Goal: Task Accomplishment & Management: Use online tool/utility

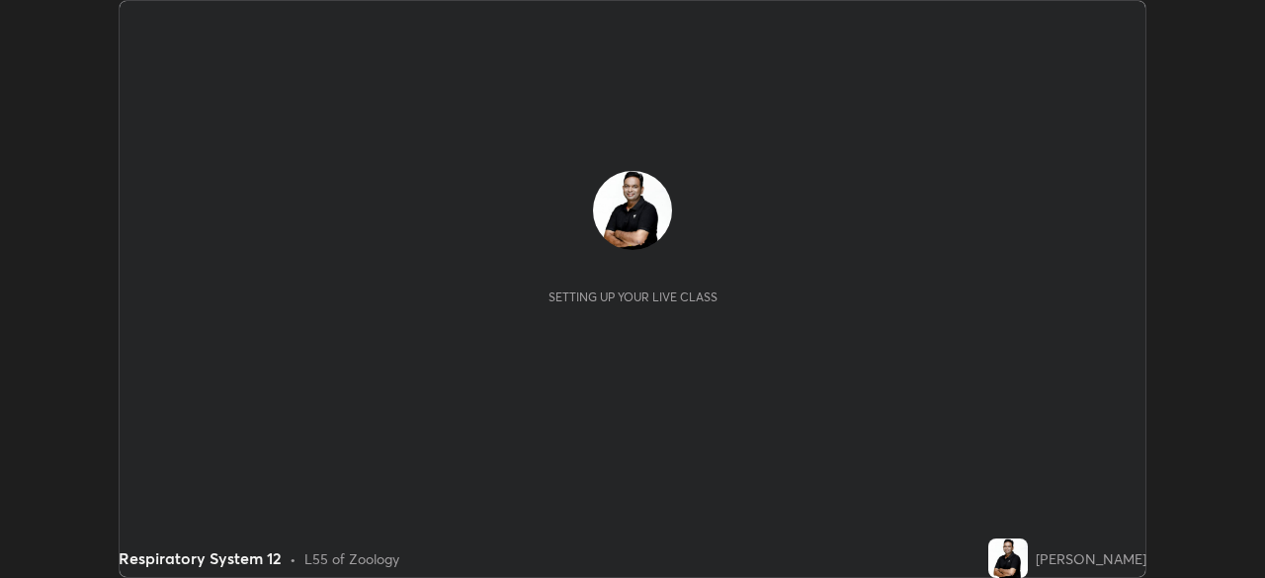
scroll to position [578, 1264]
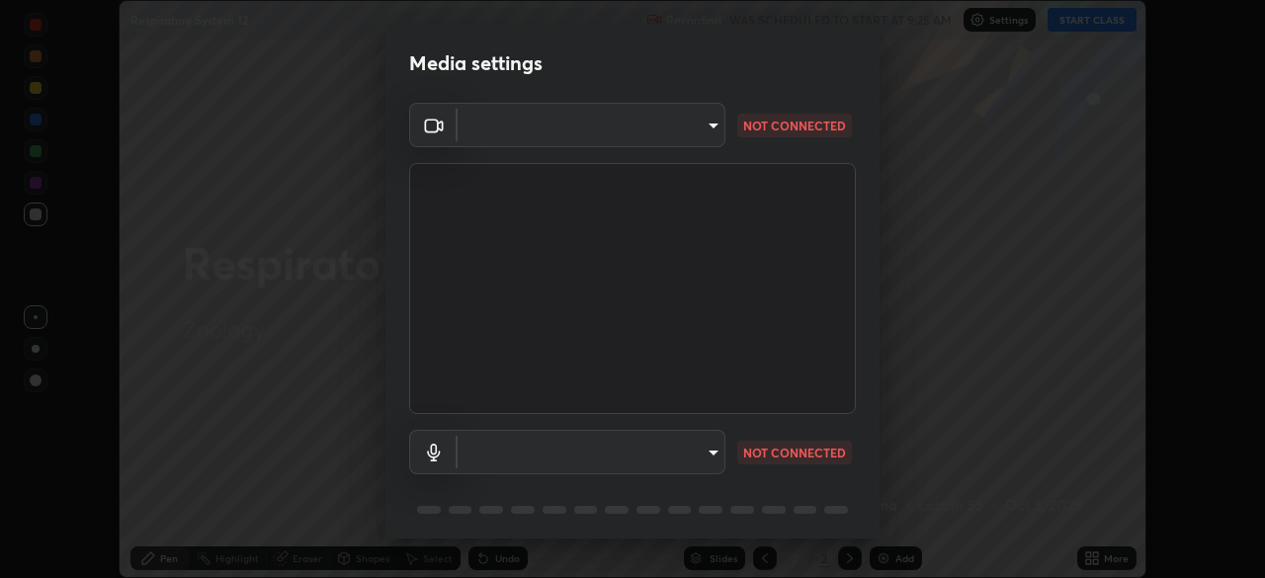
type input "ddeb460be698feac5301e169f53eca599c89e620ae617368e30cc776484c20c4"
click at [705, 456] on body "Erase all Respiratory System 12 Recording WAS SCHEDULED TO START AT 9:25 AM Set…" at bounding box center [632, 289] width 1265 height 578
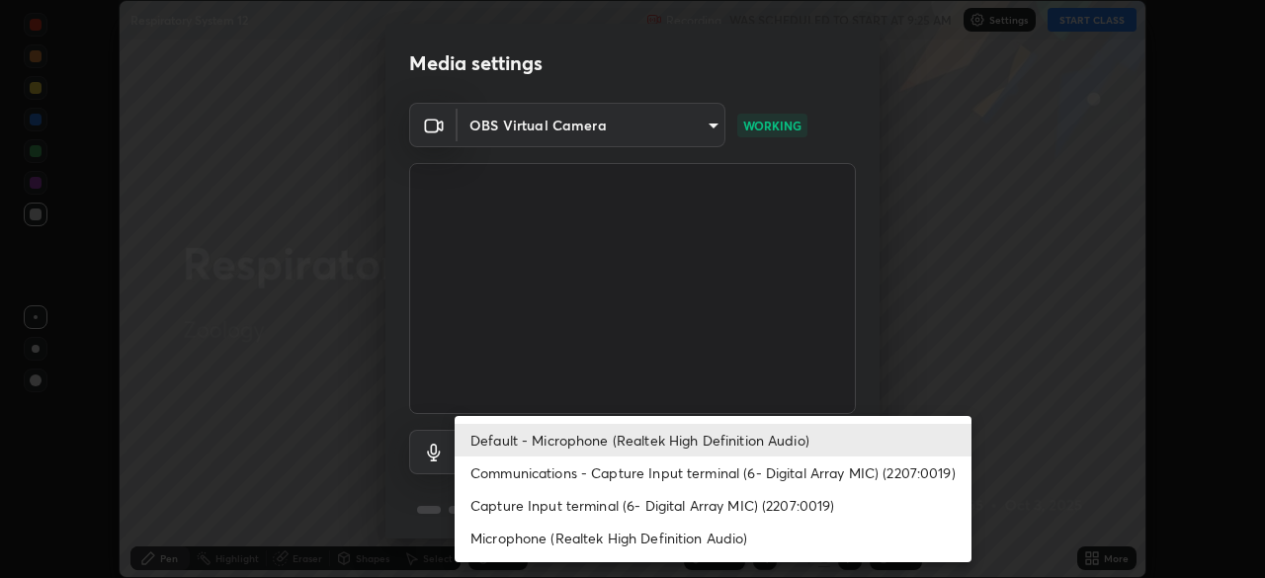
click at [683, 505] on li "Capture Input terminal (6- Digital Array MIC) (2207:0019)" at bounding box center [713, 505] width 517 height 33
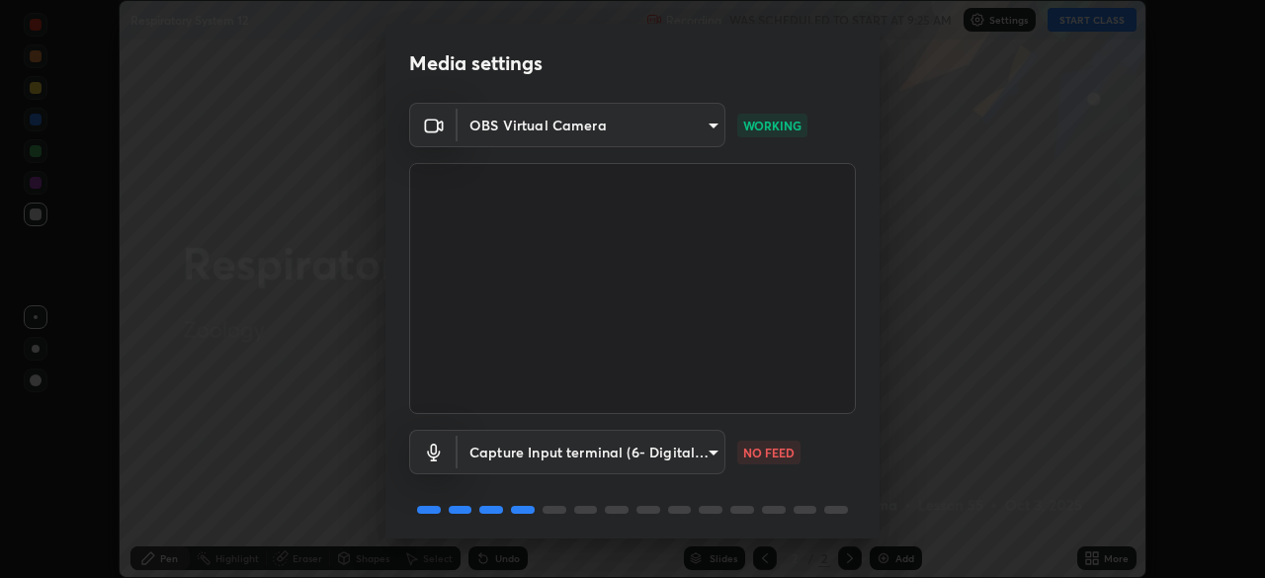
click at [676, 457] on body "Erase all Respiratory System 12 Recording WAS SCHEDULED TO START AT 9:25 AM Set…" at bounding box center [632, 289] width 1265 height 578
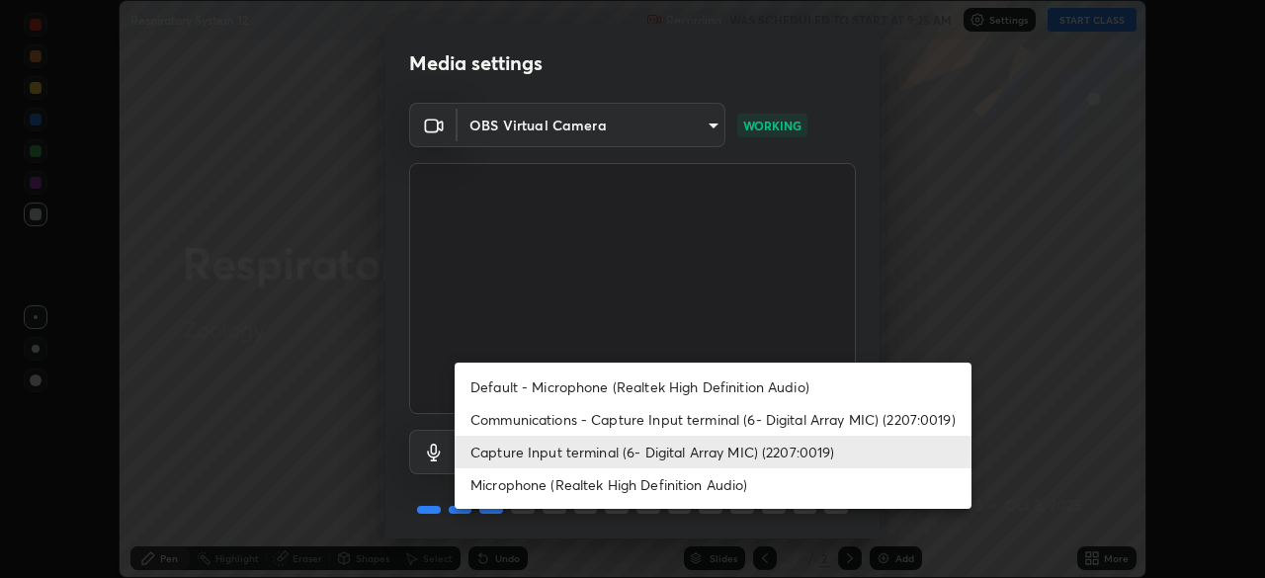
click at [647, 387] on li "Default - Microphone (Realtek High Definition Audio)" at bounding box center [713, 387] width 517 height 33
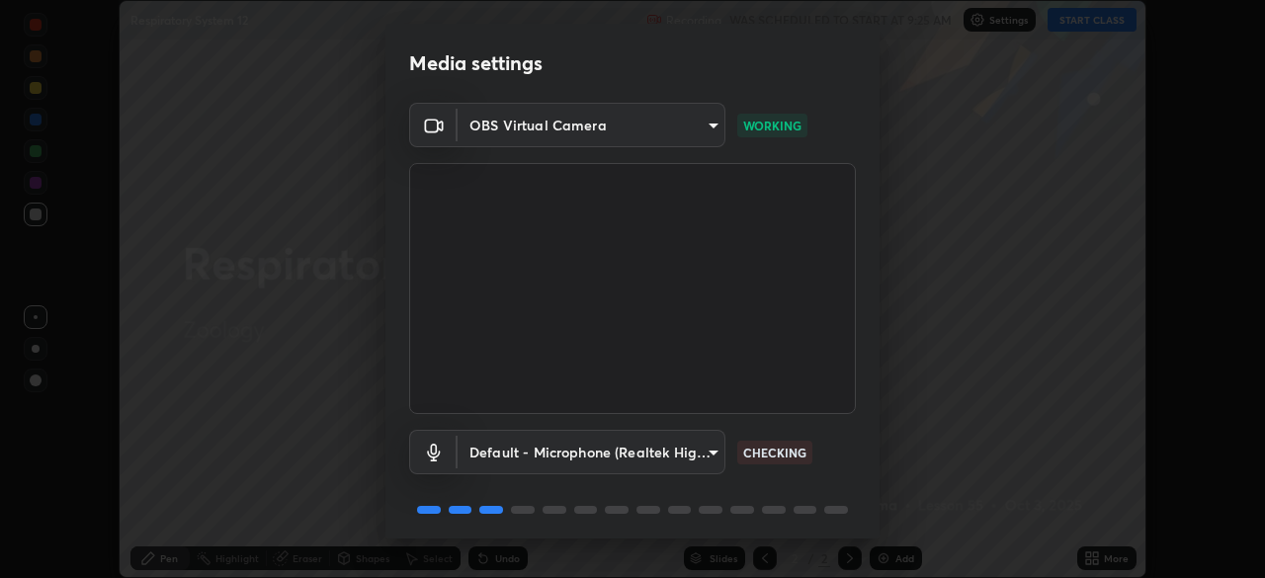
type input "default"
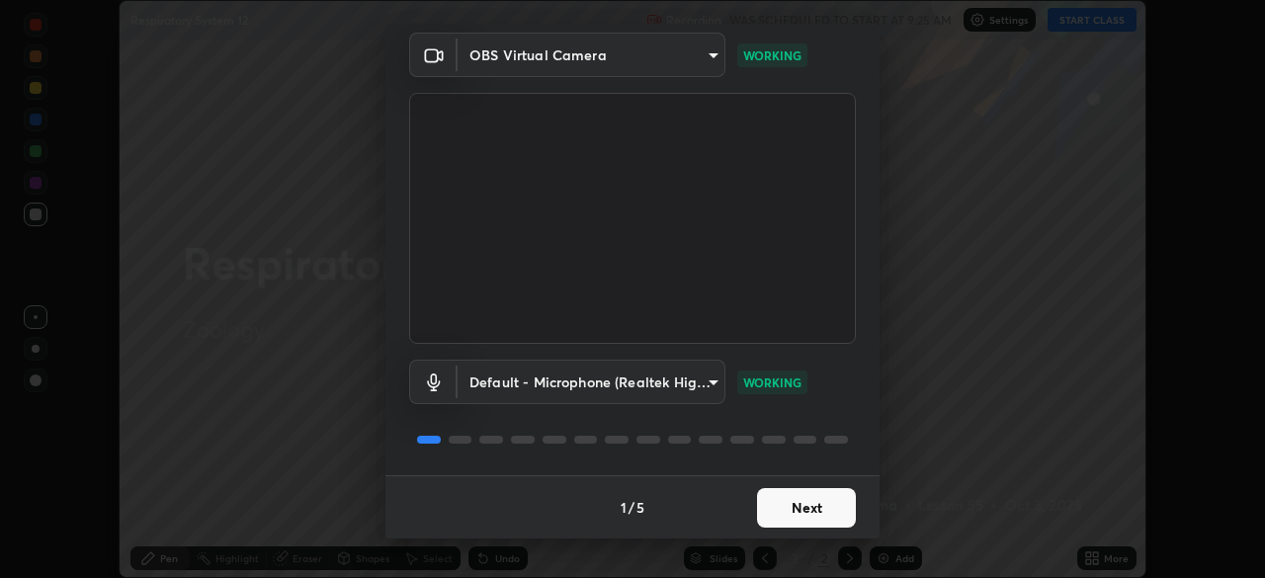
click at [712, 384] on body "Erase all Respiratory System 12 Recording WAS SCHEDULED TO START AT 9:25 AM Set…" at bounding box center [632, 289] width 1265 height 578
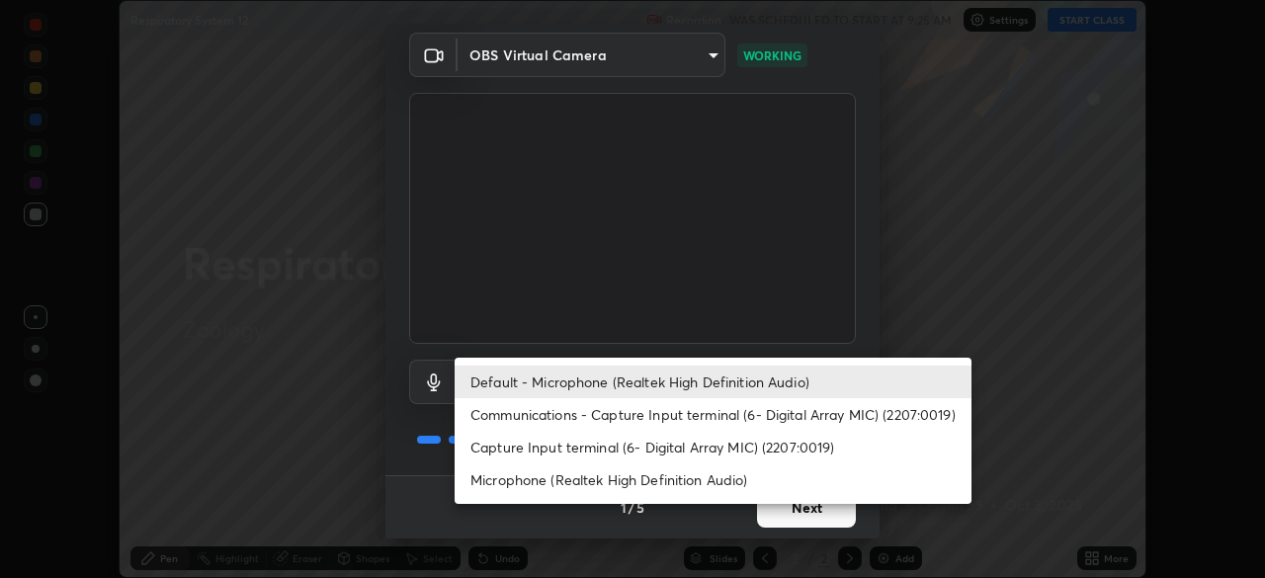
click at [718, 377] on li "Default - Microphone (Realtek High Definition Audio)" at bounding box center [713, 382] width 517 height 33
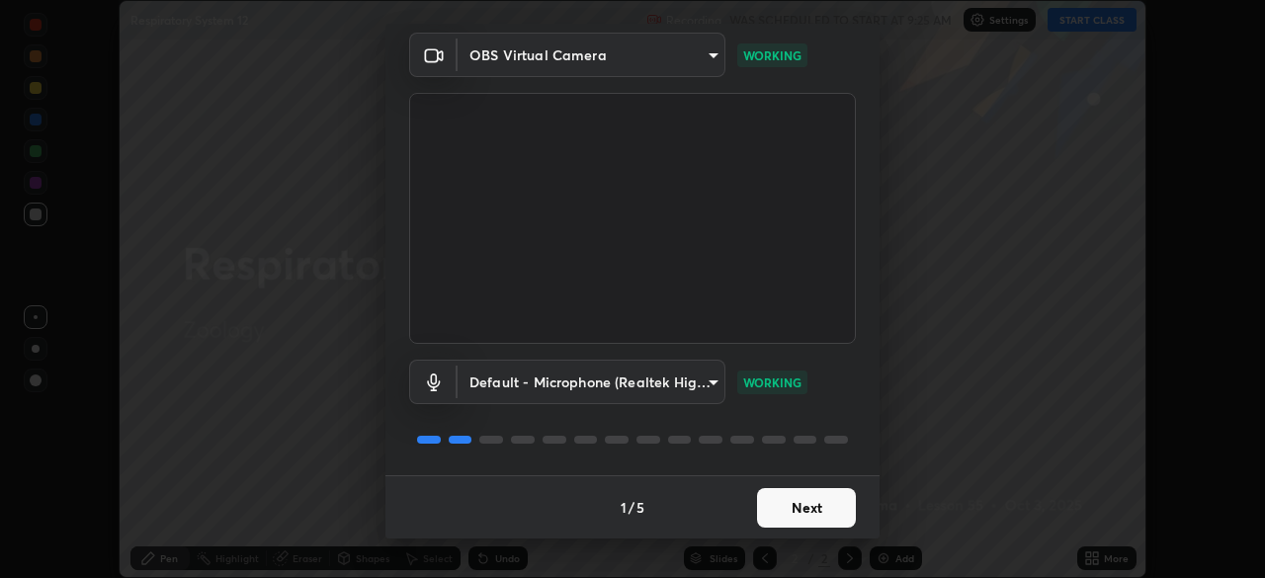
click at [807, 512] on button "Next" at bounding box center [806, 508] width 99 height 40
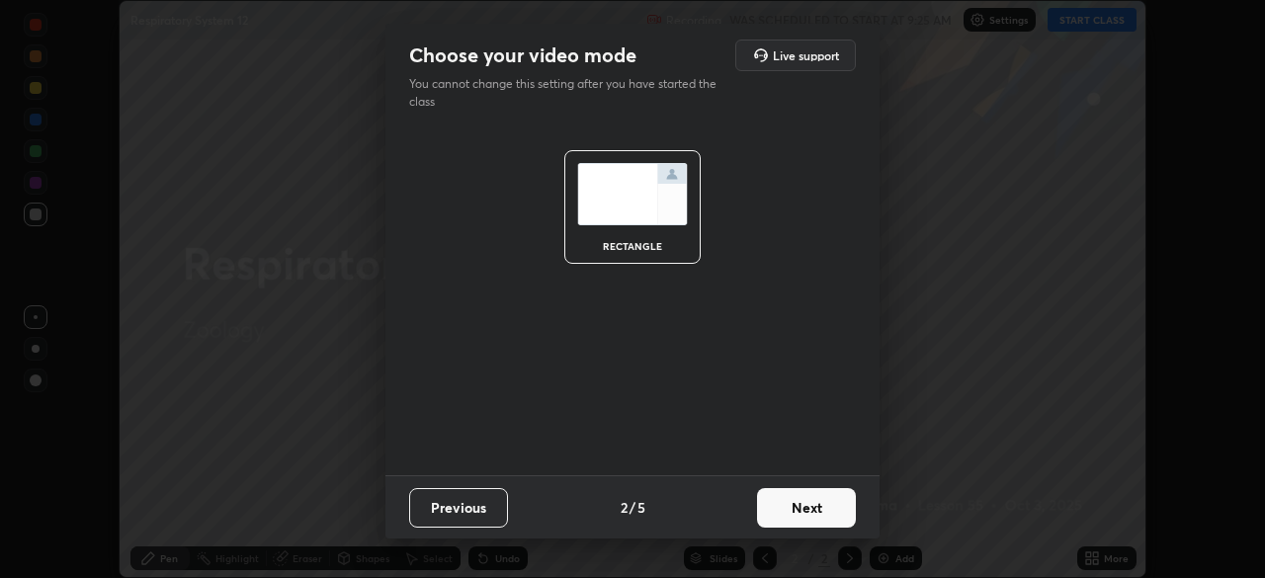
scroll to position [0, 0]
click at [814, 513] on button "Next" at bounding box center [806, 508] width 99 height 40
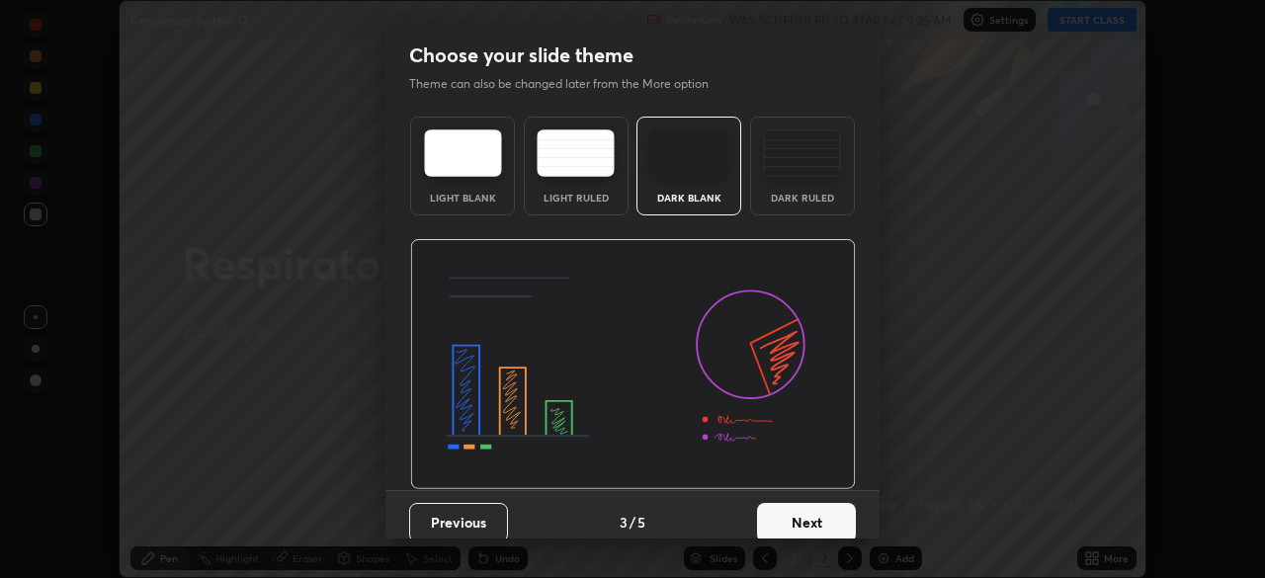
click at [848, 519] on button "Next" at bounding box center [806, 523] width 99 height 40
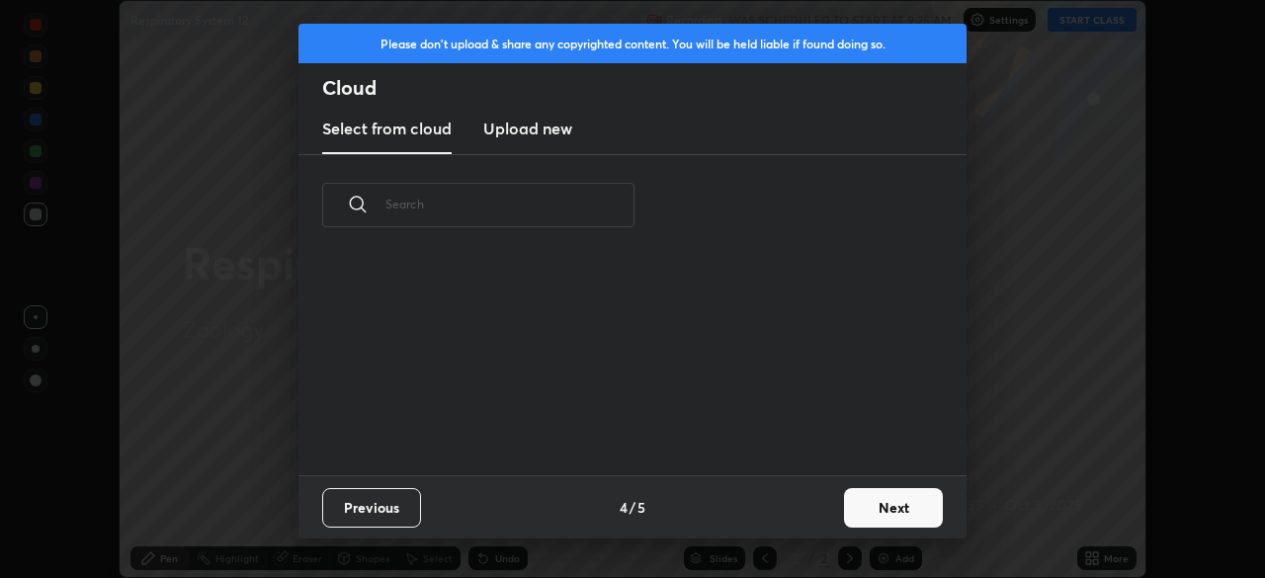
click at [866, 506] on button "Next" at bounding box center [893, 508] width 99 height 40
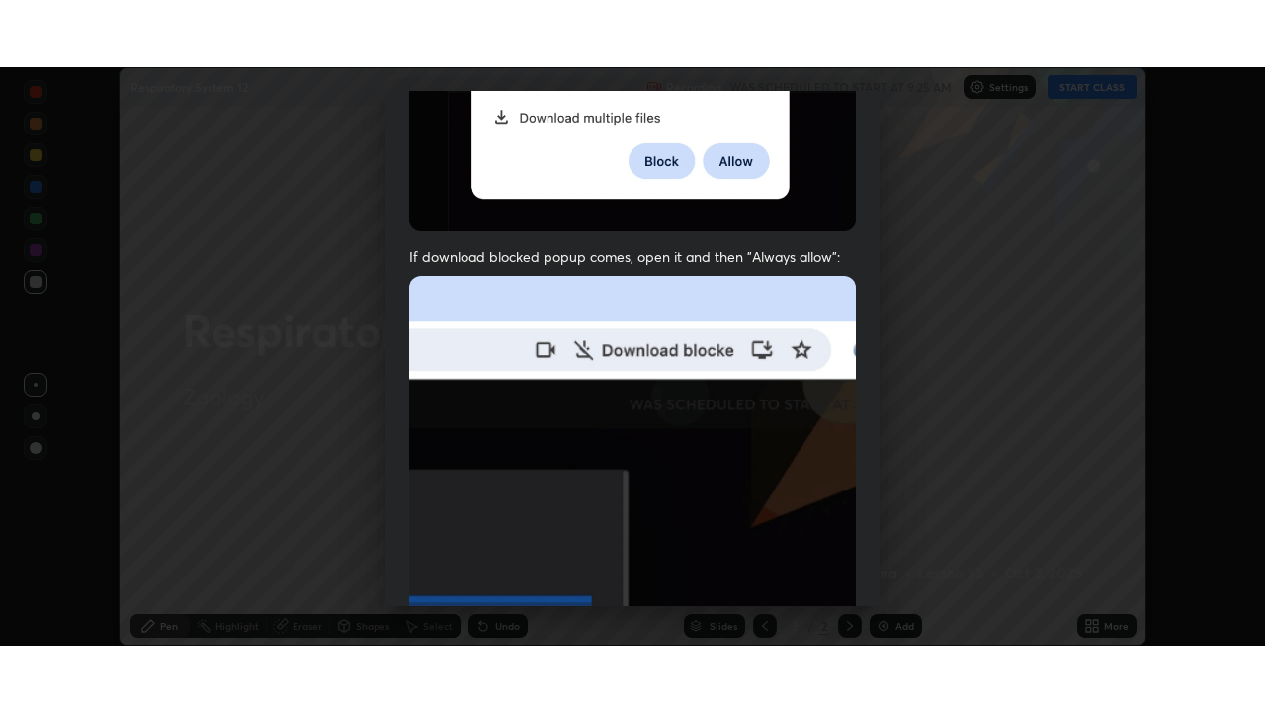
scroll to position [474, 0]
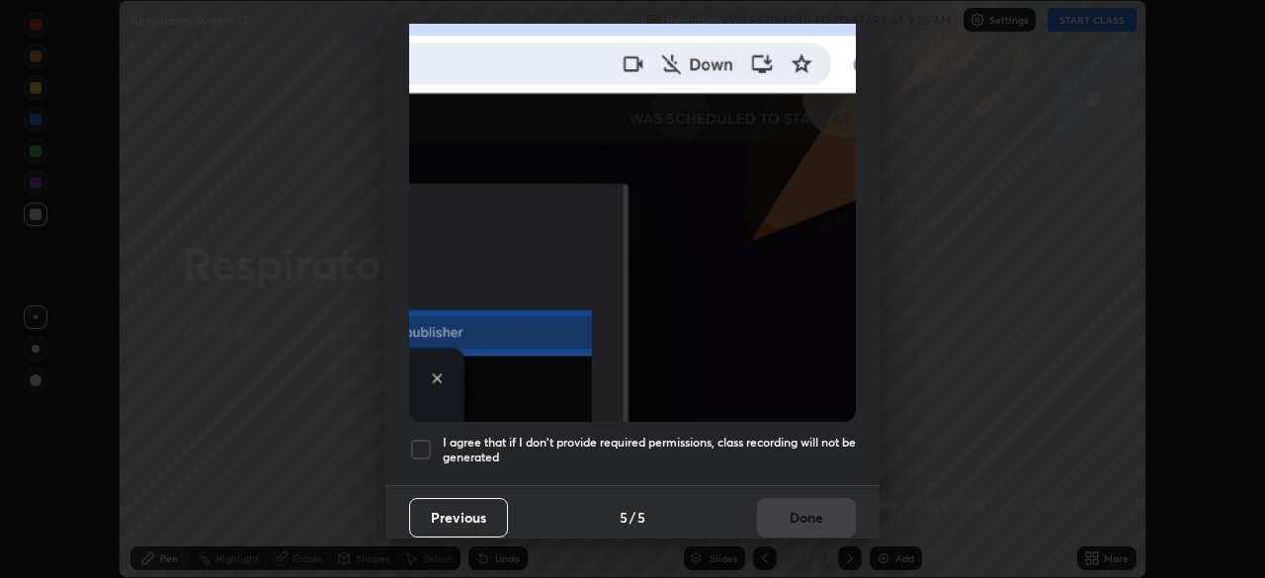
click at [420, 446] on div at bounding box center [421, 450] width 24 height 24
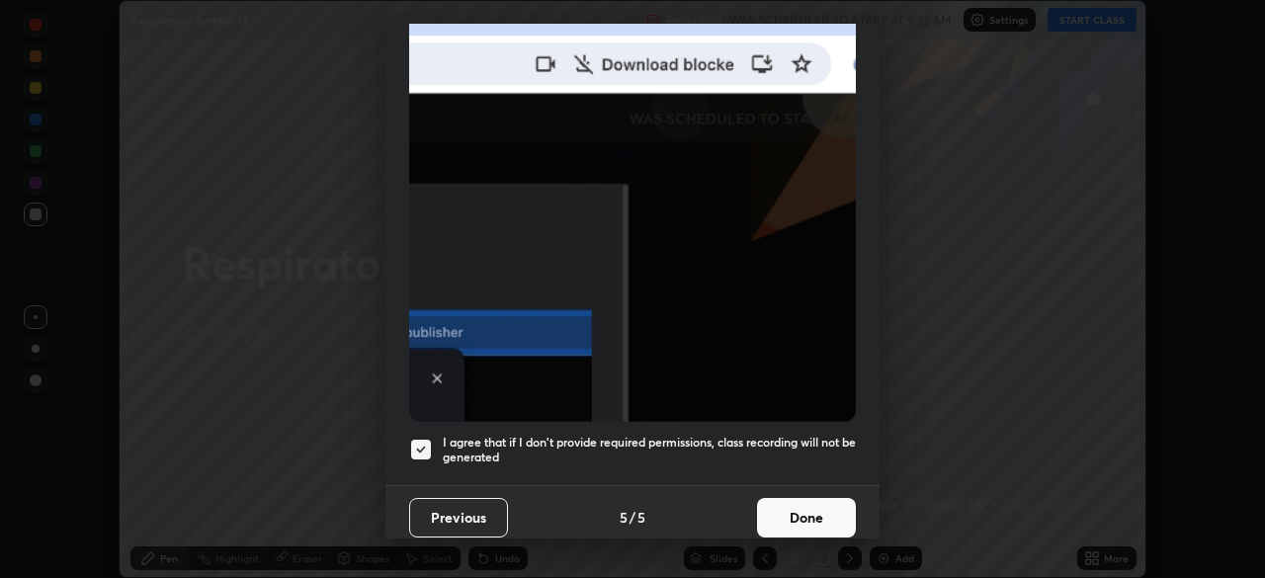
click at [820, 512] on button "Done" at bounding box center [806, 518] width 99 height 40
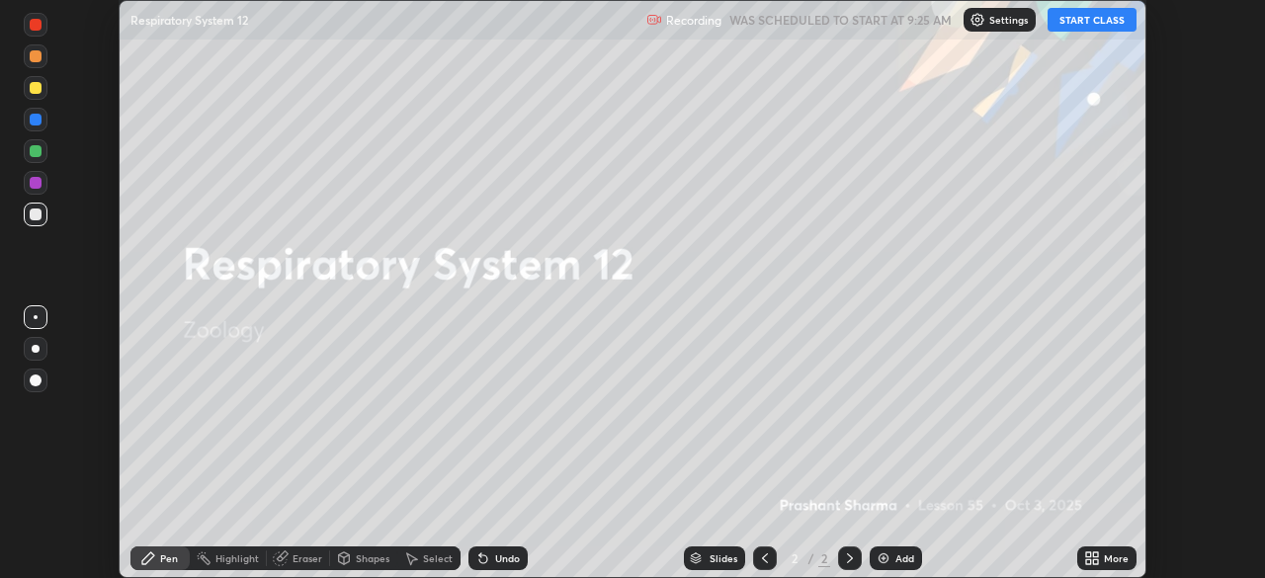
click at [1100, 559] on div "More" at bounding box center [1107, 559] width 59 height 24
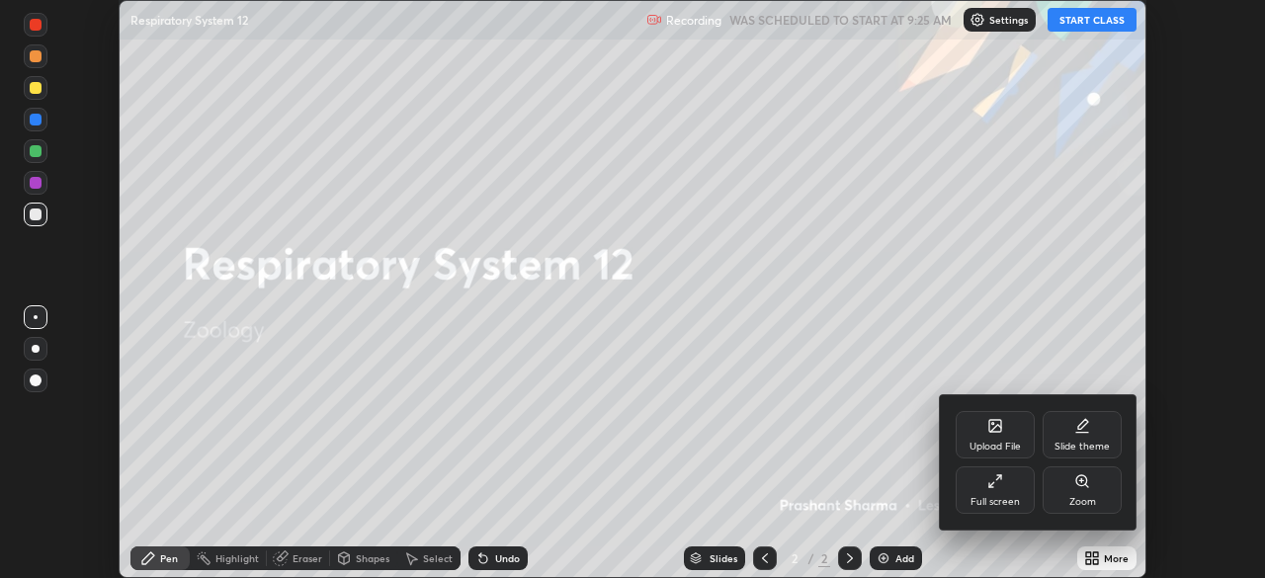
click at [1089, 437] on div "Slide theme" at bounding box center [1082, 434] width 79 height 47
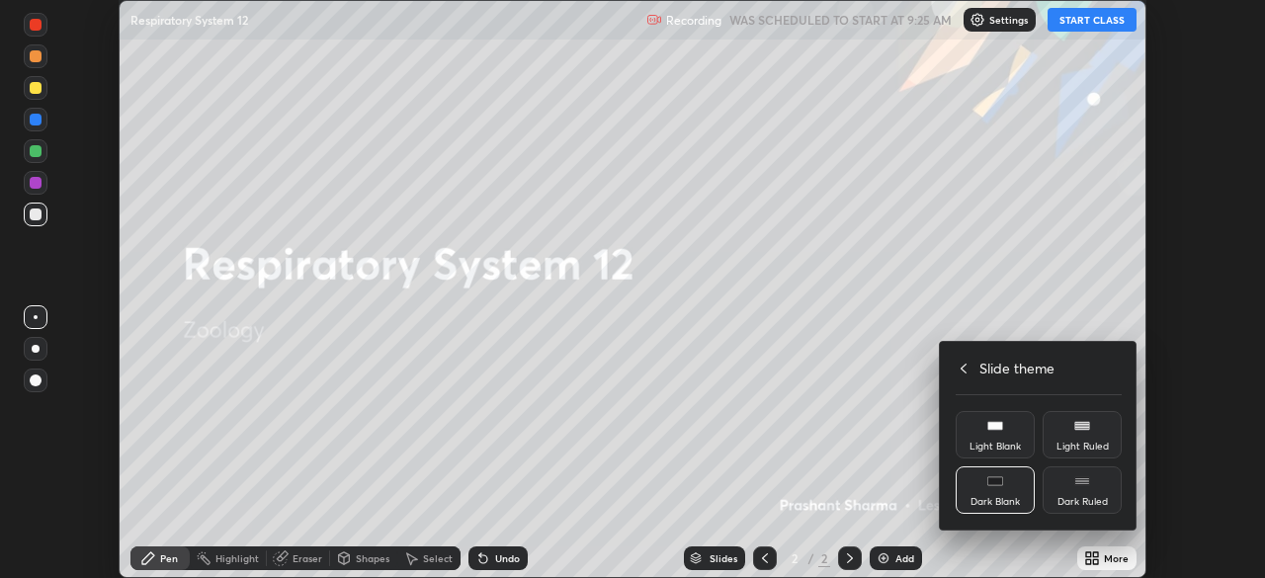
click at [1002, 497] on div "Dark Blank" at bounding box center [995, 502] width 49 height 10
click at [999, 371] on h4 "Slide theme" at bounding box center [1017, 368] width 75 height 21
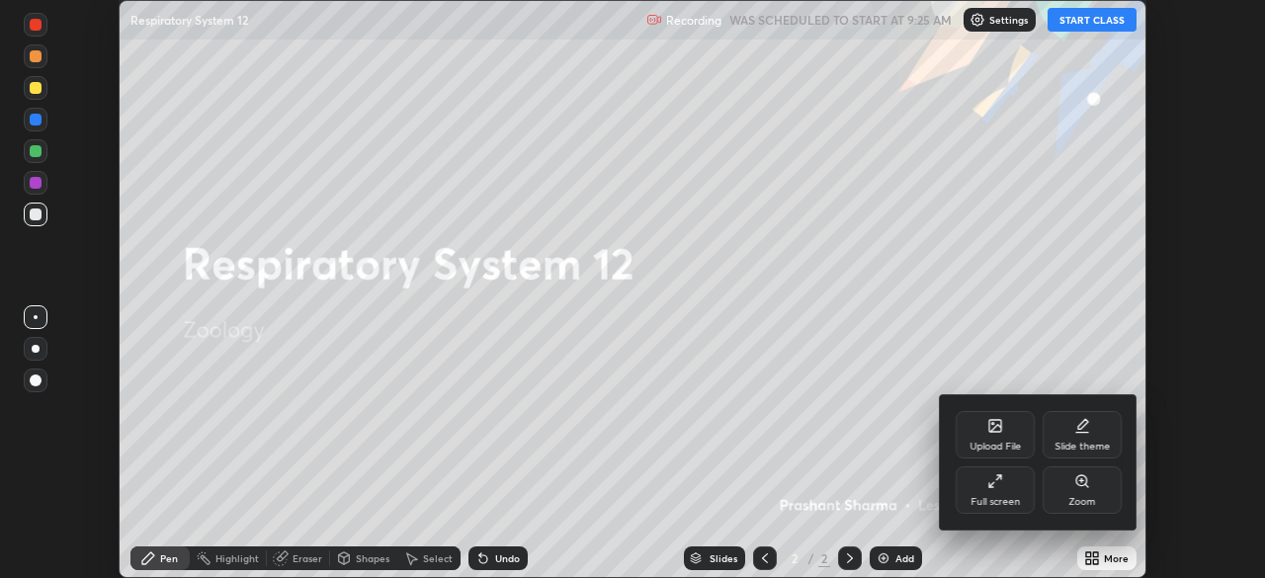
click at [1006, 488] on div "Full screen" at bounding box center [995, 490] width 79 height 47
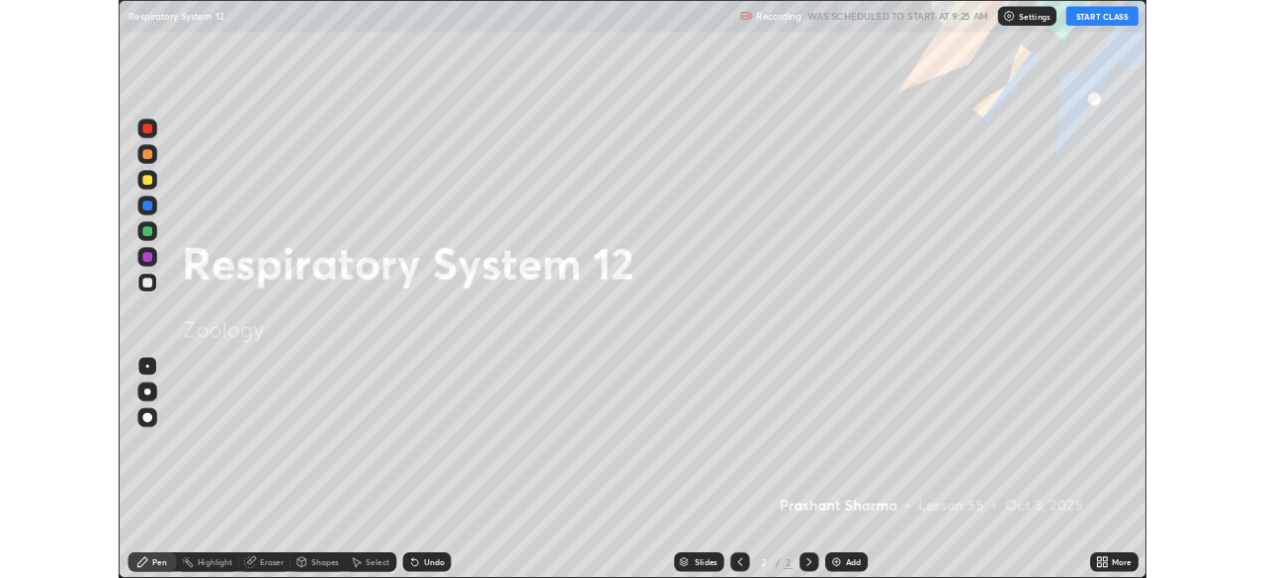
scroll to position [712, 1265]
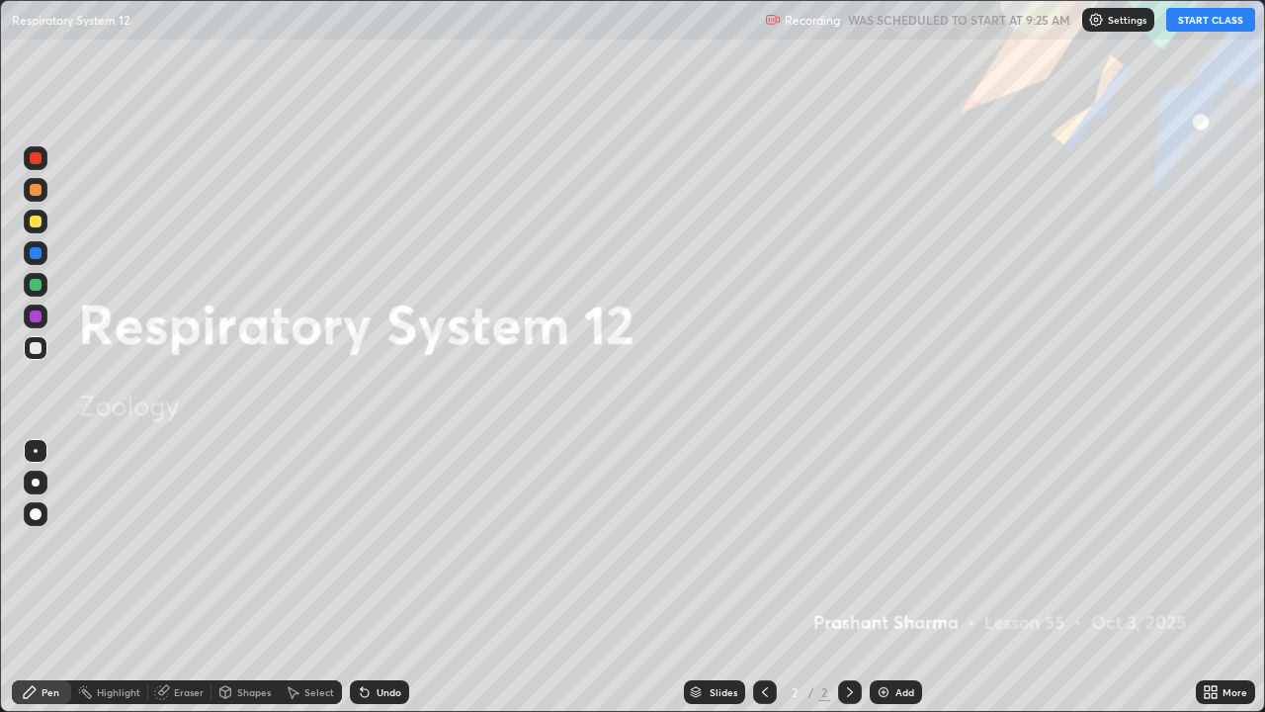
click at [908, 577] on div "Add" at bounding box center [896, 692] width 52 height 24
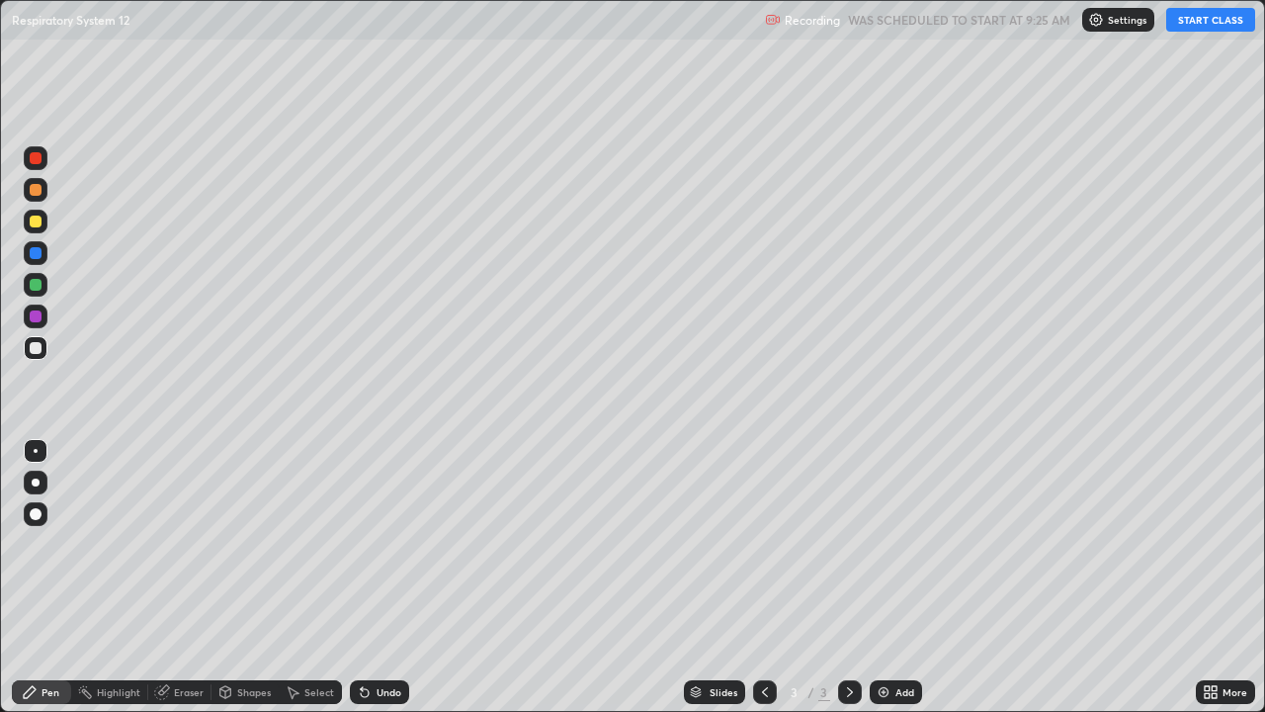
click at [1204, 24] on button "START CLASS" at bounding box center [1210, 20] width 89 height 24
click at [1207, 577] on icon at bounding box center [1207, 688] width 5 height 5
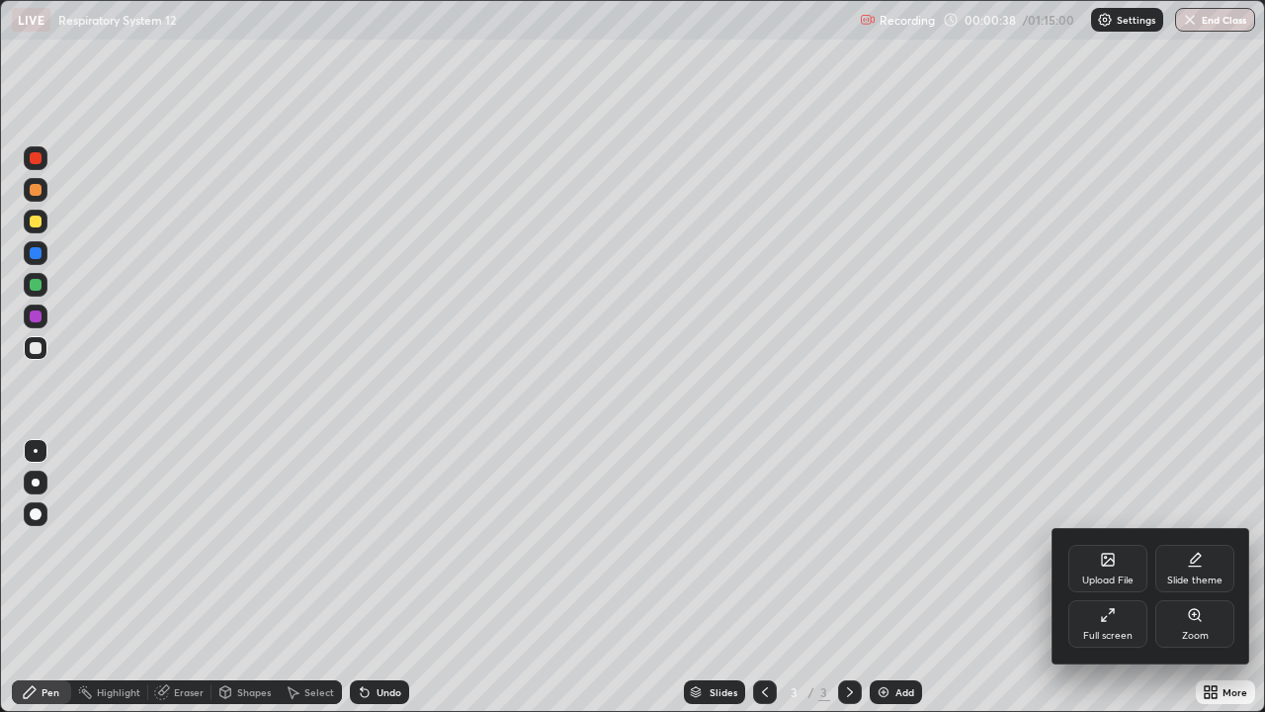
click at [1103, 577] on icon at bounding box center [1104, 618] width 5 height 5
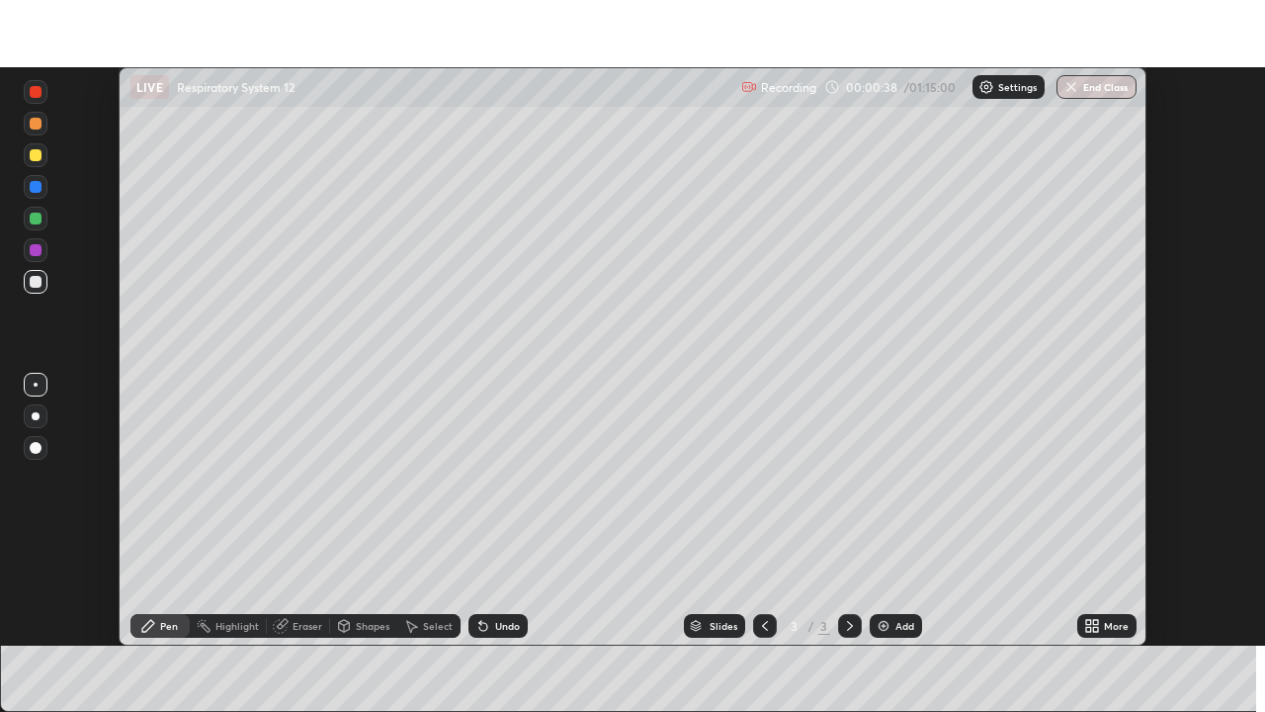
scroll to position [98276, 97589]
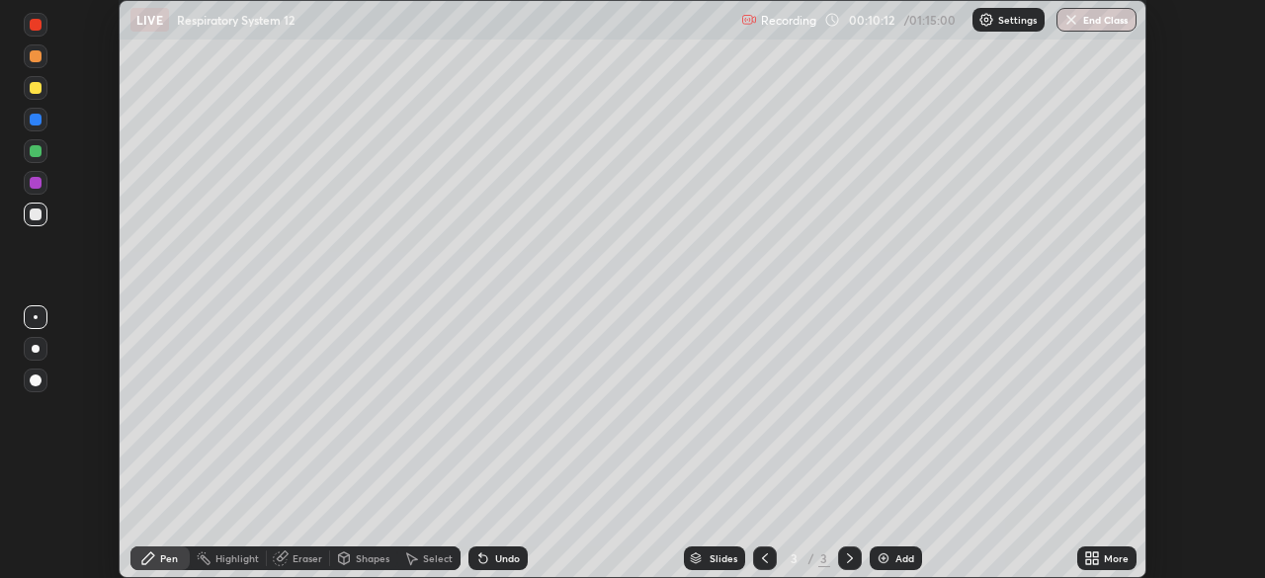
click at [1087, 555] on icon at bounding box center [1088, 555] width 5 height 5
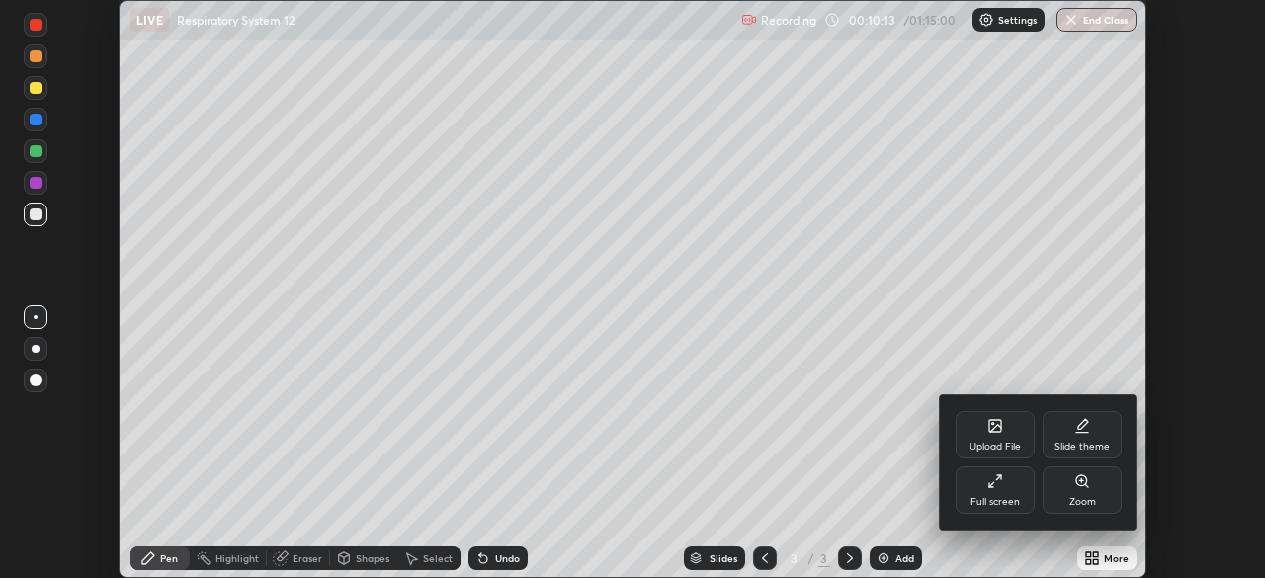
click at [1005, 488] on div "Full screen" at bounding box center [995, 490] width 79 height 47
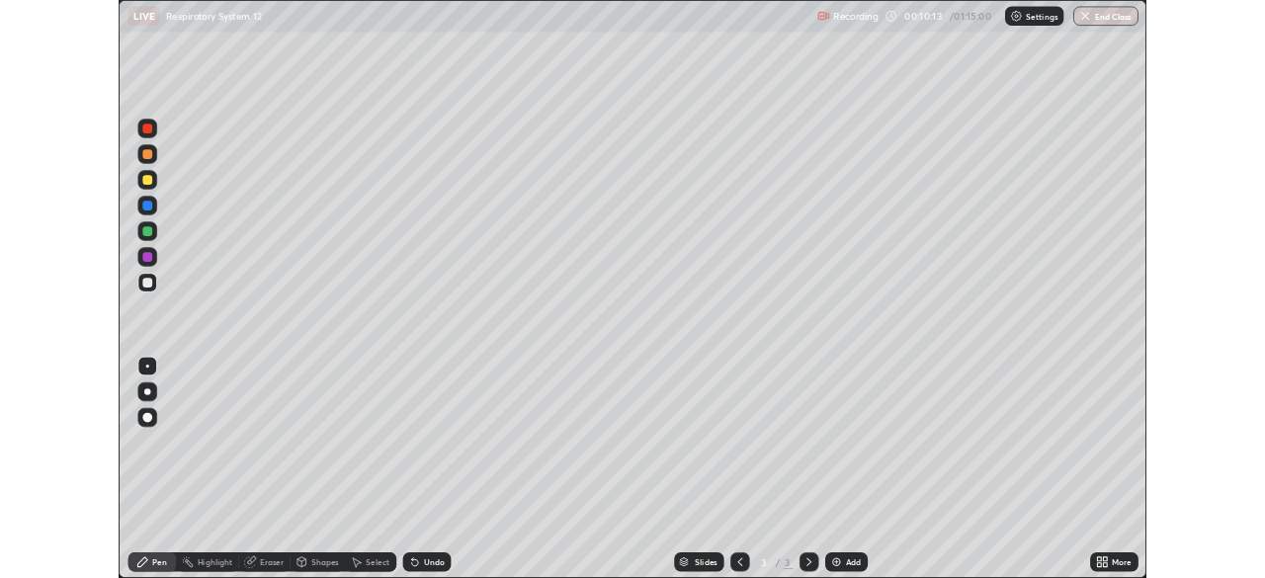
scroll to position [712, 1265]
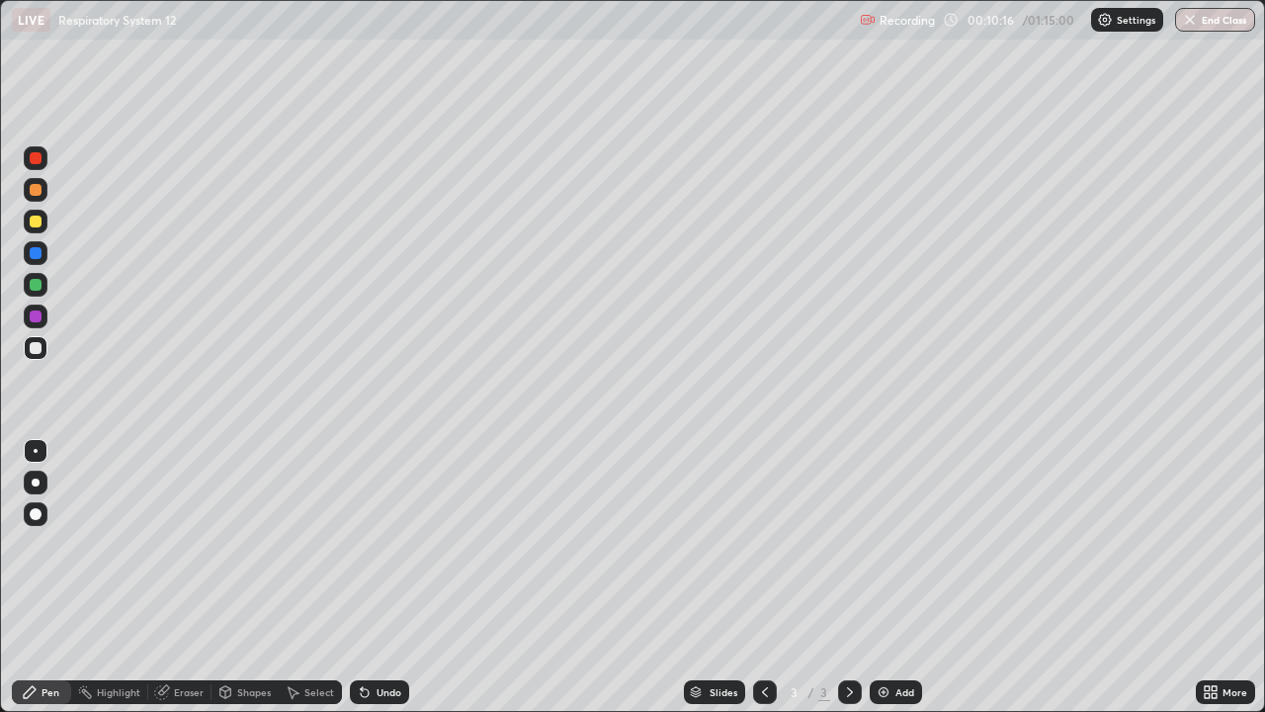
click at [39, 347] on div at bounding box center [36, 348] width 12 height 12
click at [310, 577] on div "Select" at bounding box center [319, 692] width 30 height 10
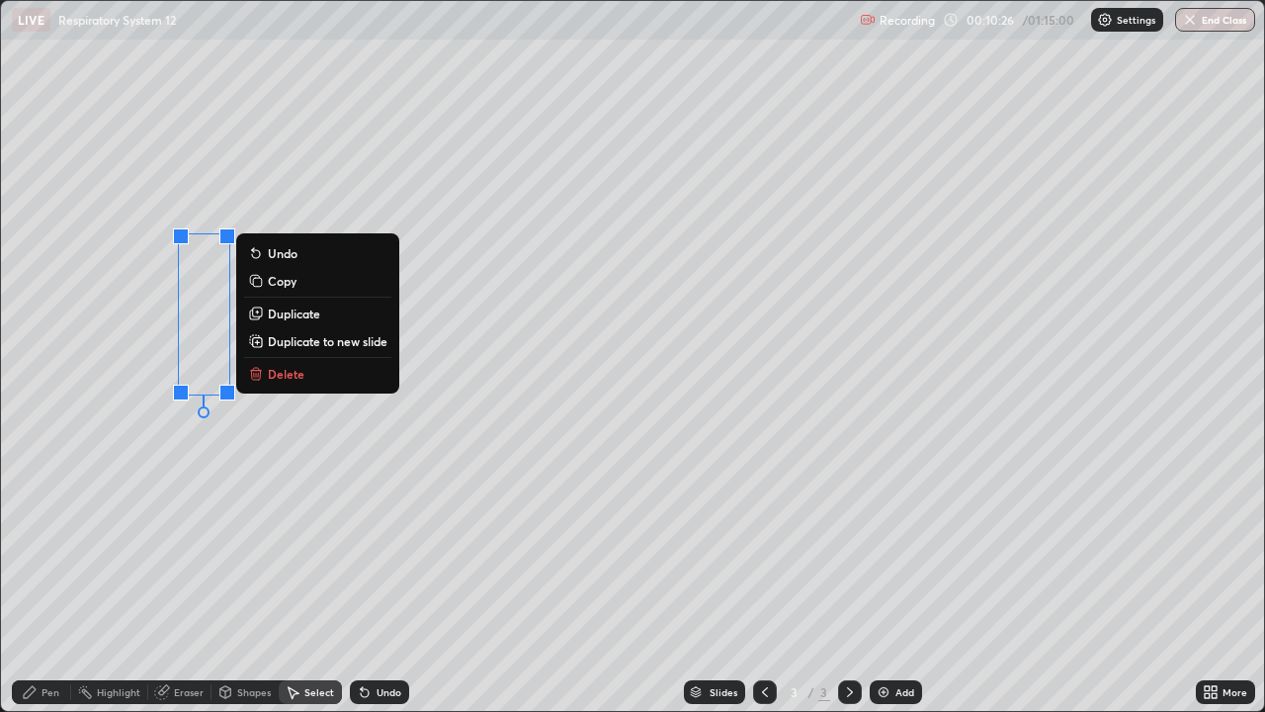
click at [197, 465] on div "0 ° Undo Copy Duplicate Duplicate to new slide Delete" at bounding box center [632, 356] width 1263 height 710
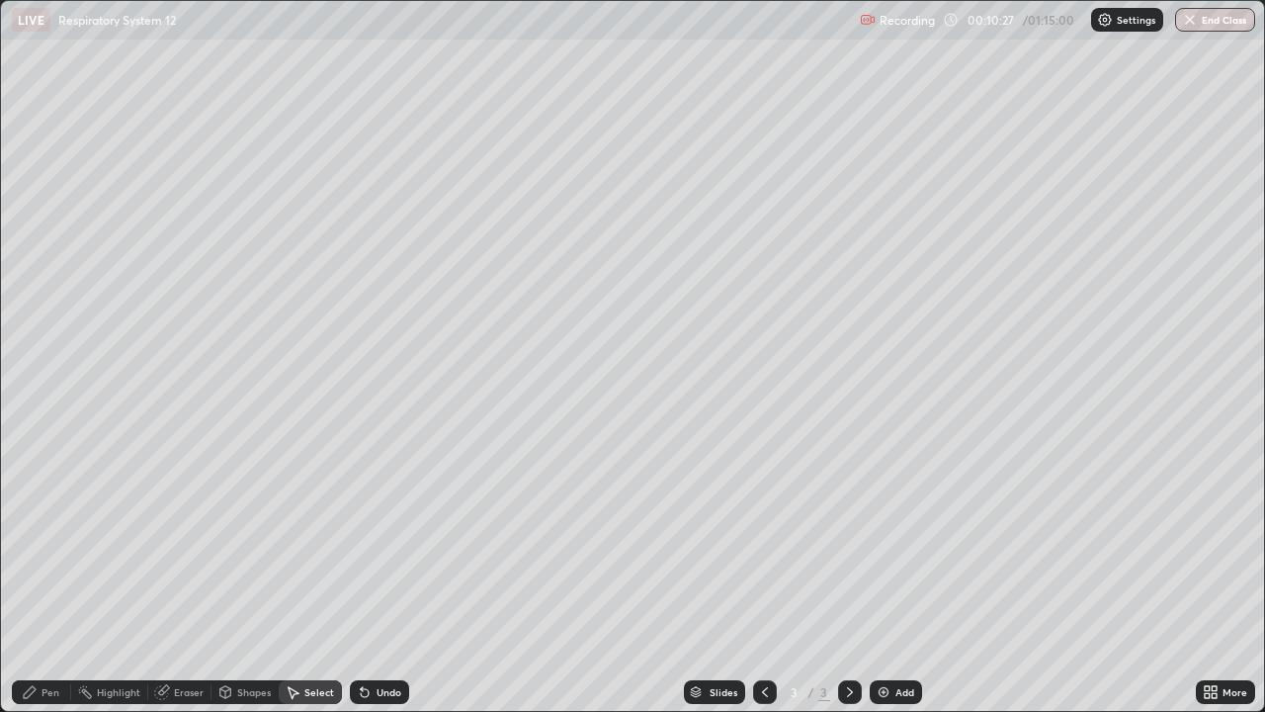
click at [38, 577] on icon at bounding box center [30, 692] width 16 height 16
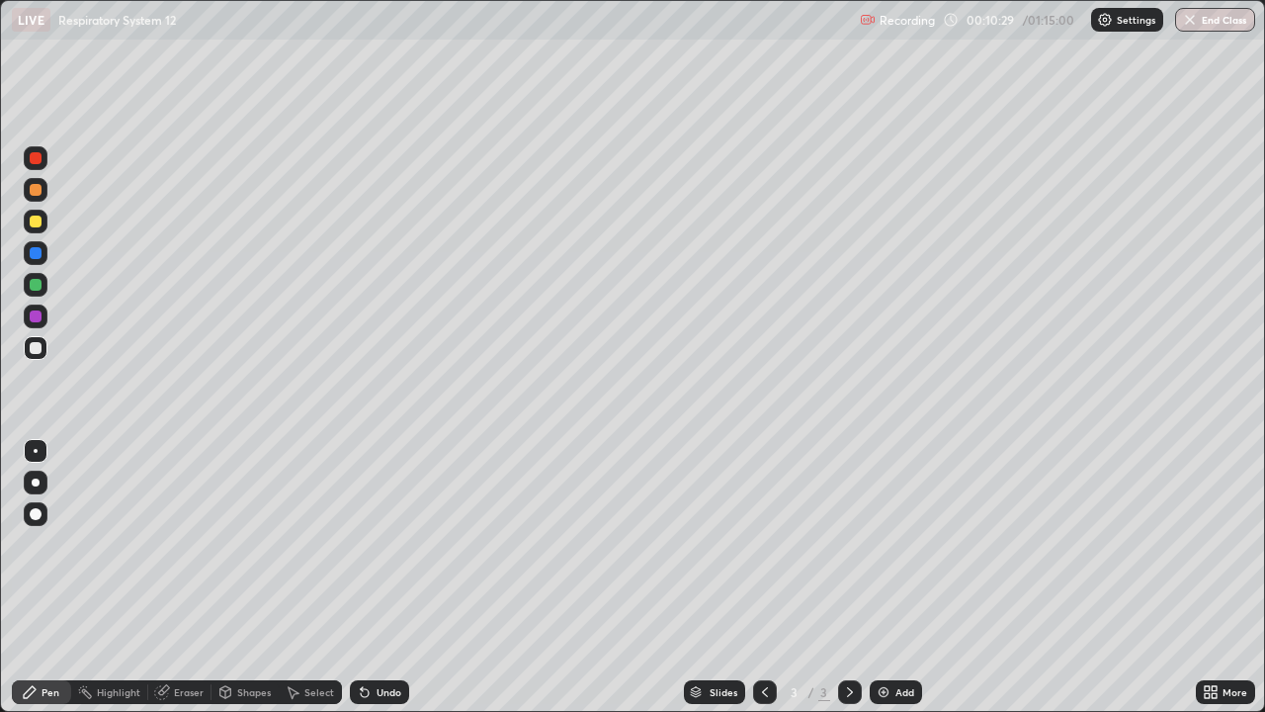
click at [35, 156] on div at bounding box center [36, 158] width 12 height 12
click at [37, 504] on div at bounding box center [36, 514] width 24 height 24
click at [34, 285] on div at bounding box center [36, 285] width 12 height 12
click at [35, 191] on div at bounding box center [36, 190] width 12 height 12
click at [37, 286] on div at bounding box center [36, 285] width 12 height 12
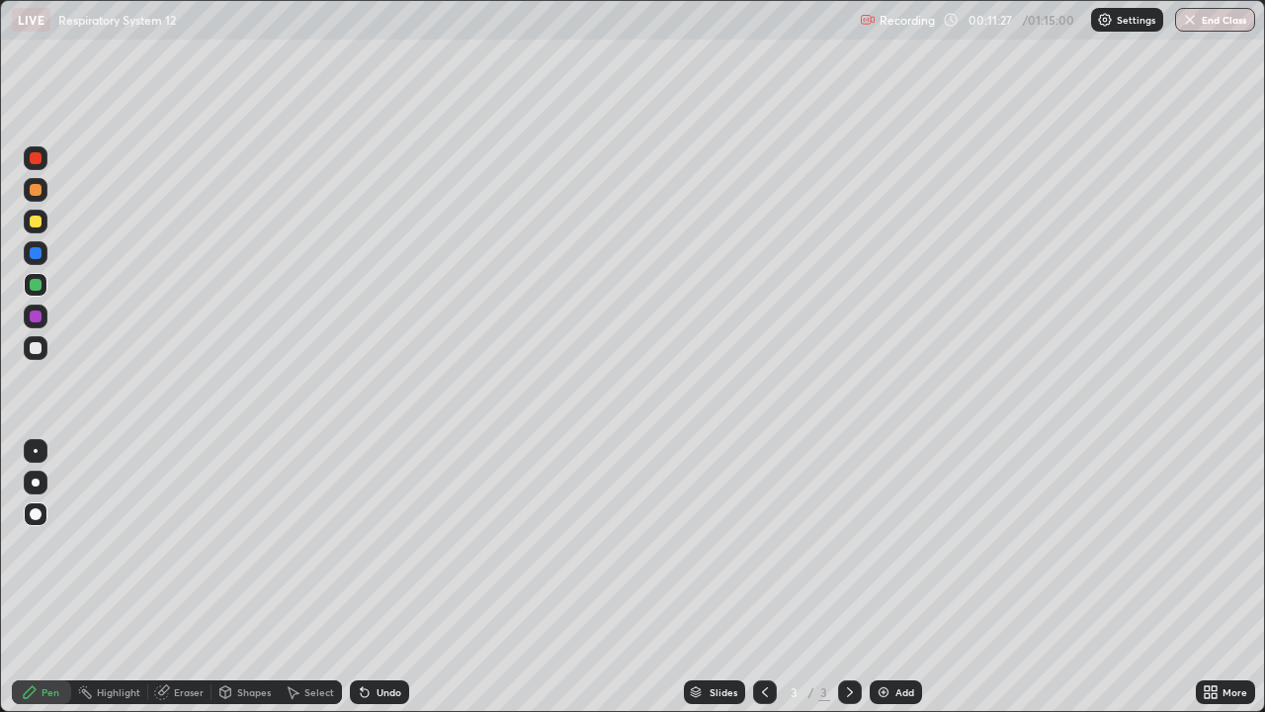
click at [35, 219] on div at bounding box center [36, 222] width 12 height 12
click at [35, 343] on div at bounding box center [36, 348] width 12 height 12
click at [35, 314] on div at bounding box center [36, 316] width 12 height 12
click at [36, 348] on div at bounding box center [36, 348] width 12 height 12
click at [36, 451] on div at bounding box center [36, 451] width 4 height 4
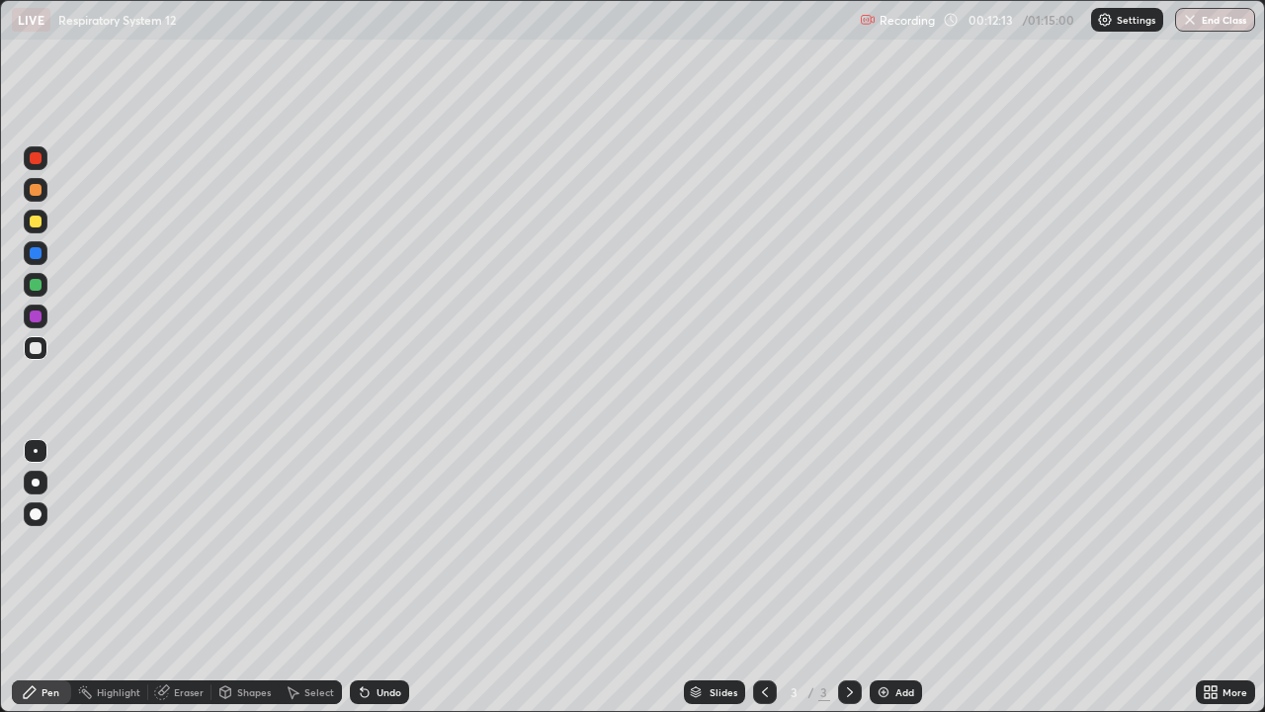
click at [37, 281] on div at bounding box center [36, 285] width 12 height 12
click at [378, 577] on div "Undo" at bounding box center [379, 692] width 59 height 24
click at [382, 577] on div "Undo" at bounding box center [379, 692] width 59 height 24
click at [383, 577] on div "Undo" at bounding box center [379, 692] width 59 height 24
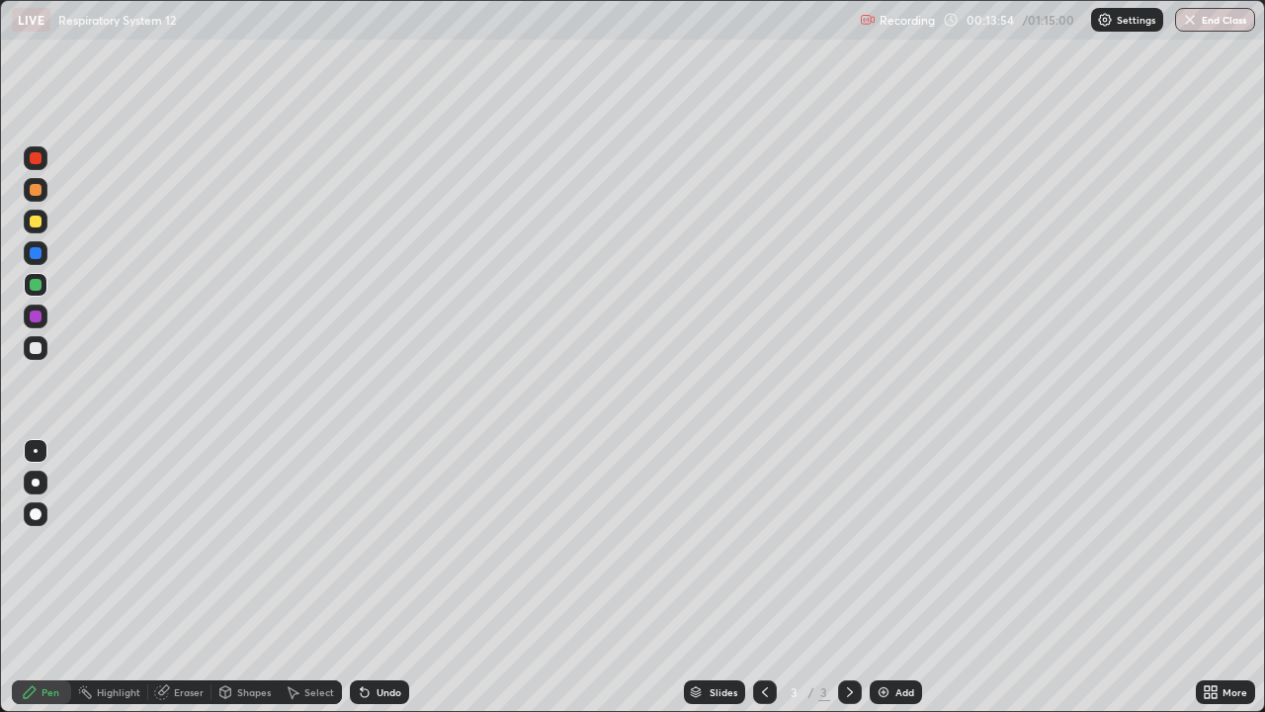
click at [386, 577] on div "Undo" at bounding box center [379, 692] width 59 height 24
click at [390, 577] on div "Undo" at bounding box center [379, 692] width 59 height 24
click at [389, 577] on div "Undo" at bounding box center [389, 692] width 25 height 10
click at [35, 349] on div at bounding box center [36, 348] width 12 height 12
click at [311, 577] on div "Select" at bounding box center [319, 692] width 30 height 10
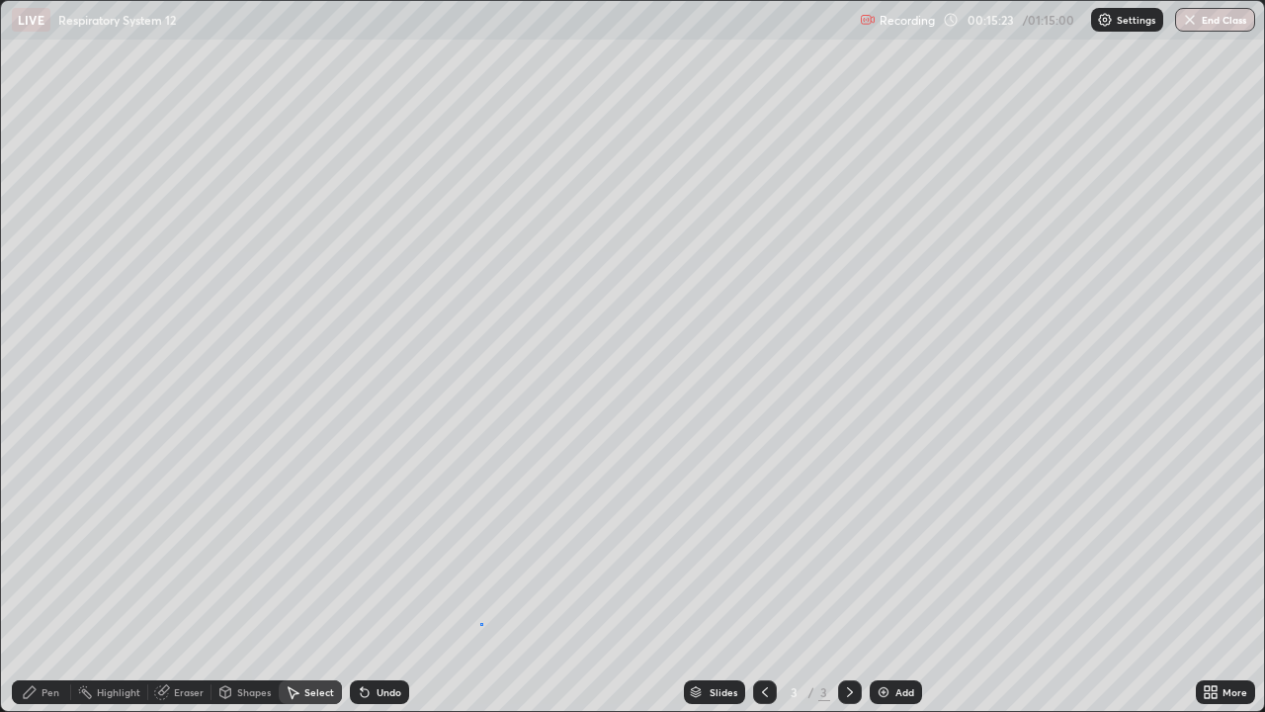
click at [481, 577] on div "0 ° Undo Copy Duplicate Duplicate to new slide Delete" at bounding box center [632, 356] width 1263 height 710
click at [49, 577] on div "Pen" at bounding box center [51, 692] width 18 height 10
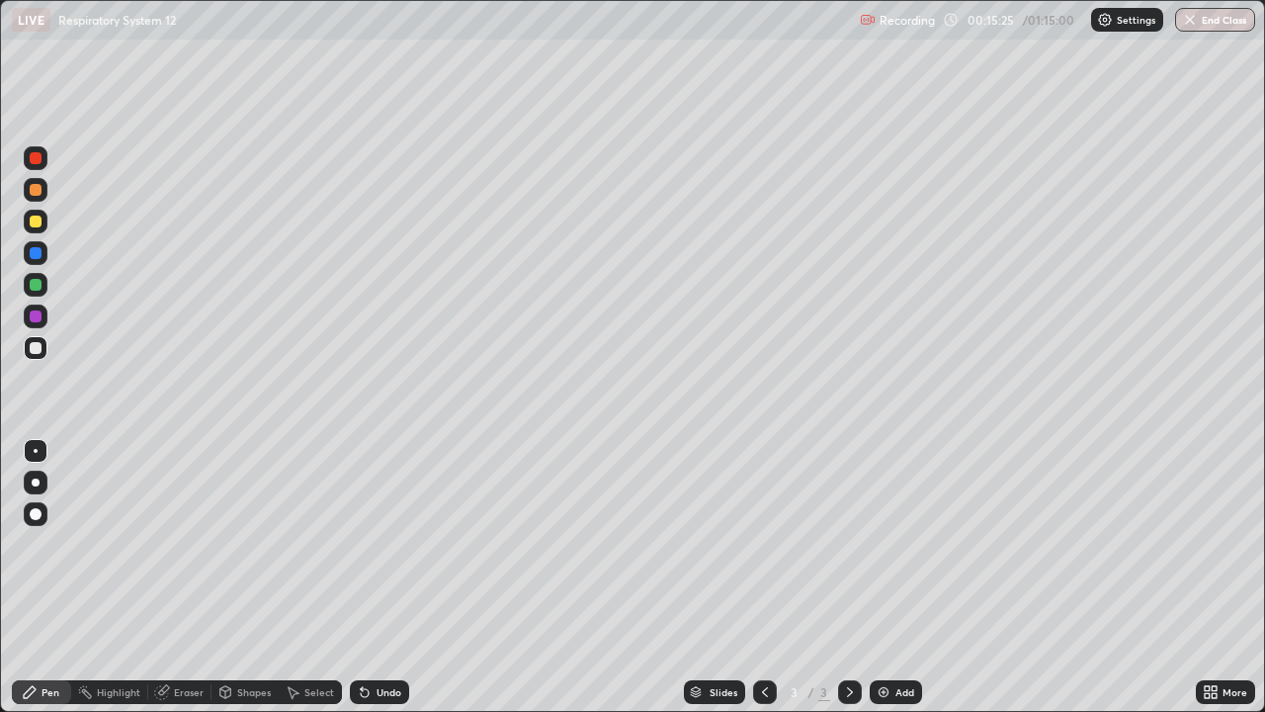
click at [37, 347] on div at bounding box center [36, 348] width 12 height 12
click at [382, 577] on div "Undo" at bounding box center [389, 692] width 25 height 10
click at [384, 577] on div "Undo" at bounding box center [389, 692] width 25 height 10
click at [385, 577] on div "Undo" at bounding box center [379, 692] width 59 height 24
click at [396, 577] on div "Undo" at bounding box center [389, 692] width 25 height 10
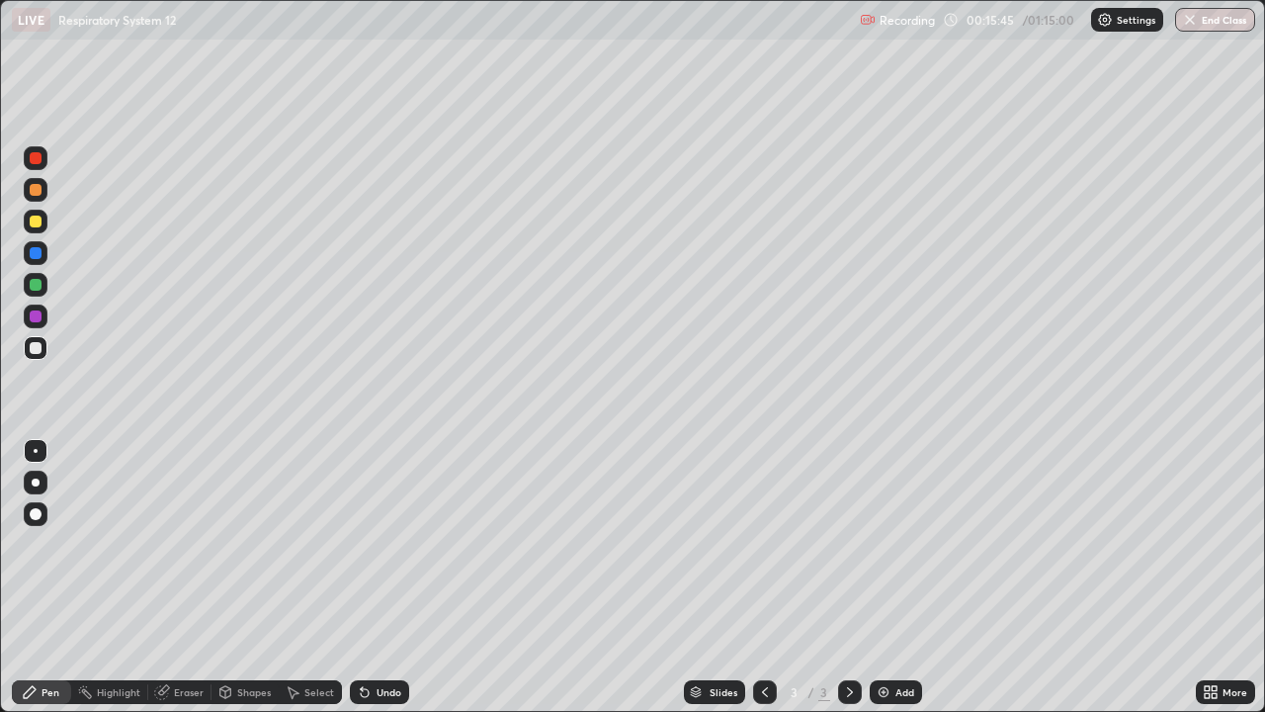
click at [388, 577] on div "Undo" at bounding box center [389, 692] width 25 height 10
click at [382, 577] on div "Undo" at bounding box center [389, 692] width 25 height 10
click at [385, 577] on div "Undo" at bounding box center [389, 692] width 25 height 10
click at [384, 577] on div "Undo" at bounding box center [389, 692] width 25 height 10
click at [378, 577] on div "Undo" at bounding box center [389, 692] width 25 height 10
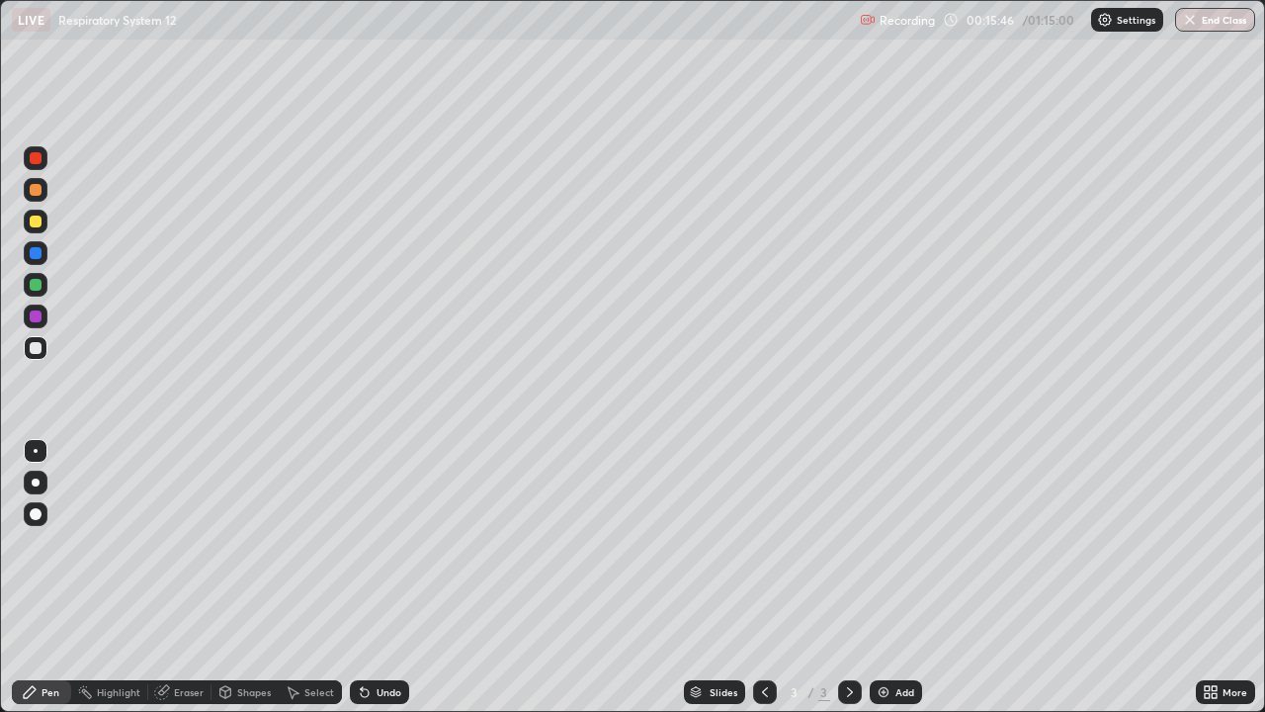
click at [378, 577] on div "Undo" at bounding box center [389, 692] width 25 height 10
click at [381, 577] on div "Undo" at bounding box center [389, 692] width 25 height 10
click at [45, 577] on div "Pen" at bounding box center [51, 692] width 18 height 10
click at [36, 221] on div at bounding box center [36, 222] width 12 height 12
click at [385, 577] on div "Undo" at bounding box center [379, 692] width 59 height 24
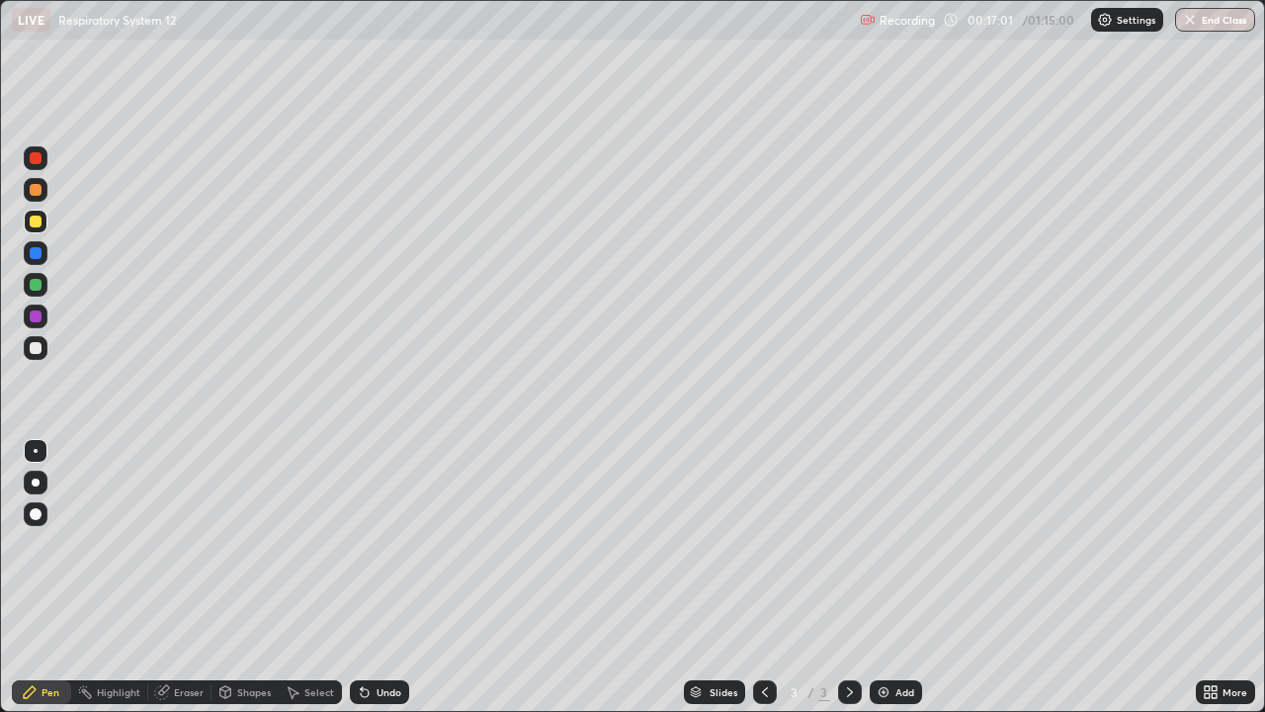
click at [380, 577] on div "Undo" at bounding box center [389, 692] width 25 height 10
click at [382, 577] on div "Undo" at bounding box center [389, 692] width 25 height 10
click at [388, 577] on div "Undo" at bounding box center [389, 692] width 25 height 10
click at [392, 577] on div "Undo" at bounding box center [379, 692] width 59 height 24
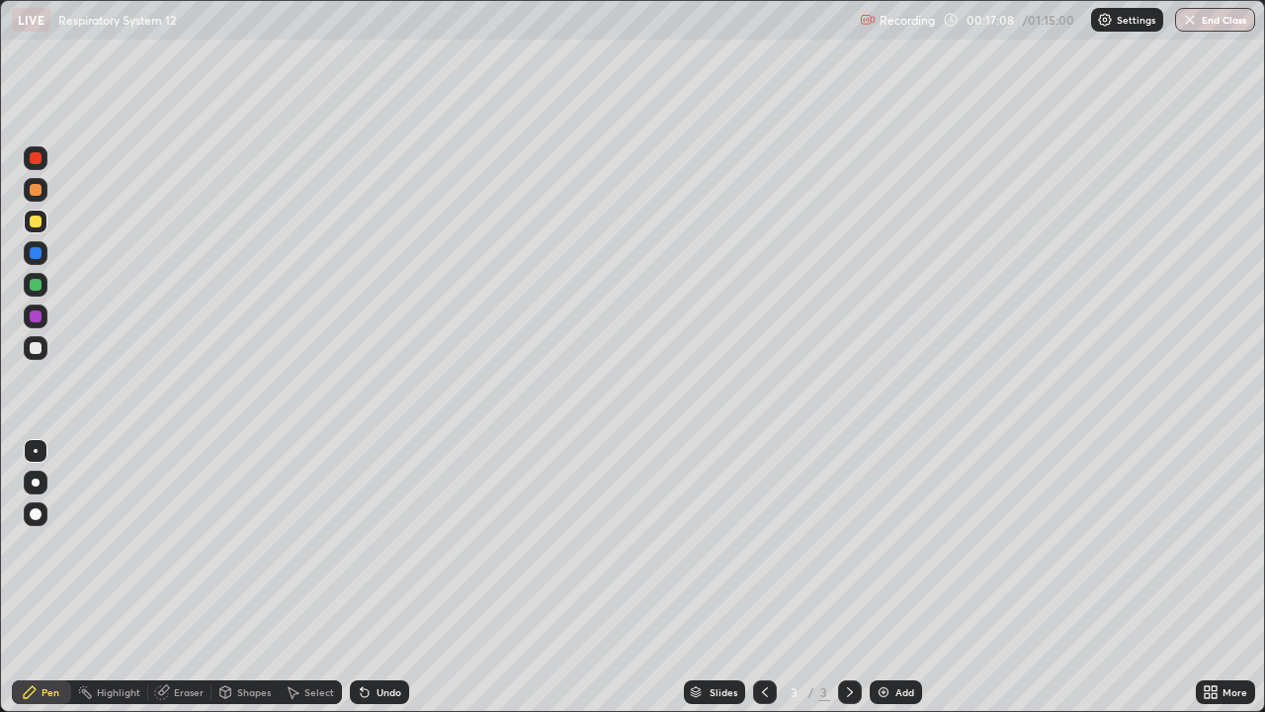
click at [395, 577] on div "Undo" at bounding box center [379, 692] width 59 height 24
click at [37, 347] on div at bounding box center [36, 348] width 12 height 12
click at [383, 577] on div "Undo" at bounding box center [389, 692] width 25 height 10
click at [41, 219] on div at bounding box center [36, 222] width 12 height 12
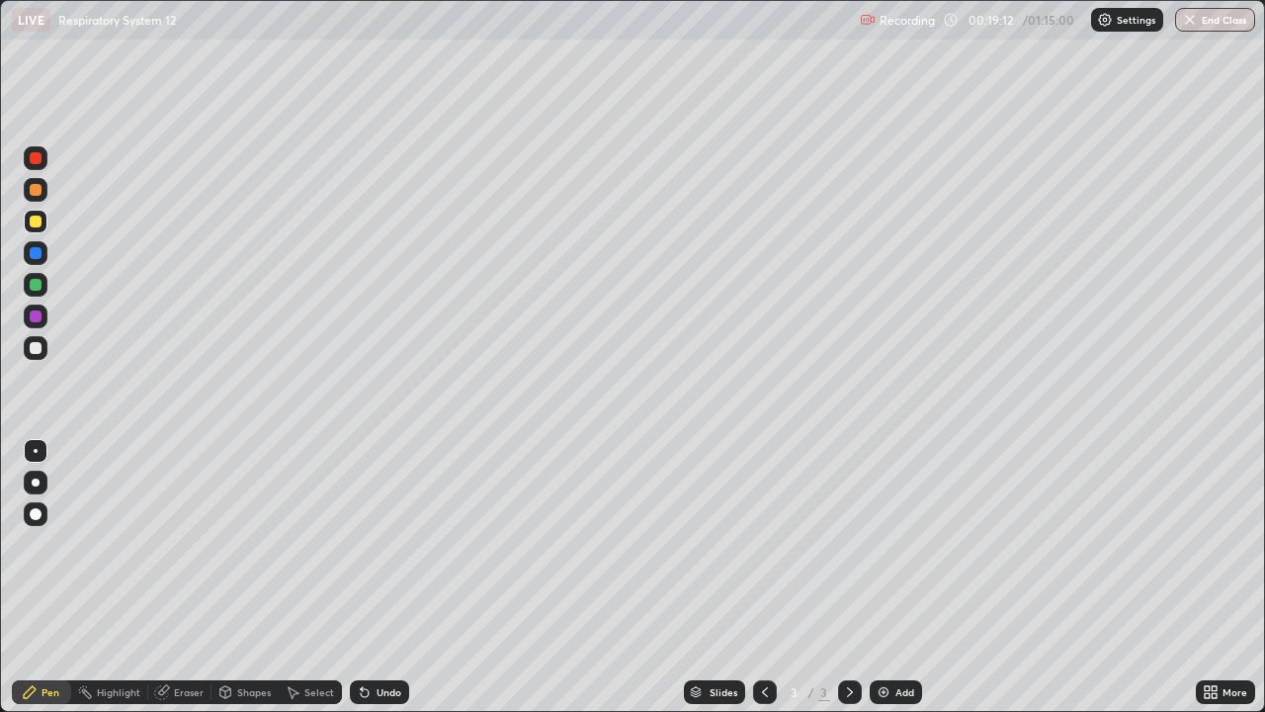
click at [43, 350] on div at bounding box center [36, 348] width 24 height 24
click at [386, 577] on div "Undo" at bounding box center [389, 692] width 25 height 10
click at [36, 352] on div at bounding box center [36, 348] width 12 height 12
click at [376, 577] on div "Undo" at bounding box center [379, 692] width 59 height 24
click at [1207, 577] on icon at bounding box center [1207, 688] width 5 height 5
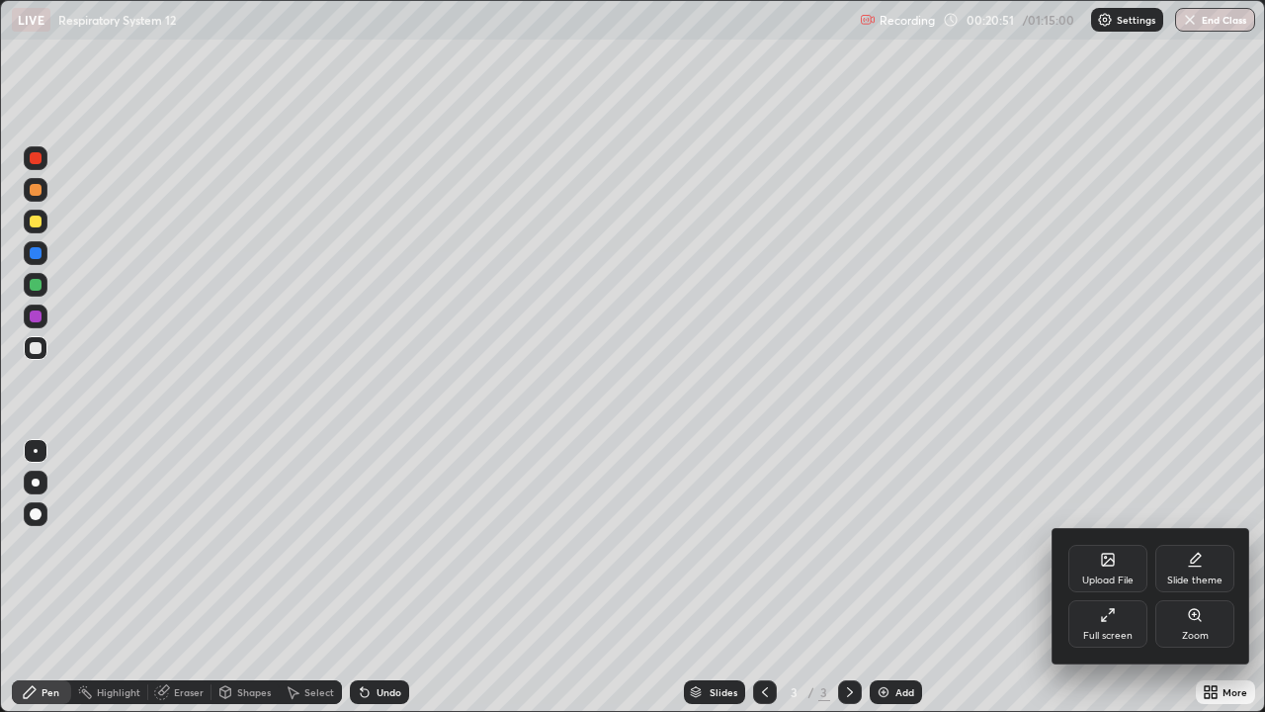
click at [1122, 577] on div "Full screen" at bounding box center [1108, 623] width 79 height 47
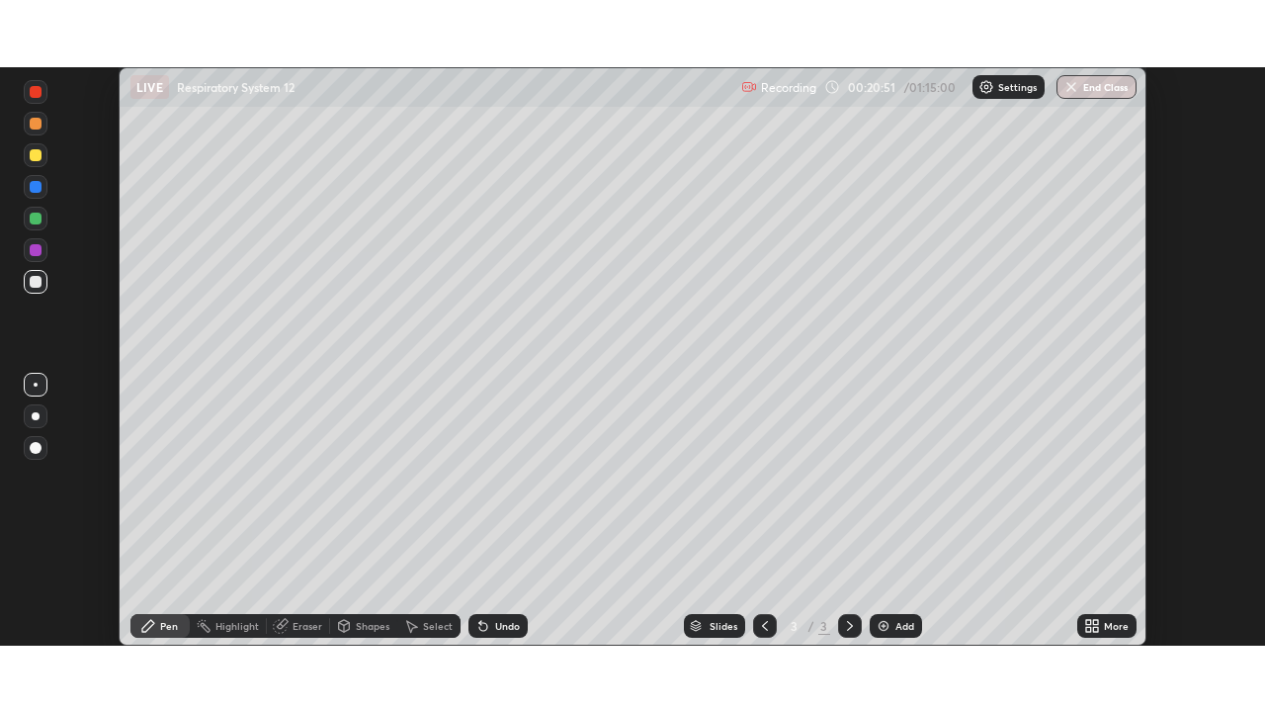
scroll to position [98276, 97589]
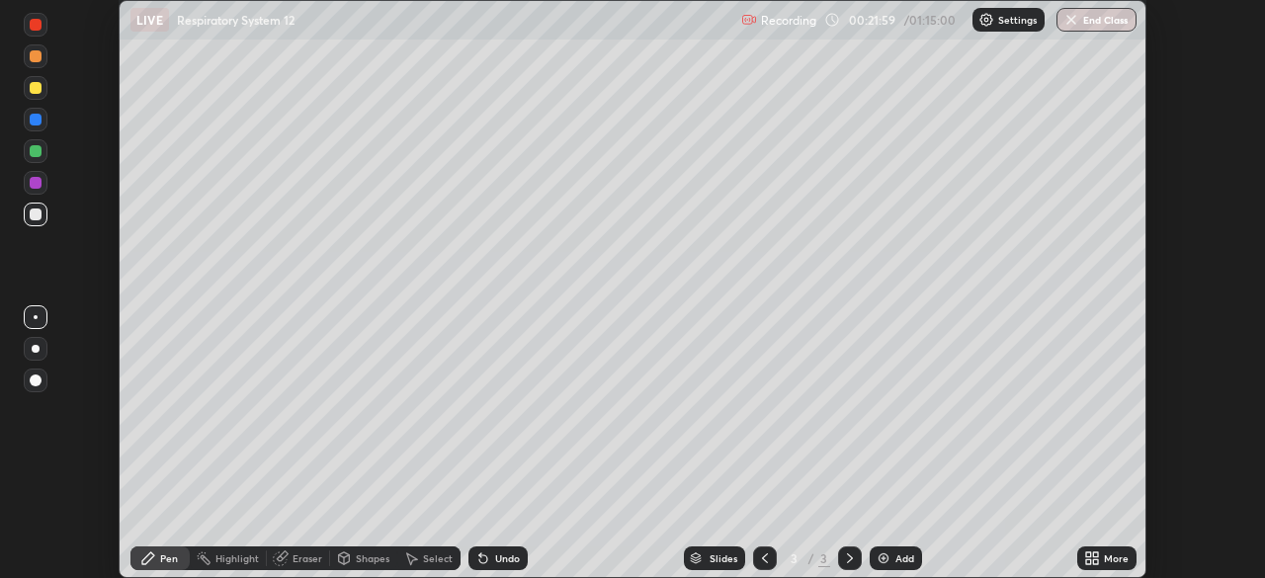
click at [1087, 555] on icon at bounding box center [1088, 555] width 5 height 5
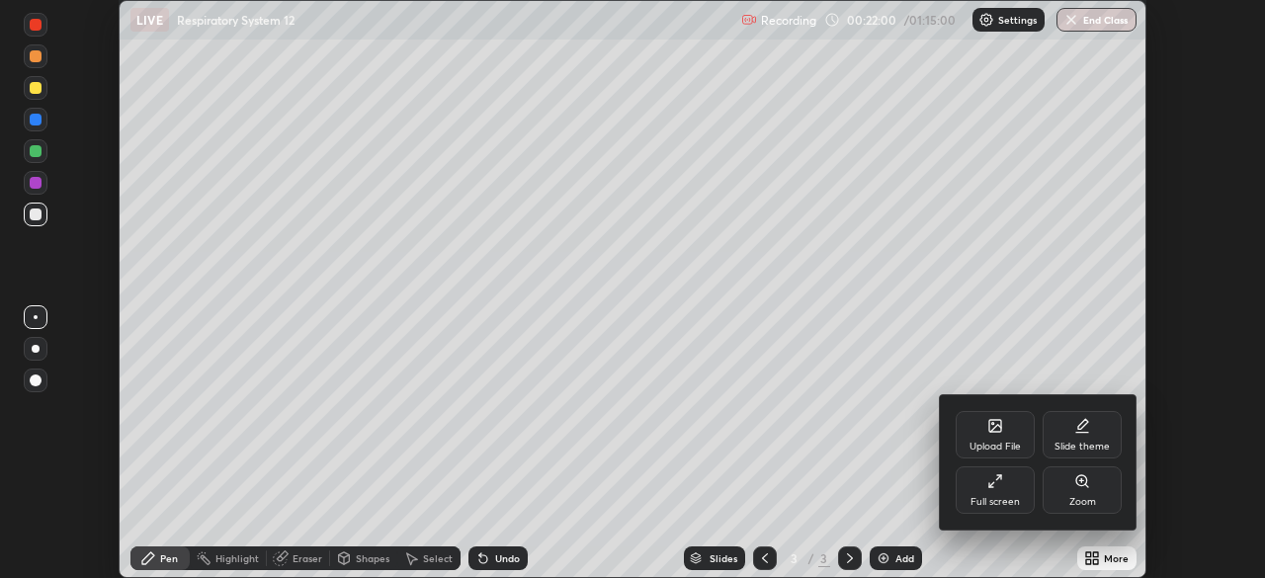
click at [1005, 479] on div "Full screen" at bounding box center [995, 490] width 79 height 47
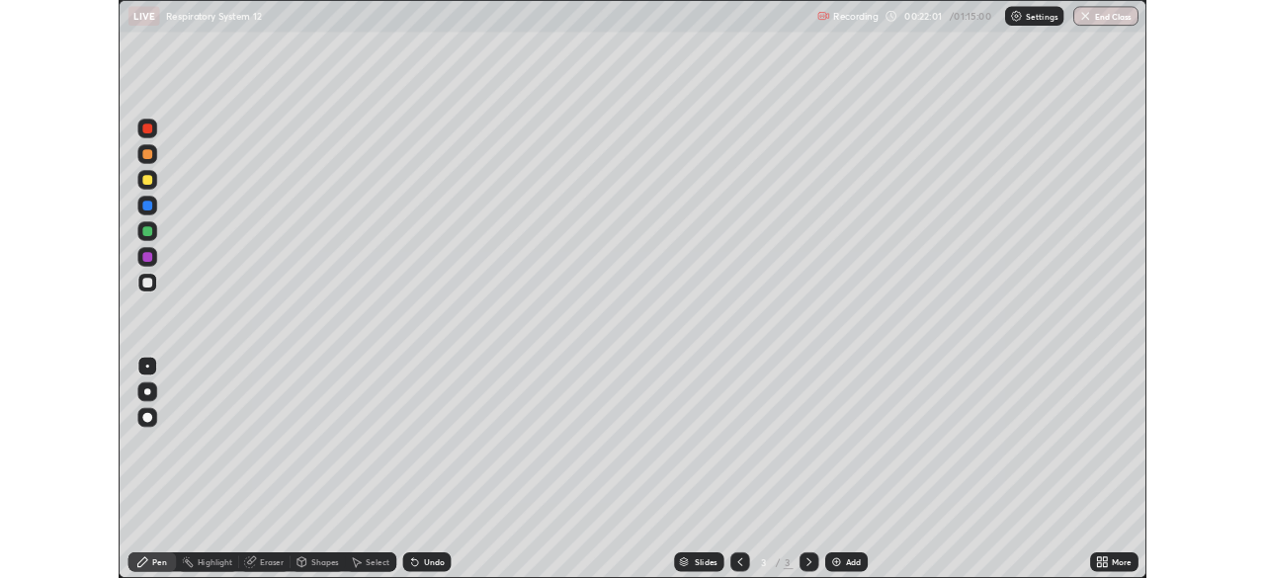
scroll to position [712, 1265]
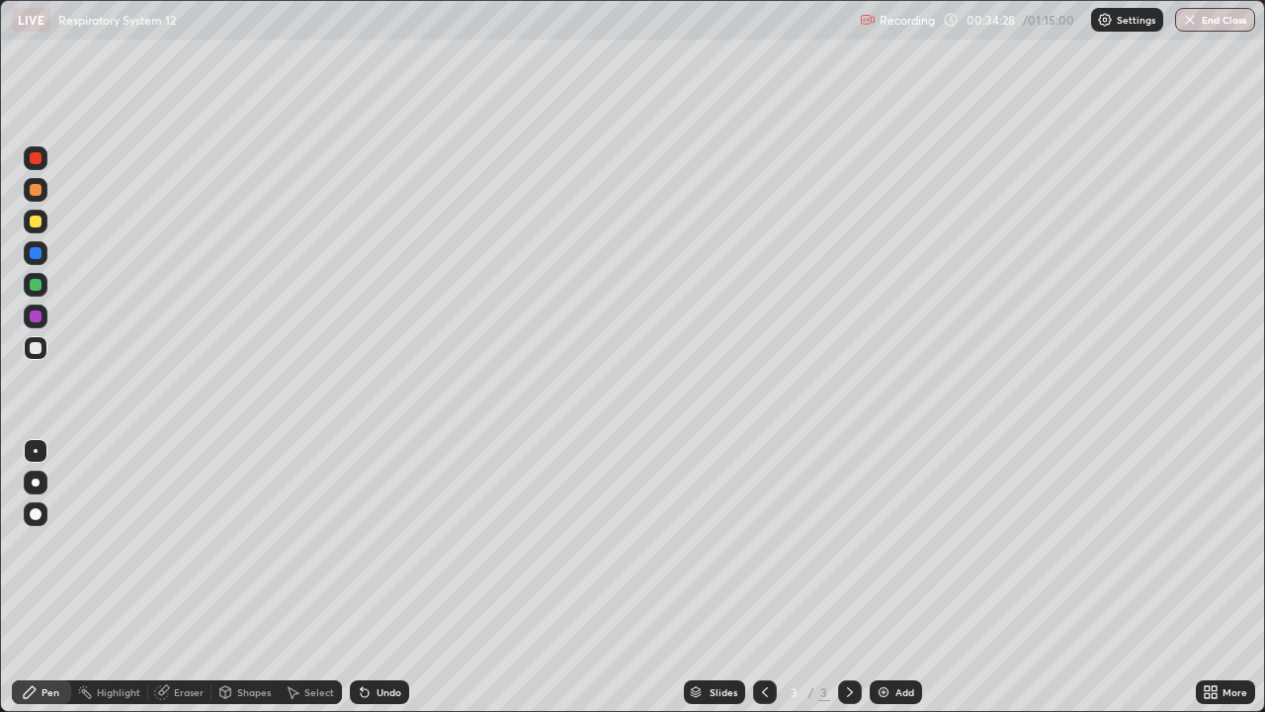
click at [896, 577] on div "Add" at bounding box center [905, 692] width 19 height 10
click at [36, 349] on div at bounding box center [36, 348] width 12 height 12
click at [1228, 577] on div "More" at bounding box center [1235, 692] width 25 height 10
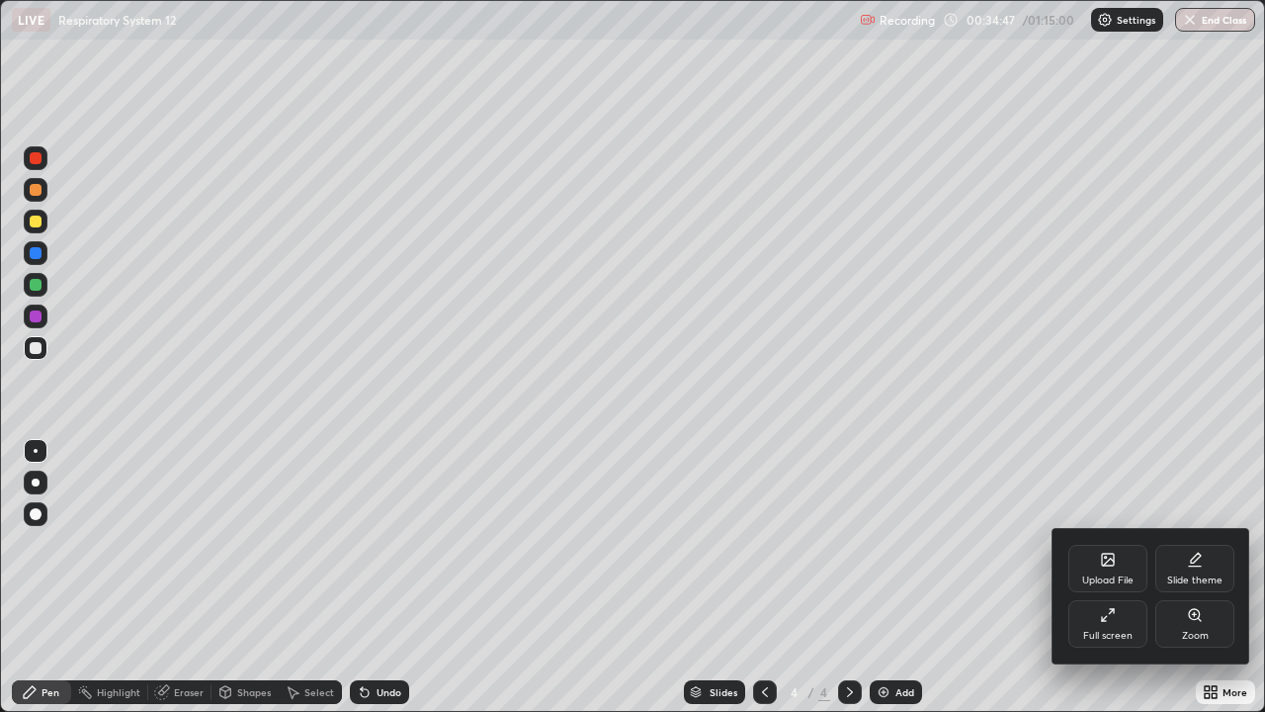
click at [1120, 577] on div "Full screen" at bounding box center [1108, 623] width 79 height 47
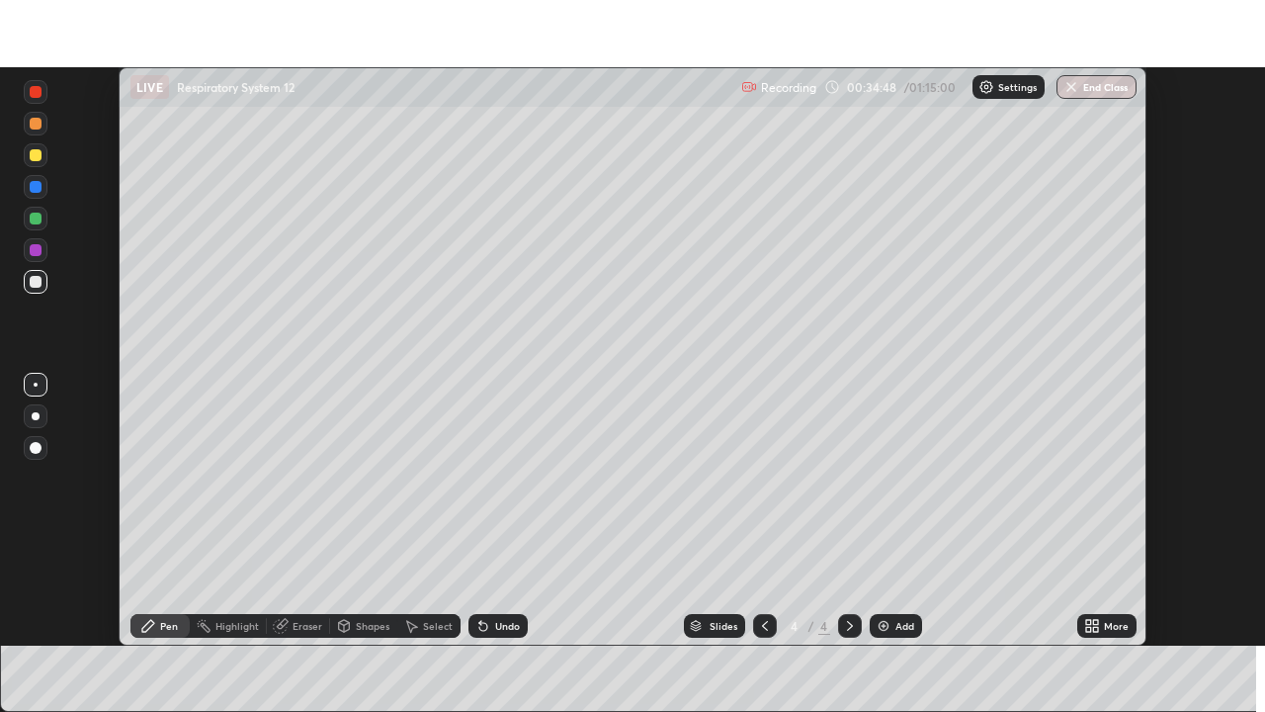
scroll to position [98276, 97589]
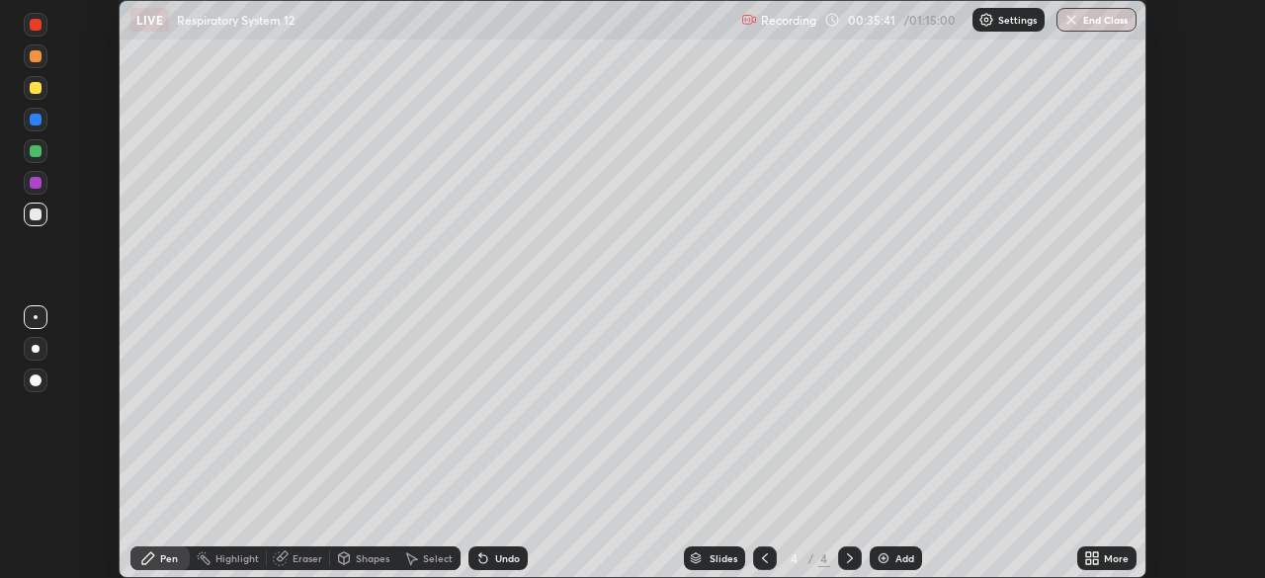
click at [1088, 555] on icon at bounding box center [1088, 555] width 5 height 5
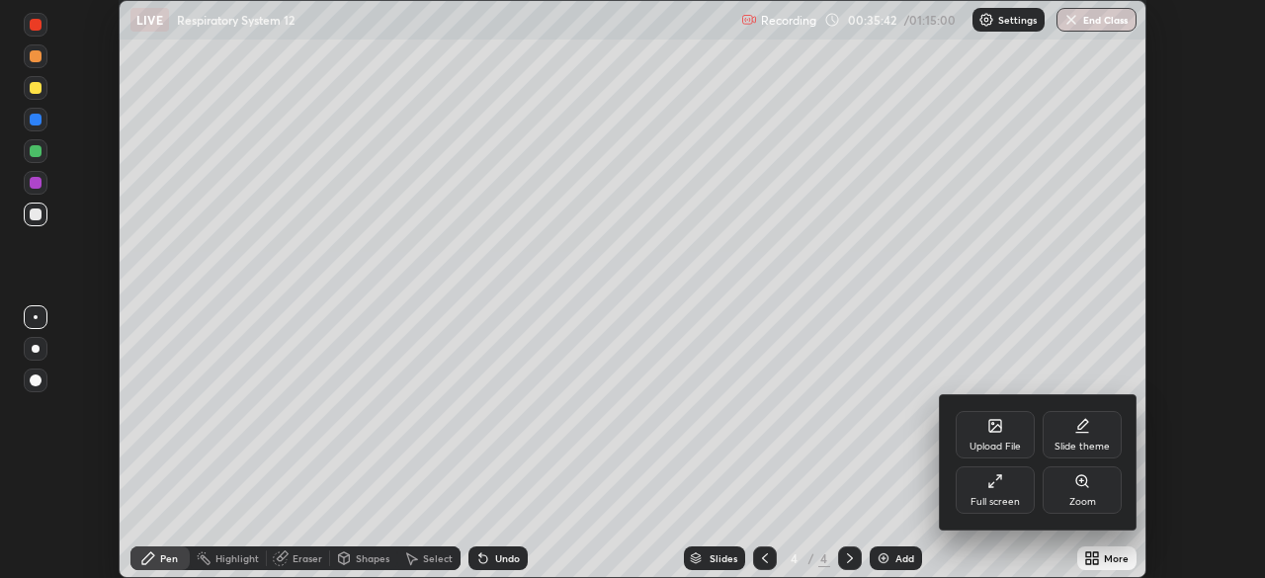
click at [996, 479] on icon at bounding box center [996, 482] width 16 height 16
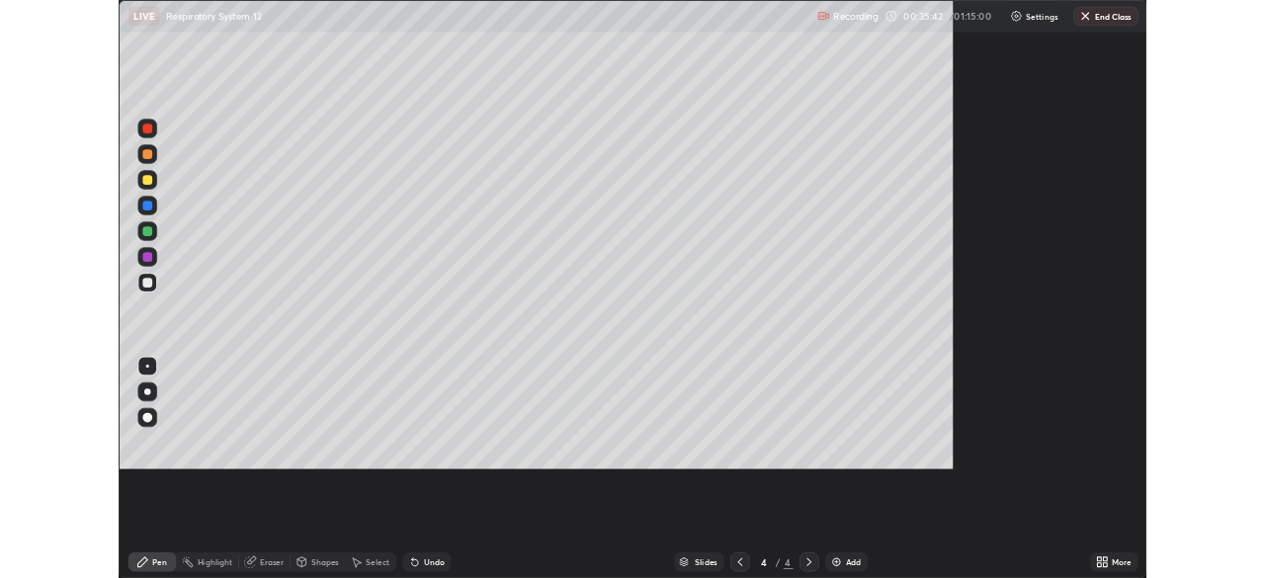
scroll to position [712, 1265]
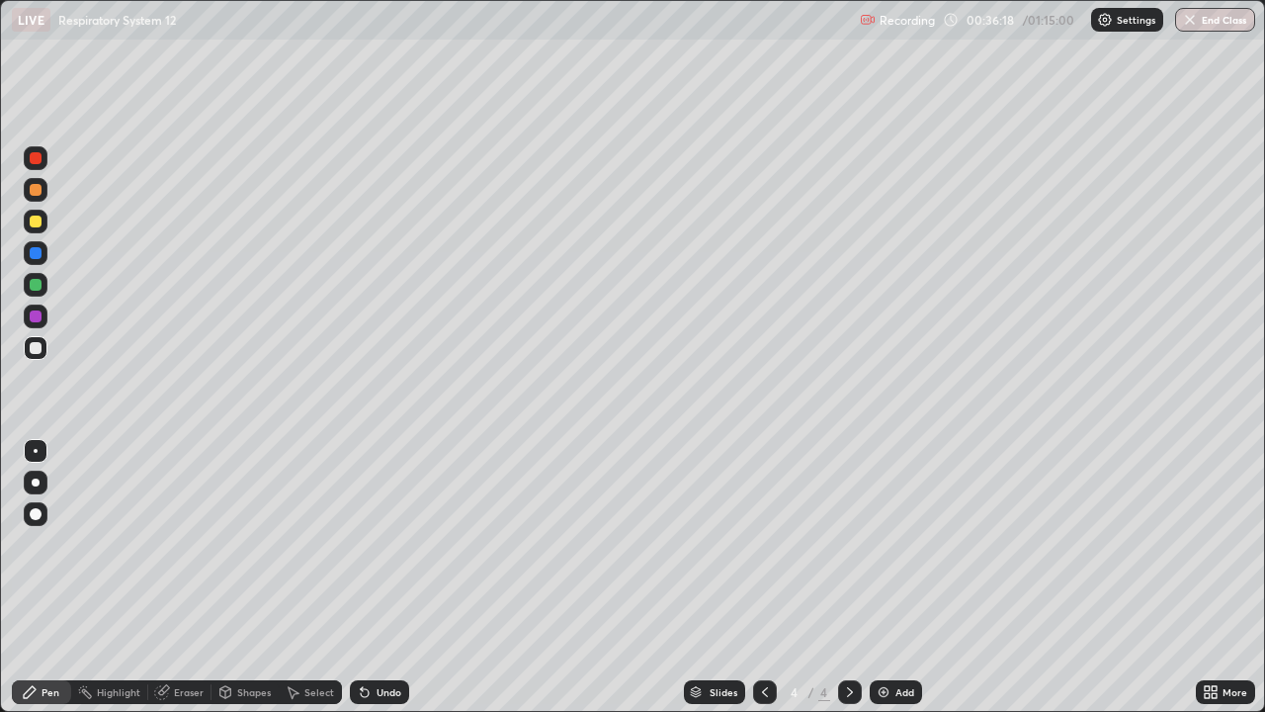
click at [385, 577] on div "Undo" at bounding box center [379, 692] width 59 height 24
click at [181, 577] on div "Eraser" at bounding box center [189, 692] width 30 height 10
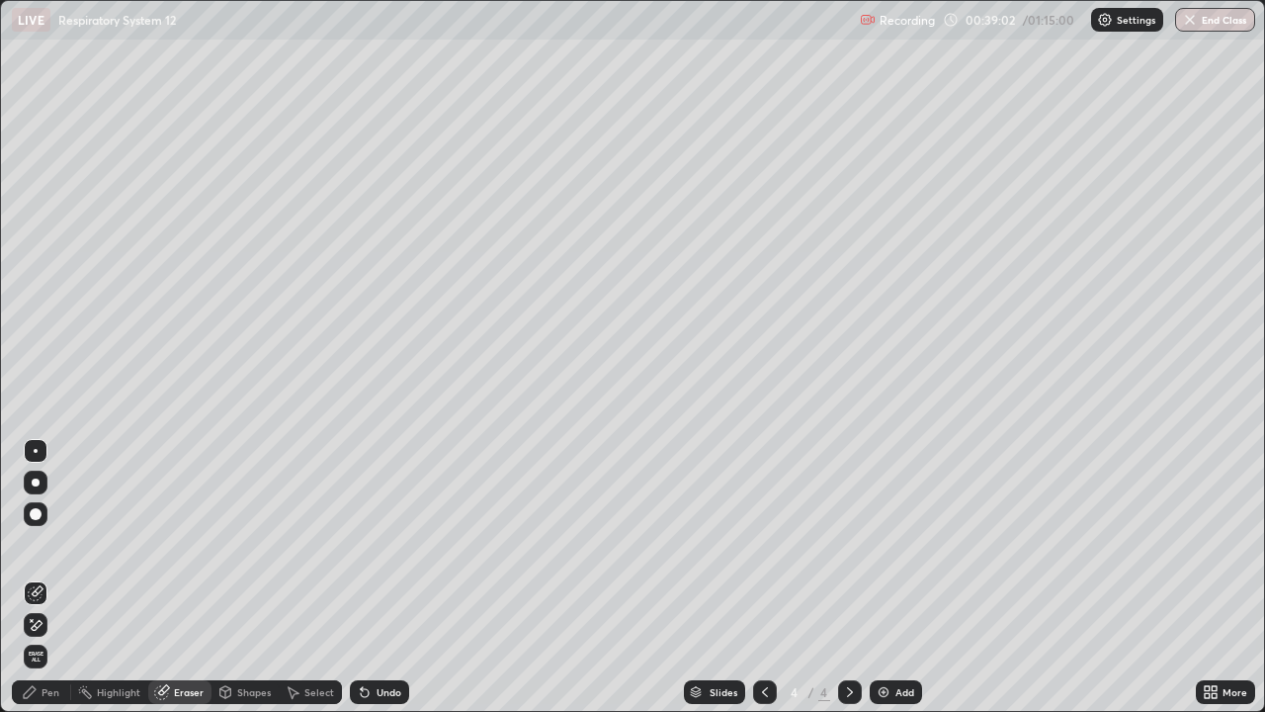
click at [50, 577] on div "Pen" at bounding box center [51, 692] width 18 height 10
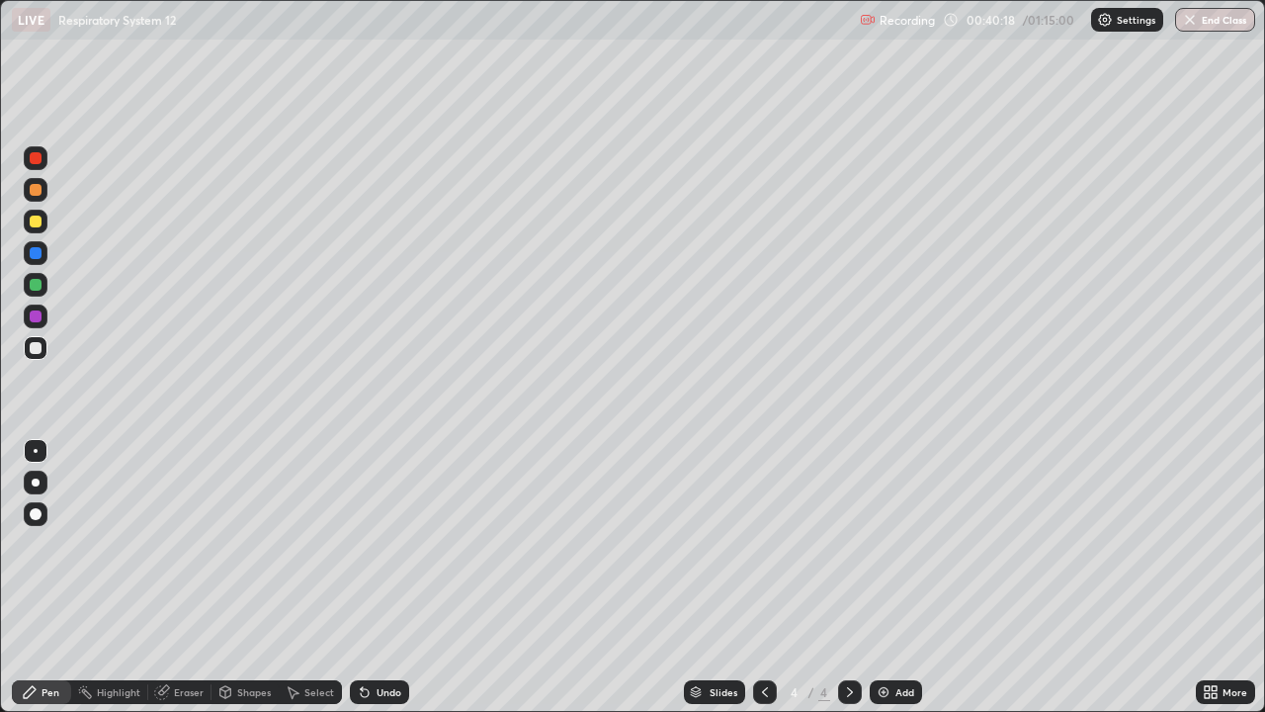
click at [182, 577] on div "Eraser" at bounding box center [189, 692] width 30 height 10
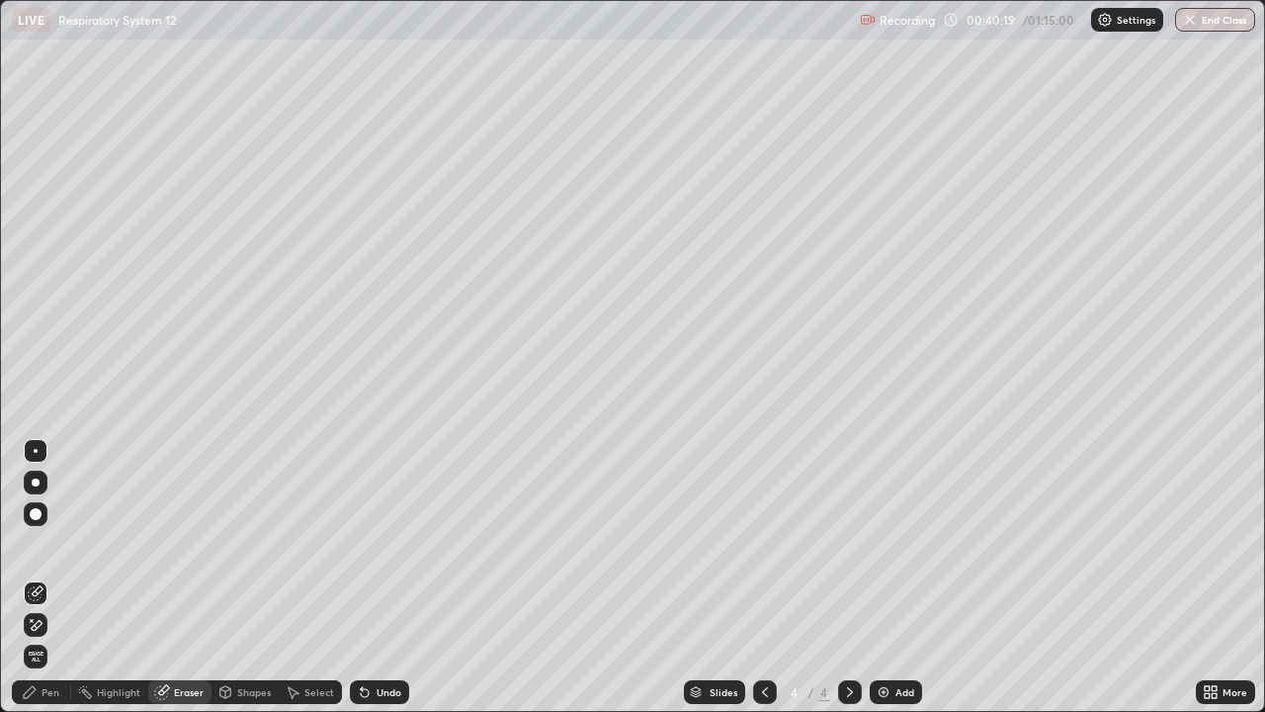
click at [315, 577] on div "Select" at bounding box center [319, 692] width 30 height 10
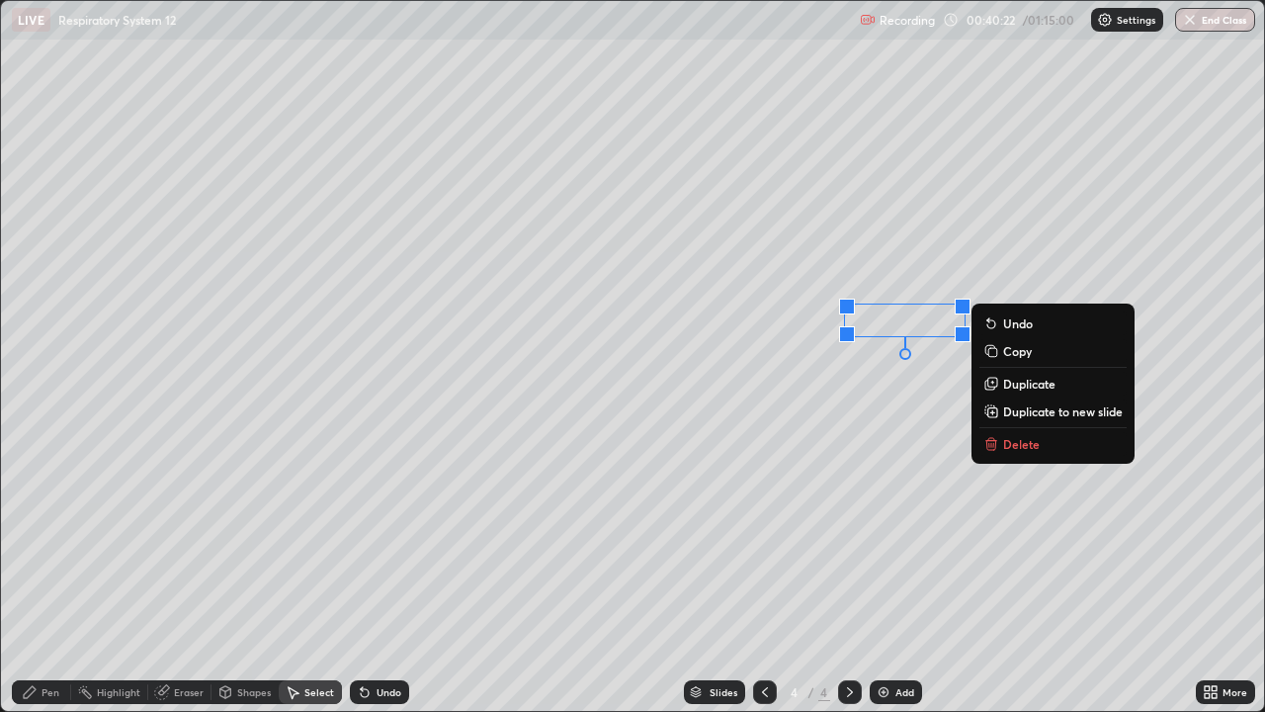
click at [557, 468] on div "0 ° Undo Copy Duplicate Duplicate to new slide Delete" at bounding box center [632, 356] width 1263 height 710
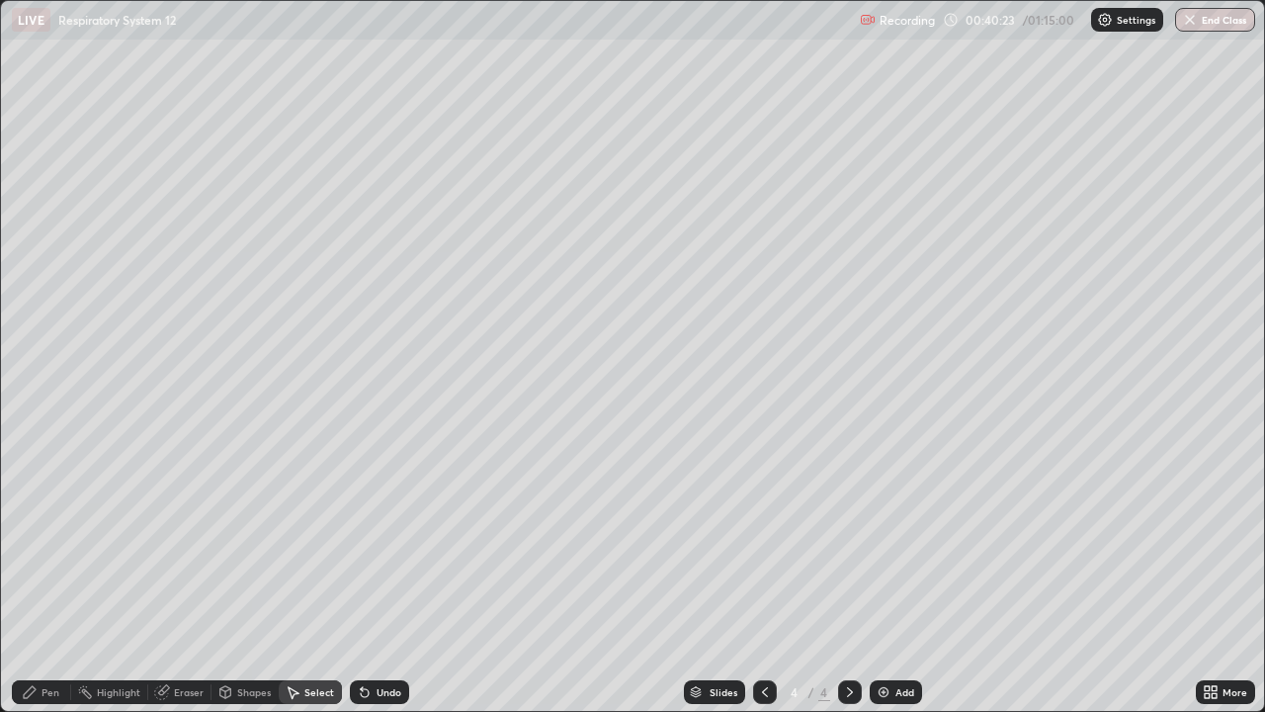
click at [46, 577] on div "Pen" at bounding box center [51, 692] width 18 height 10
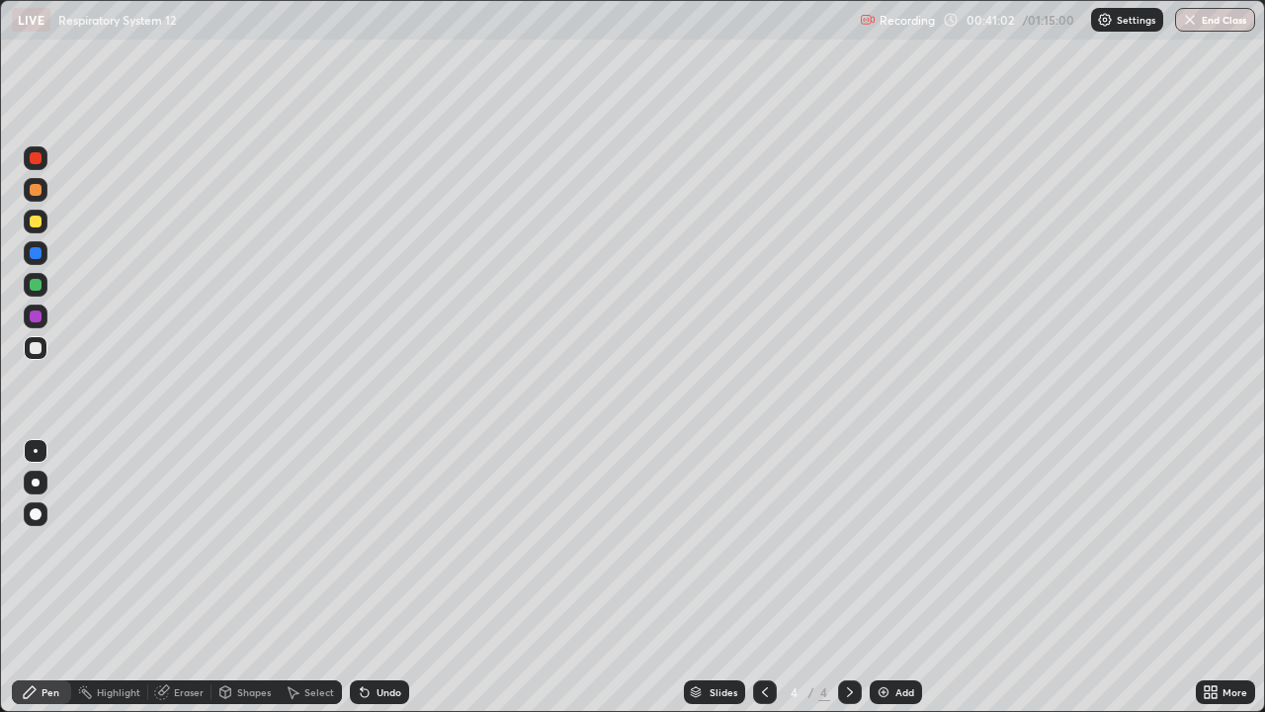
click at [377, 577] on div "Undo" at bounding box center [389, 692] width 25 height 10
click at [381, 577] on div "Undo" at bounding box center [389, 692] width 25 height 10
click at [897, 577] on div "Add" at bounding box center [905, 692] width 19 height 10
click at [180, 577] on div "Eraser" at bounding box center [189, 692] width 30 height 10
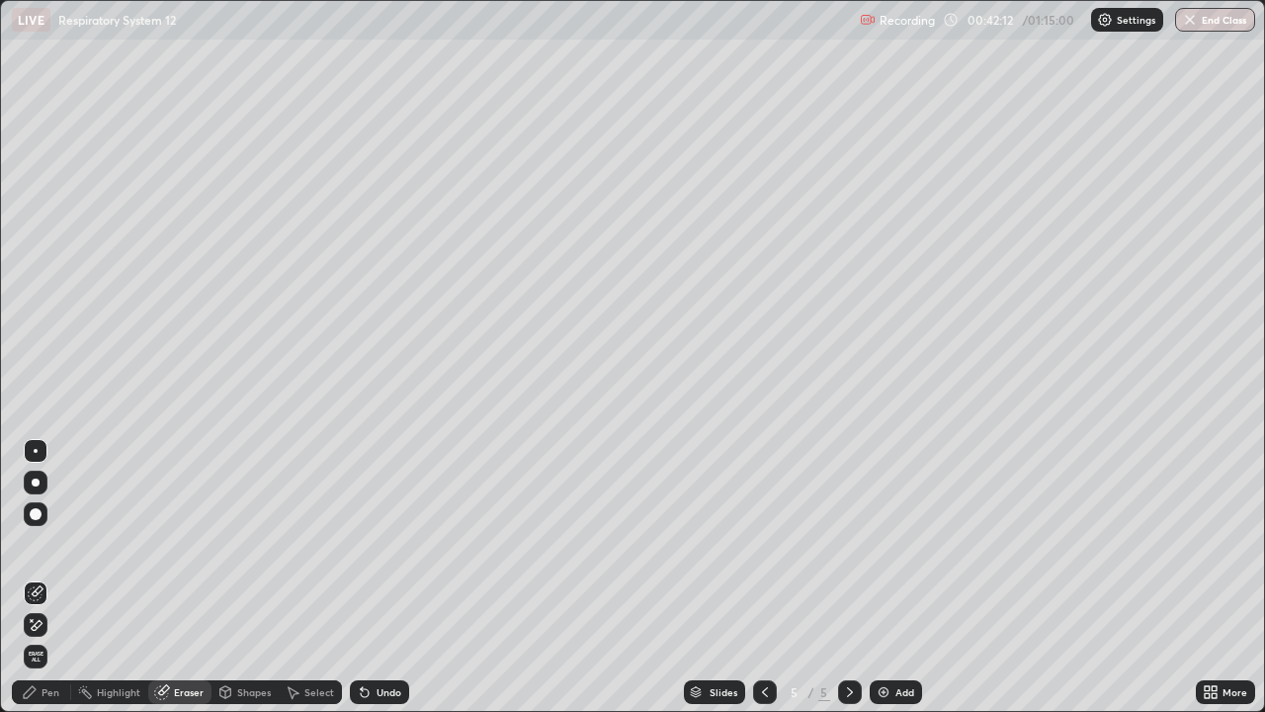
click at [50, 577] on div "Pen" at bounding box center [51, 692] width 18 height 10
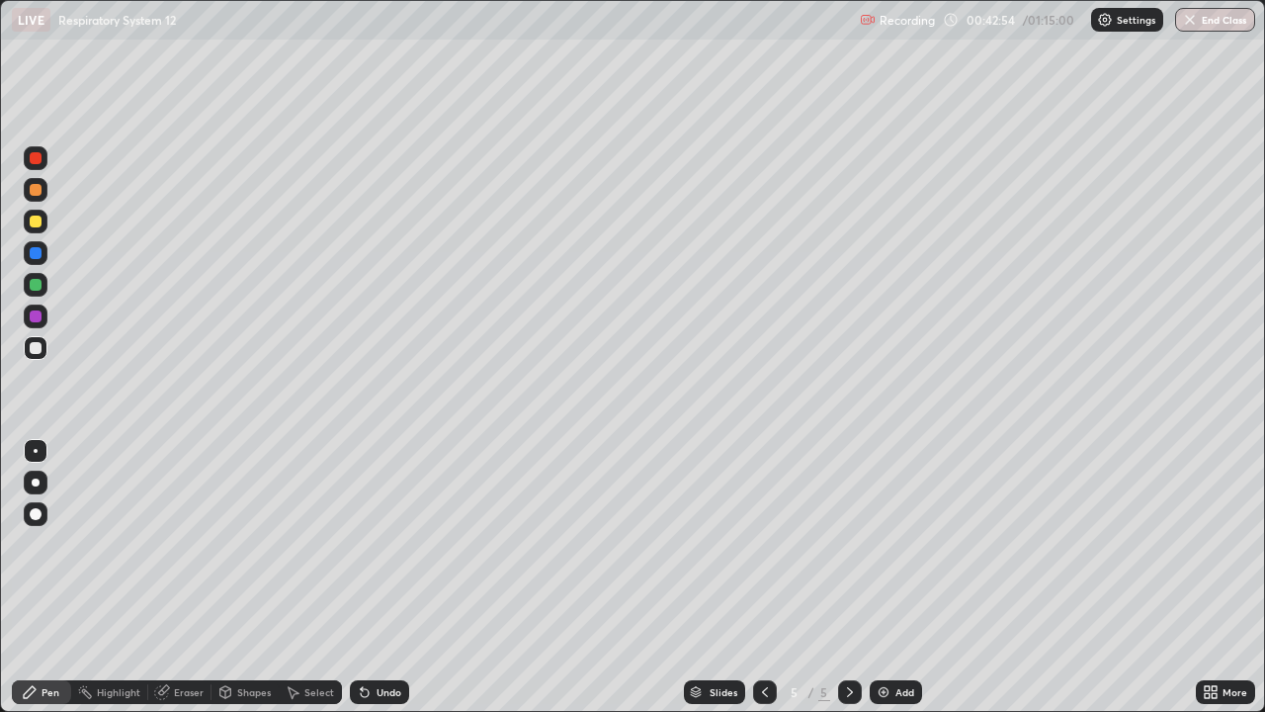
click at [762, 577] on icon at bounding box center [765, 692] width 6 height 10
click at [315, 577] on div "Select" at bounding box center [310, 692] width 63 height 24
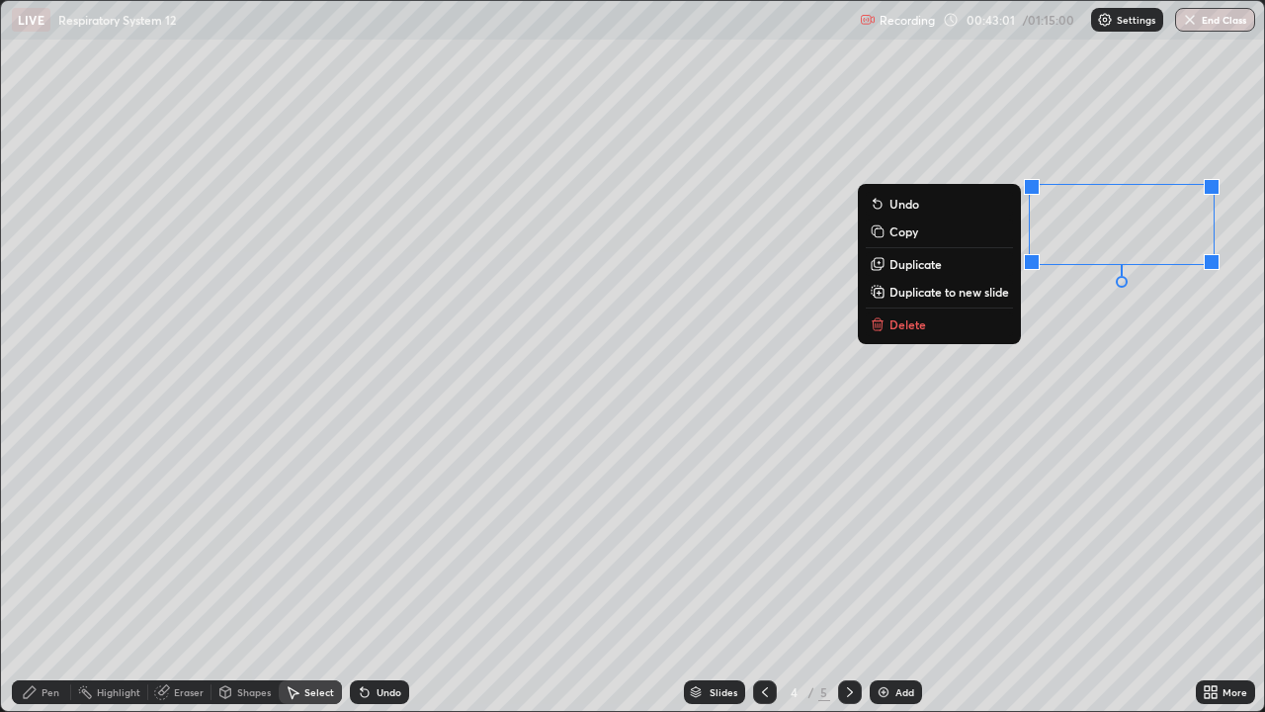
click at [923, 233] on button "Copy" at bounding box center [939, 231] width 147 height 24
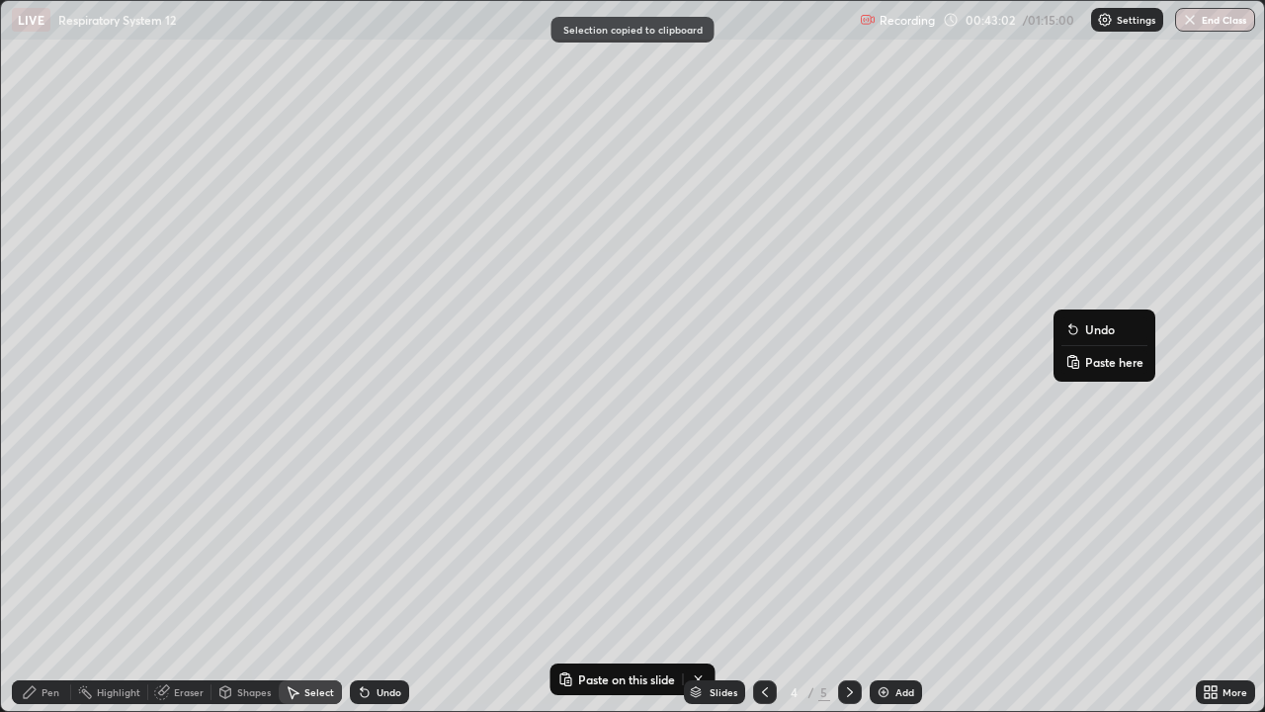
click at [1099, 363] on p "Paste here" at bounding box center [1114, 362] width 58 height 16
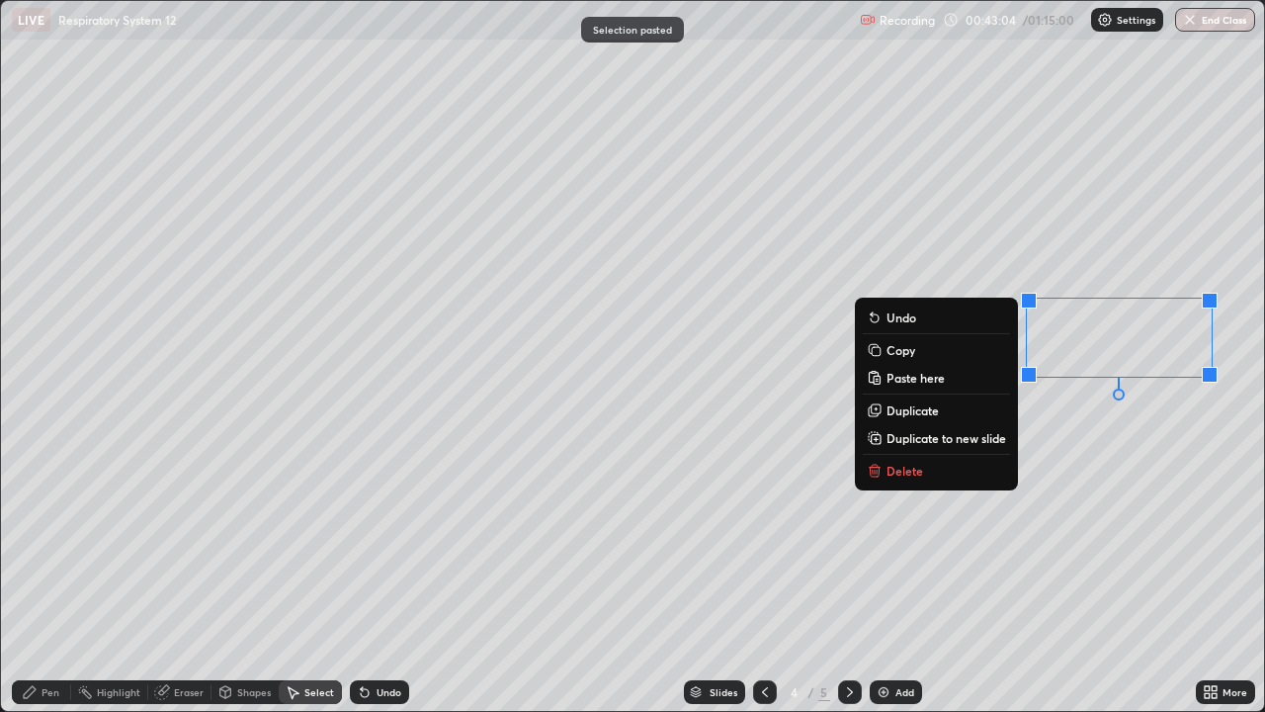
click at [755, 474] on div "0 ° Undo Copy Paste here Duplicate Duplicate to new slide Delete" at bounding box center [632, 356] width 1263 height 710
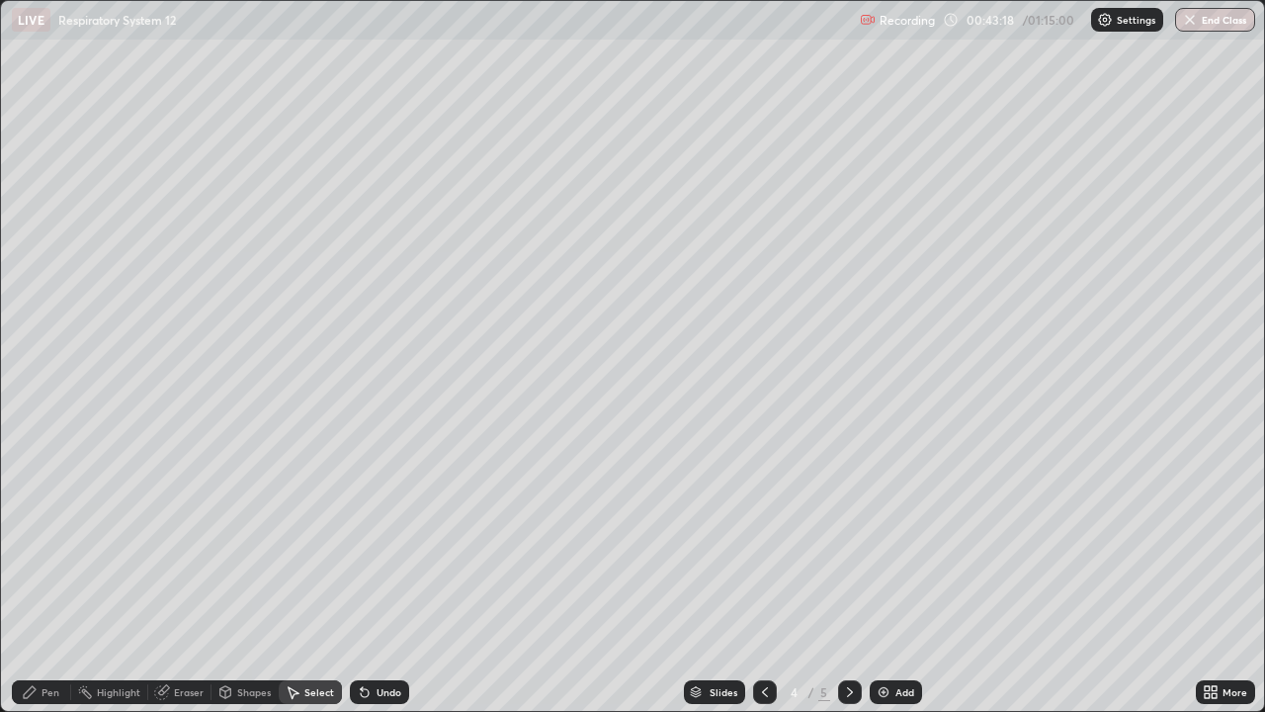
click at [302, 577] on div "Select" at bounding box center [310, 692] width 63 height 24
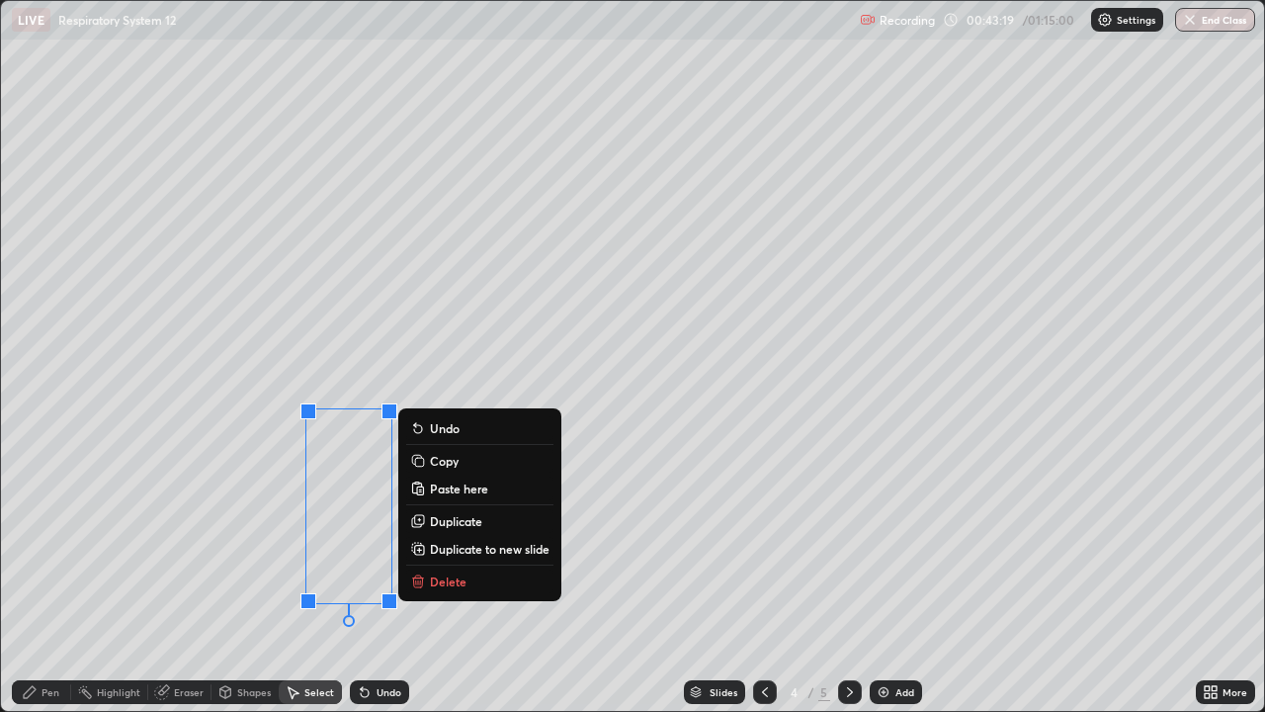
click at [464, 577] on p "Delete" at bounding box center [448, 581] width 37 height 16
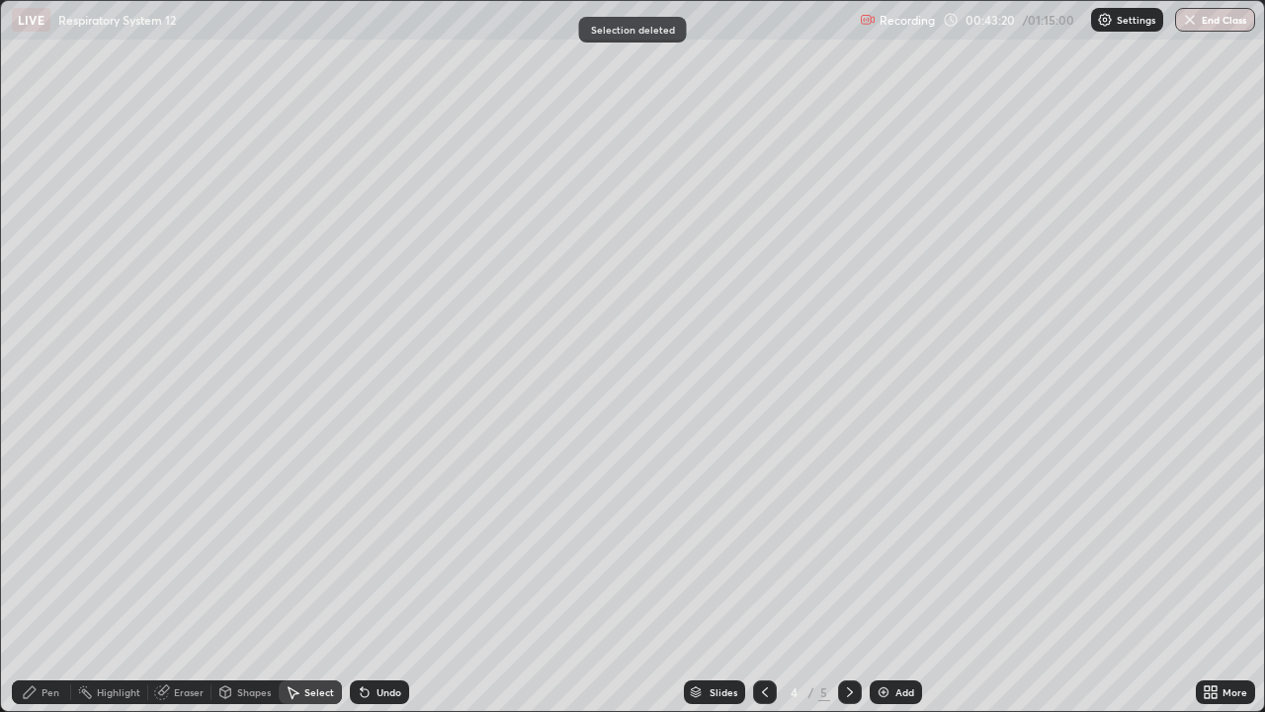
click at [39, 577] on div "Pen" at bounding box center [41, 692] width 59 height 24
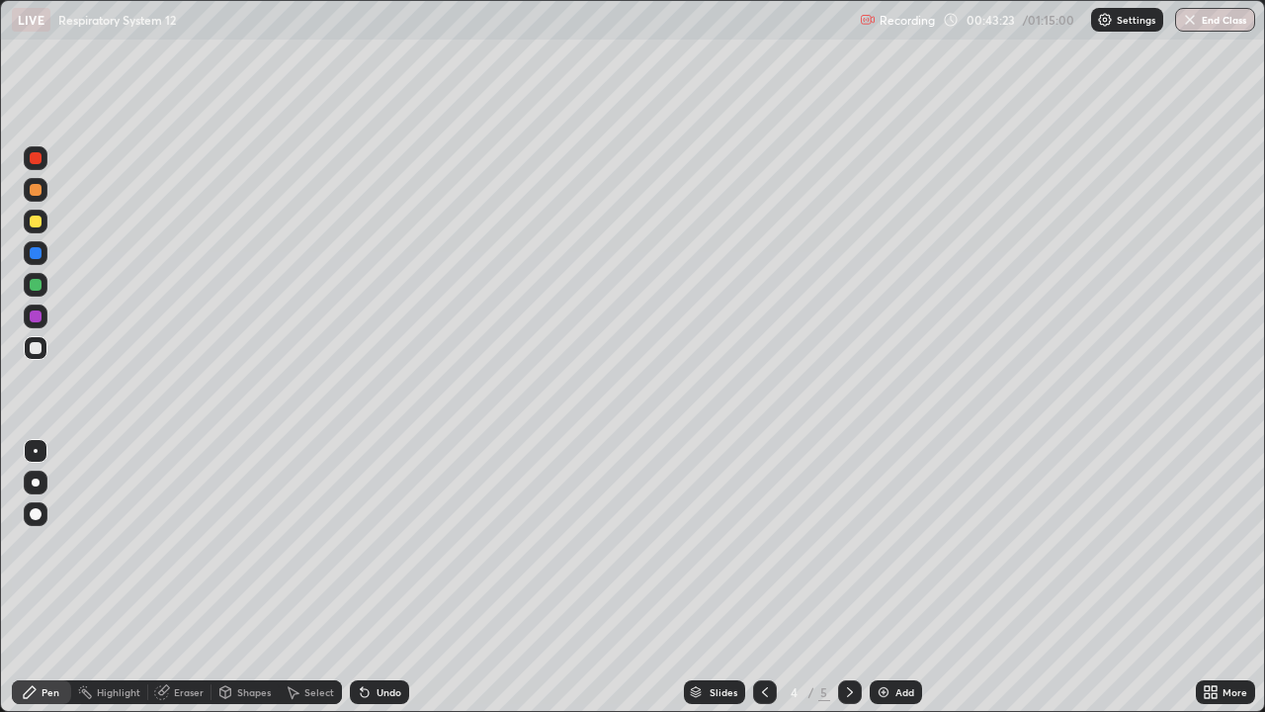
click at [381, 577] on div "Undo" at bounding box center [379, 692] width 59 height 24
click at [28, 278] on div at bounding box center [36, 285] width 24 height 24
click at [847, 577] on icon at bounding box center [850, 692] width 6 height 10
click at [887, 577] on img at bounding box center [884, 692] width 16 height 16
click at [36, 353] on div at bounding box center [36, 348] width 12 height 12
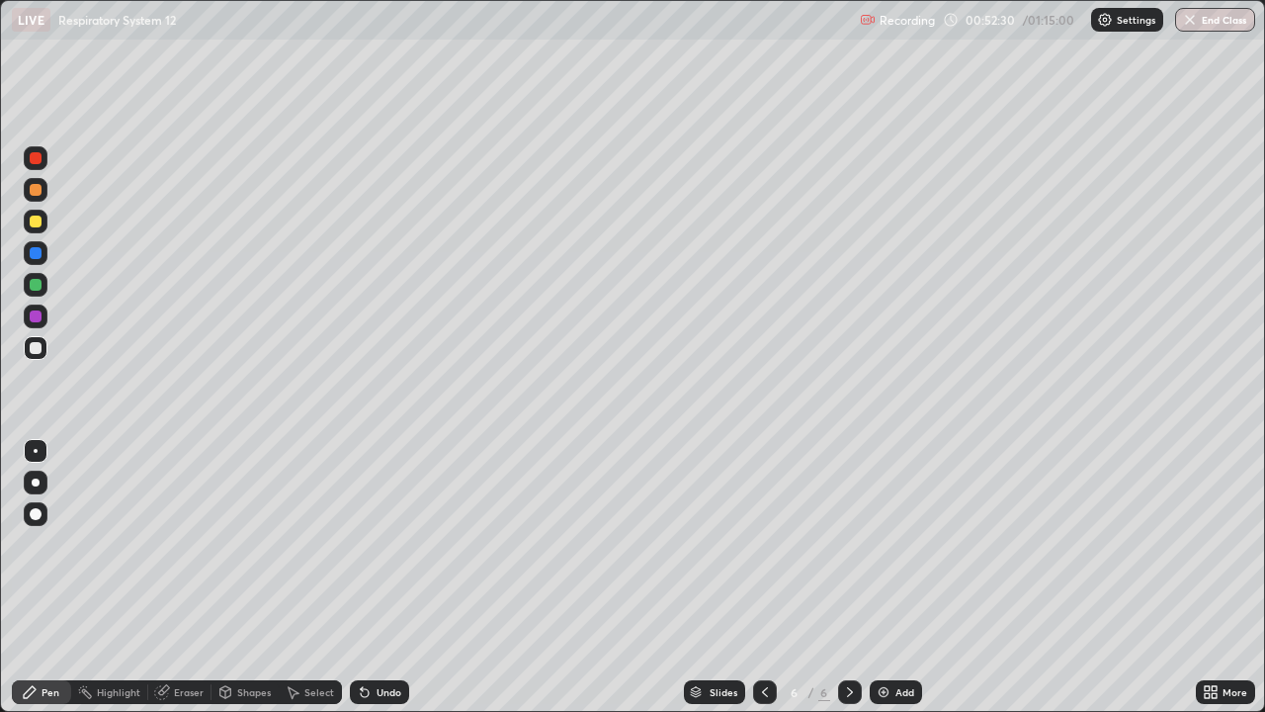
click at [382, 577] on div "Undo" at bounding box center [379, 692] width 59 height 24
click at [184, 577] on div "Eraser" at bounding box center [179, 692] width 63 height 24
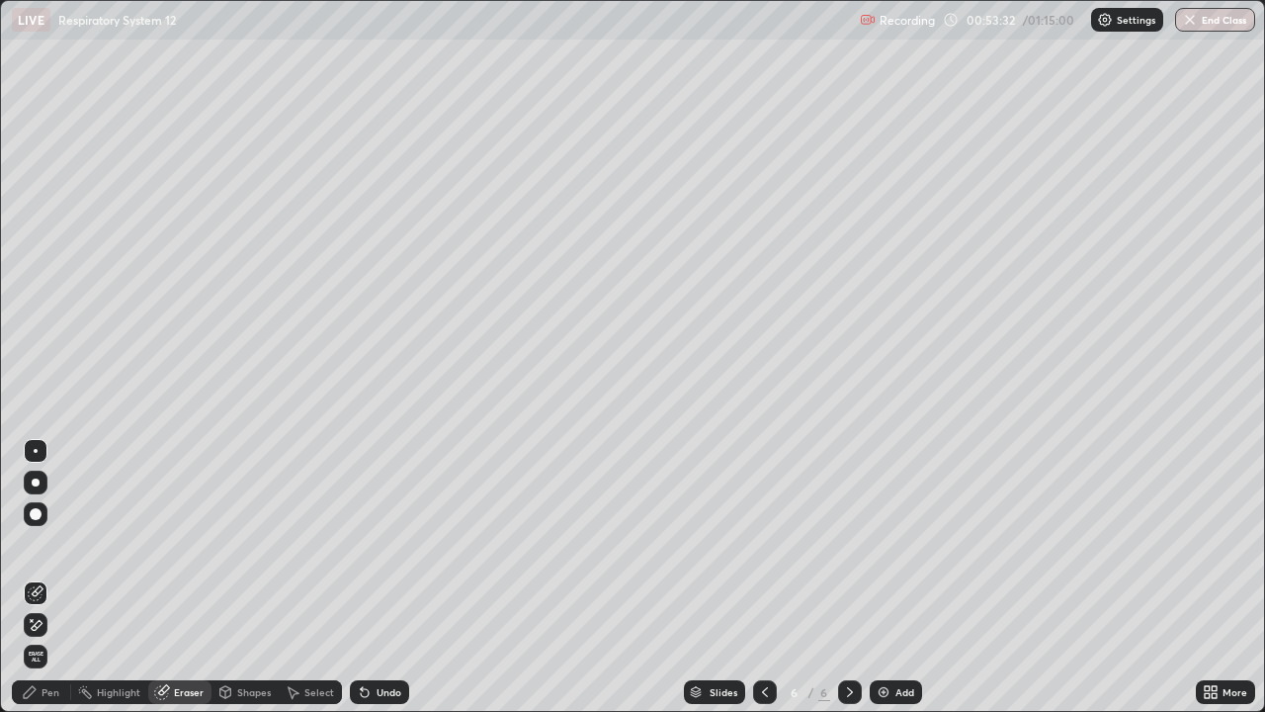
click at [46, 577] on div "Pen" at bounding box center [51, 692] width 18 height 10
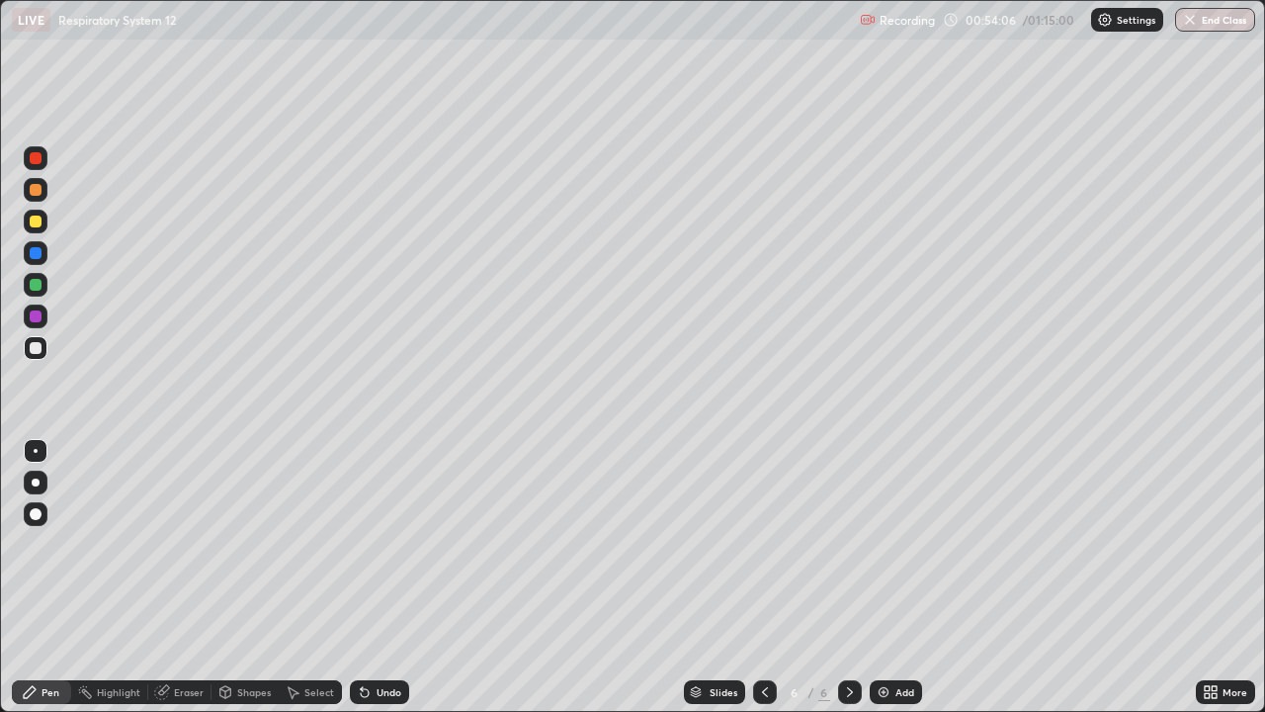
click at [898, 577] on div "Add" at bounding box center [905, 692] width 19 height 10
click at [761, 577] on icon at bounding box center [765, 692] width 16 height 16
click at [314, 577] on div "Select" at bounding box center [310, 692] width 63 height 24
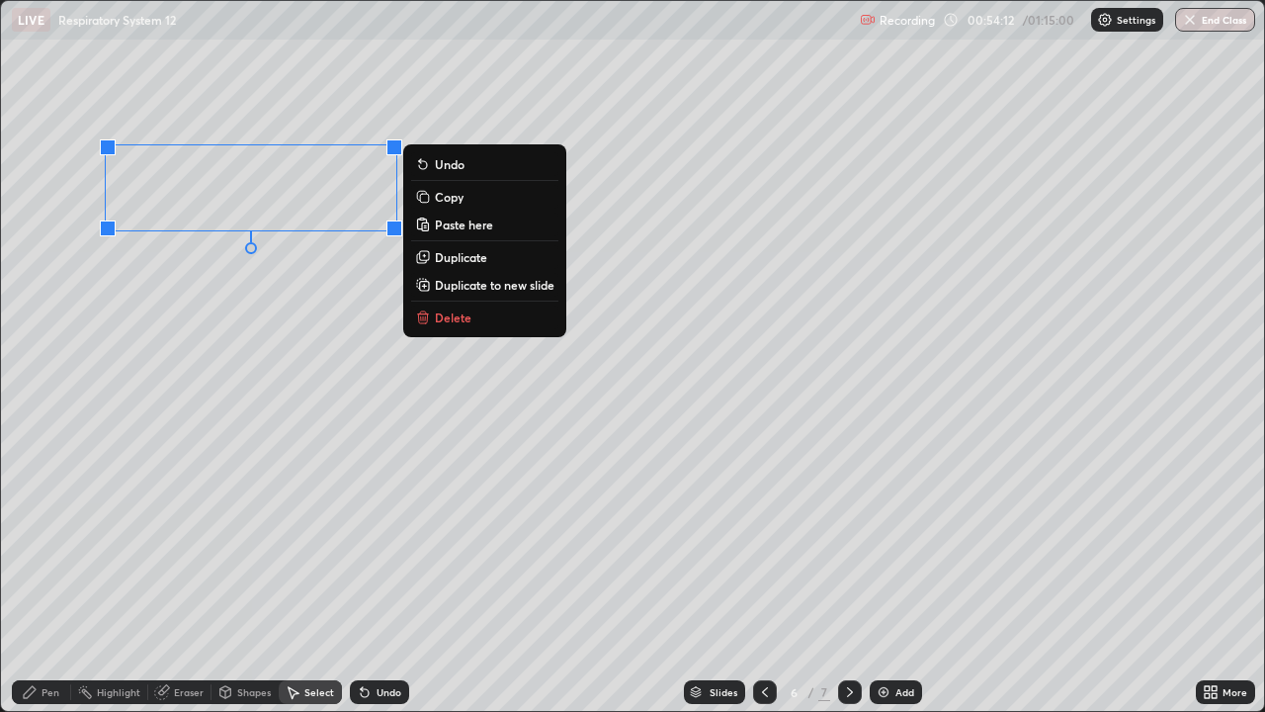
click at [332, 268] on div "0 ° Undo Copy Paste here Duplicate Duplicate to new slide Delete" at bounding box center [632, 356] width 1263 height 710
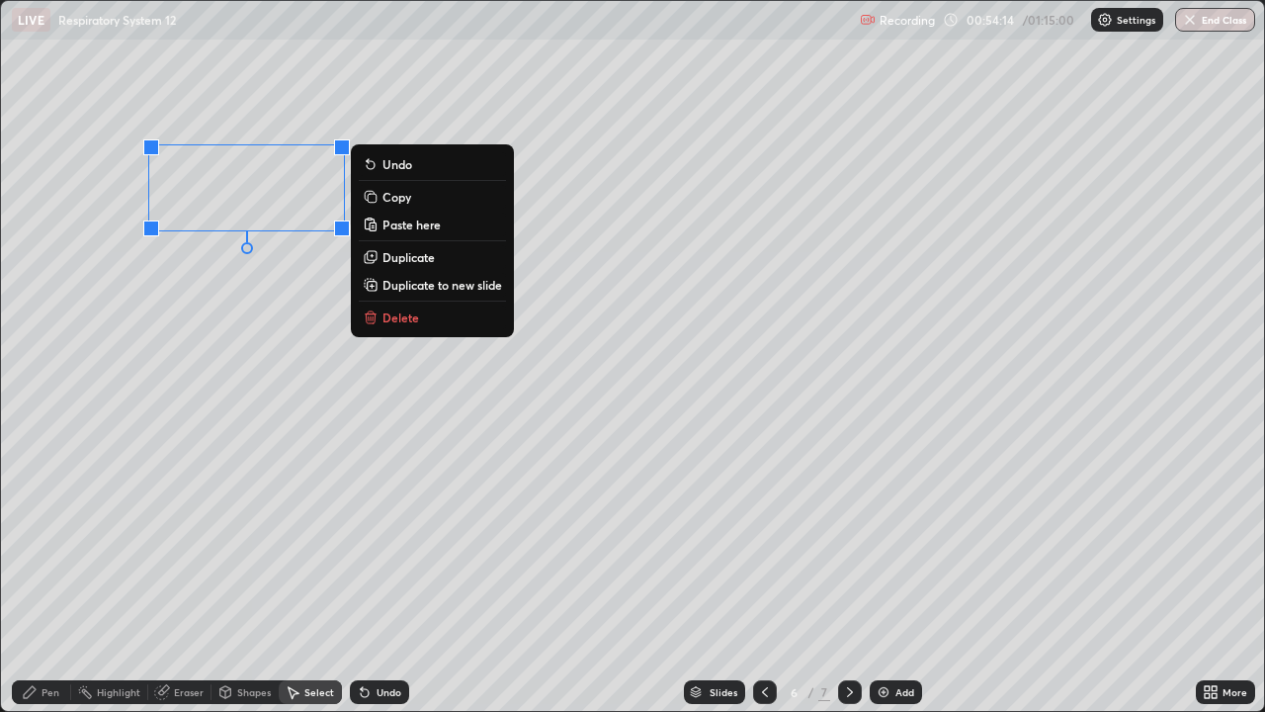
click at [403, 199] on p "Copy" at bounding box center [397, 197] width 29 height 16
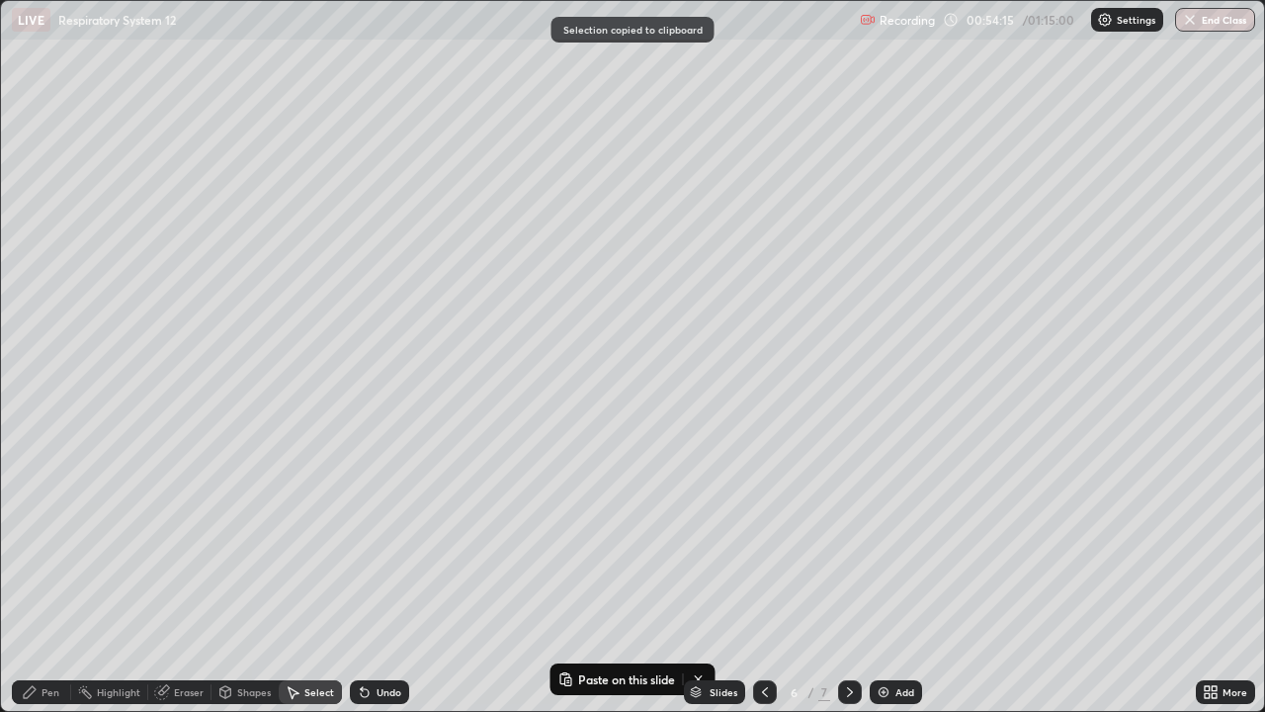
click at [848, 577] on icon at bounding box center [850, 692] width 16 height 16
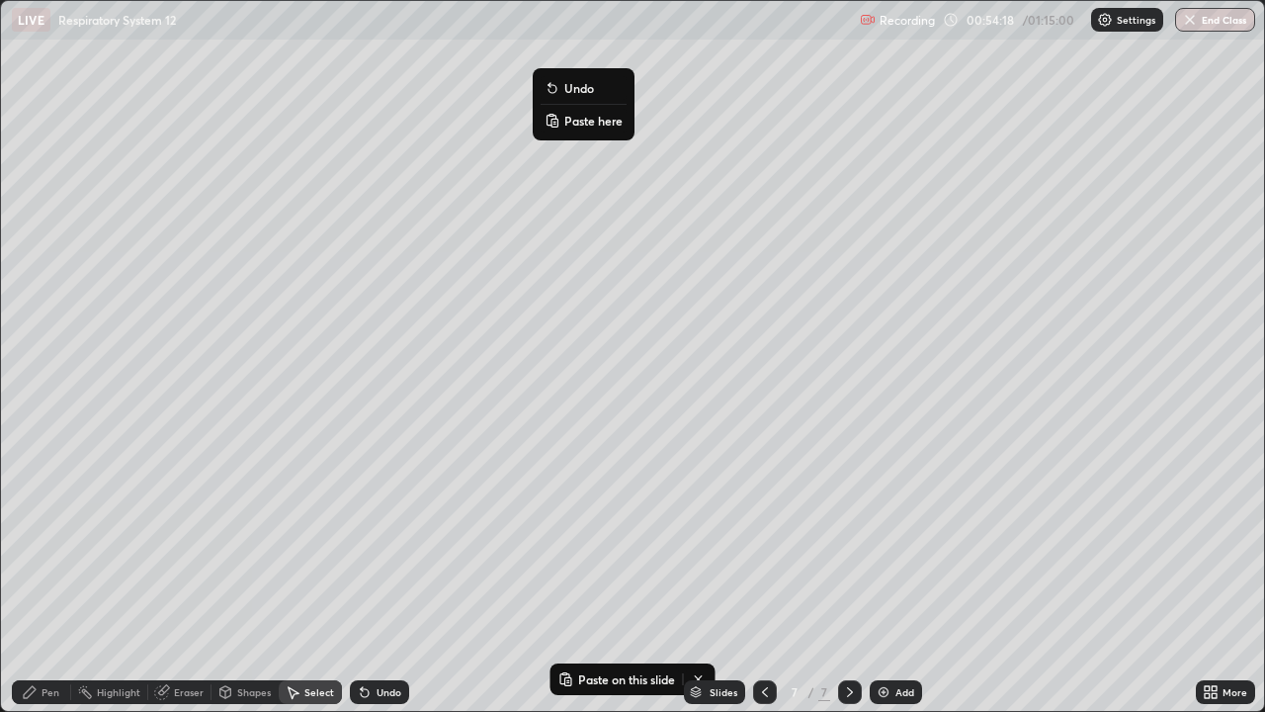
click at [579, 128] on p "Paste here" at bounding box center [593, 121] width 58 height 16
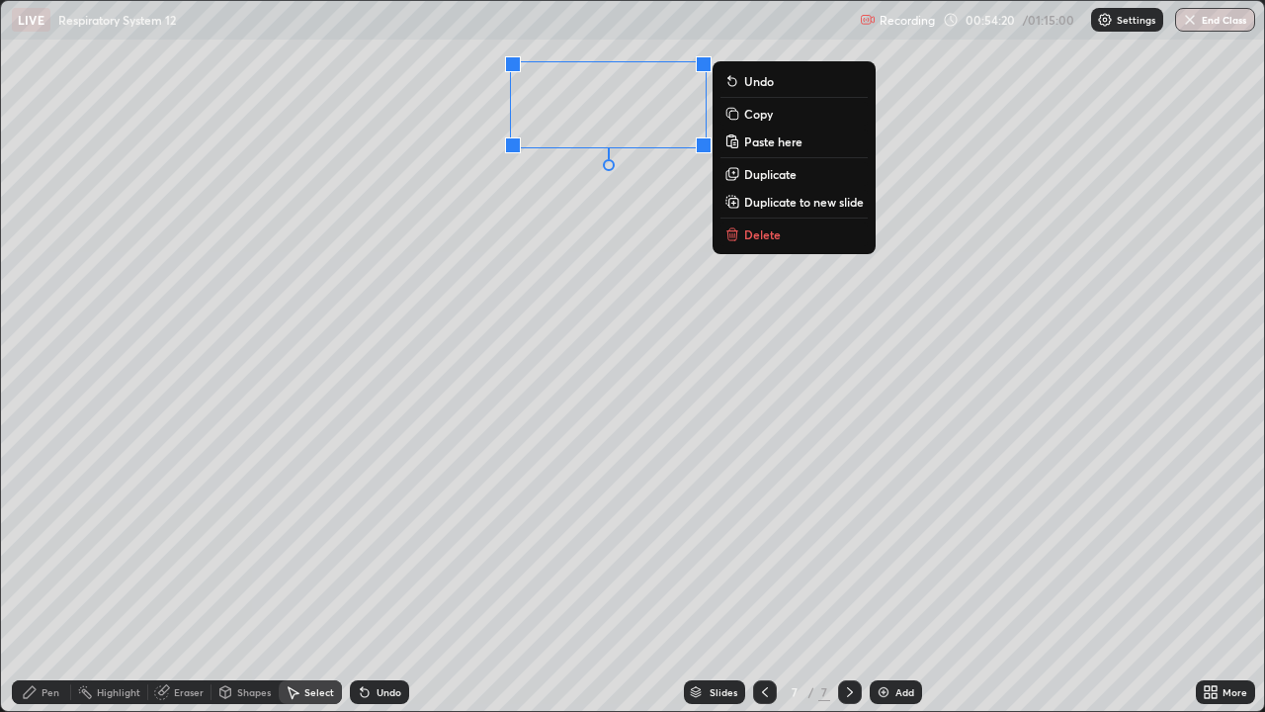
click at [509, 244] on div "0 ° Undo Copy Paste here Duplicate Duplicate to new slide Delete" at bounding box center [632, 356] width 1263 height 710
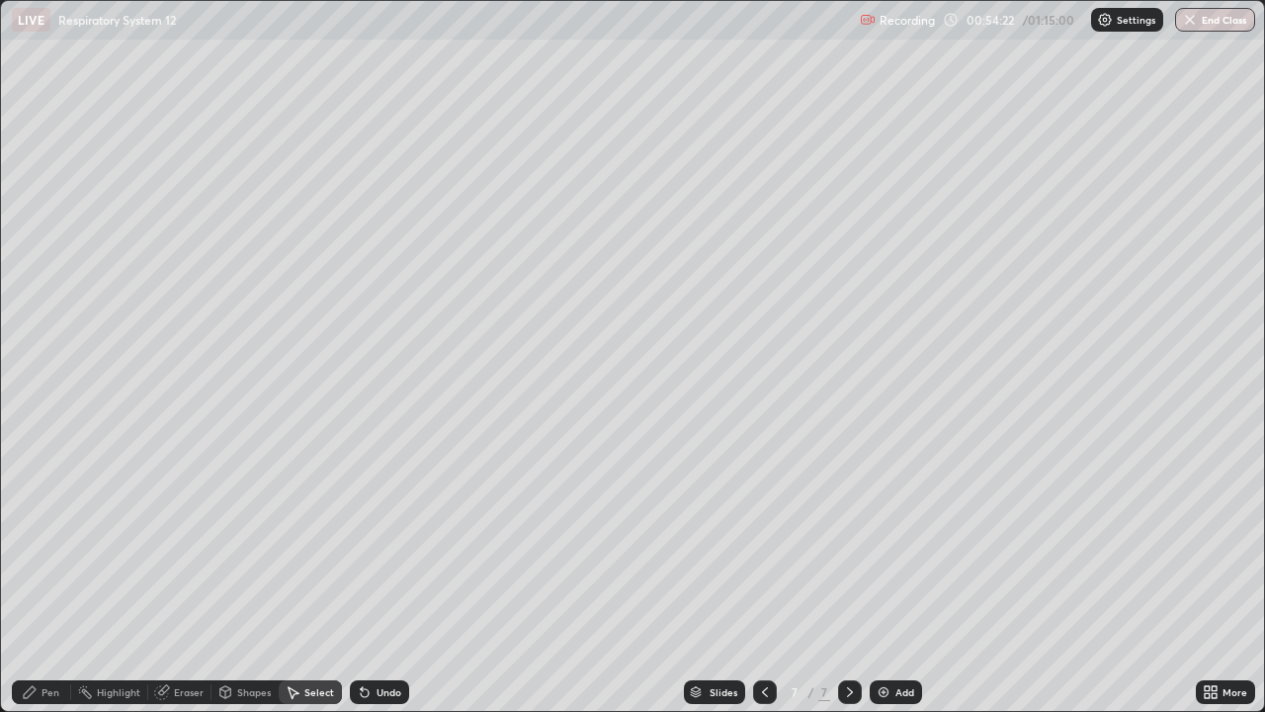
click at [759, 577] on icon at bounding box center [765, 692] width 16 height 16
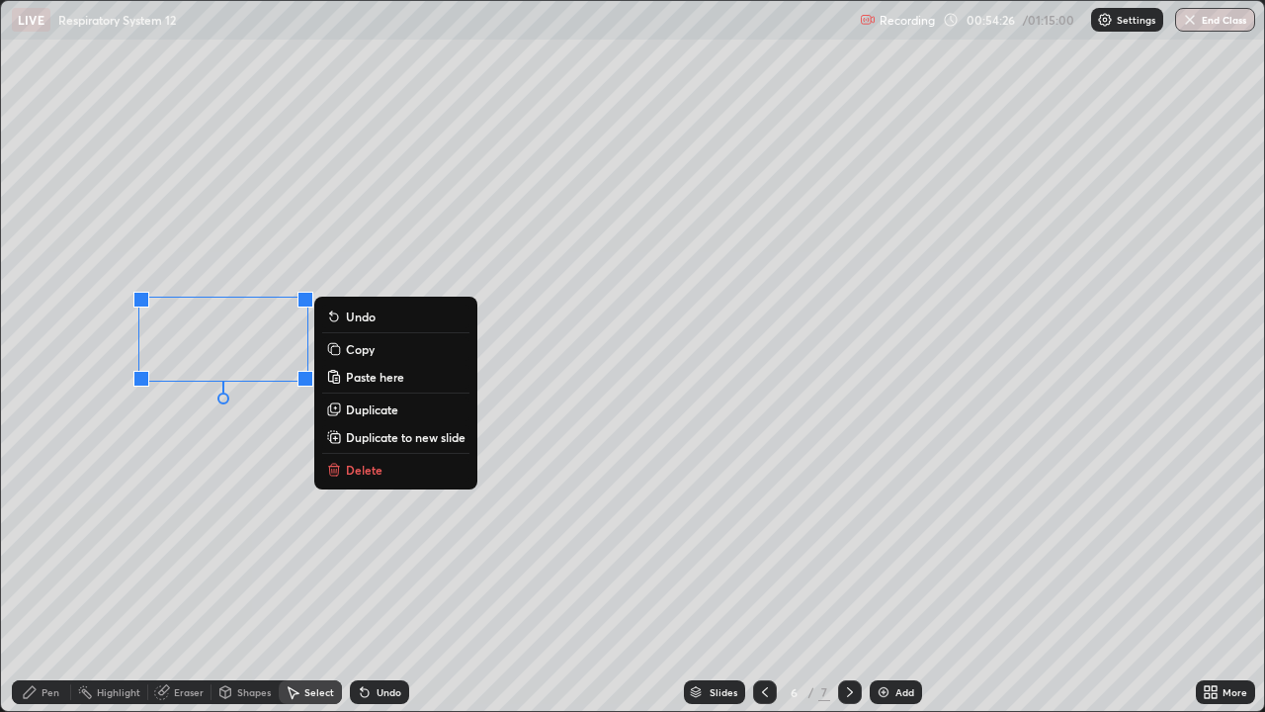
click at [359, 351] on p "Copy" at bounding box center [360, 349] width 29 height 16
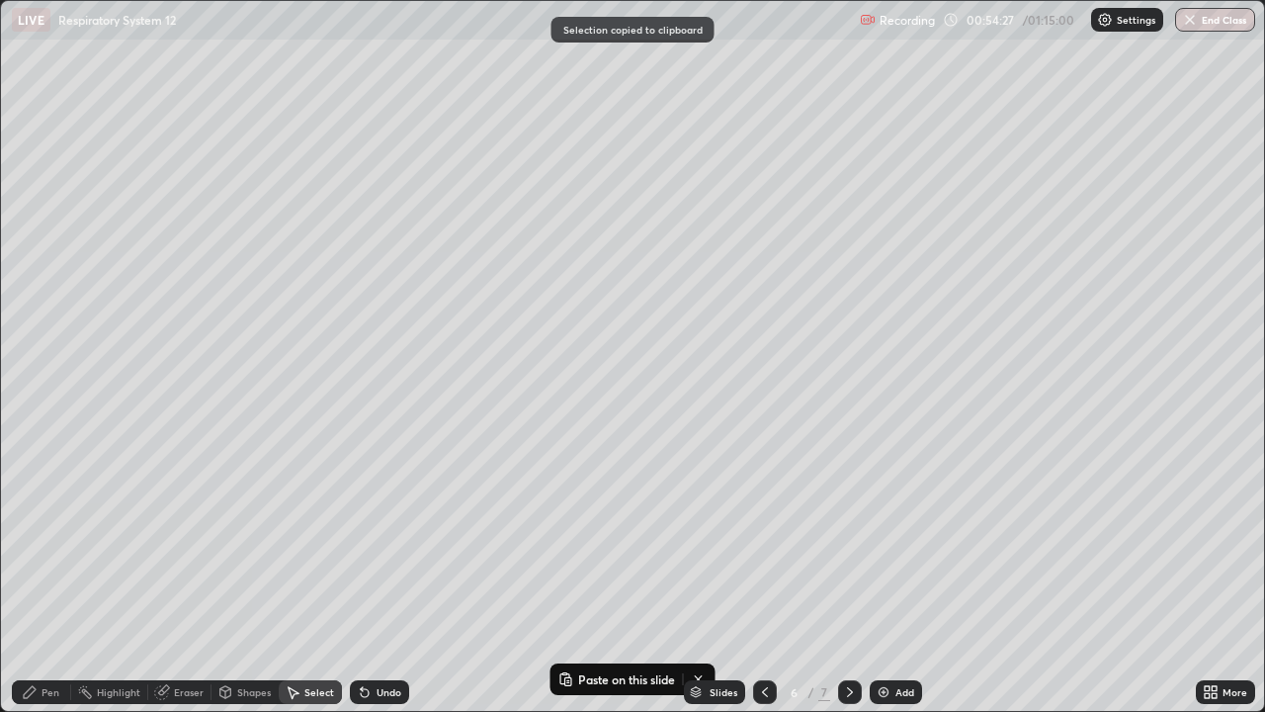
click at [847, 577] on icon at bounding box center [850, 692] width 16 height 16
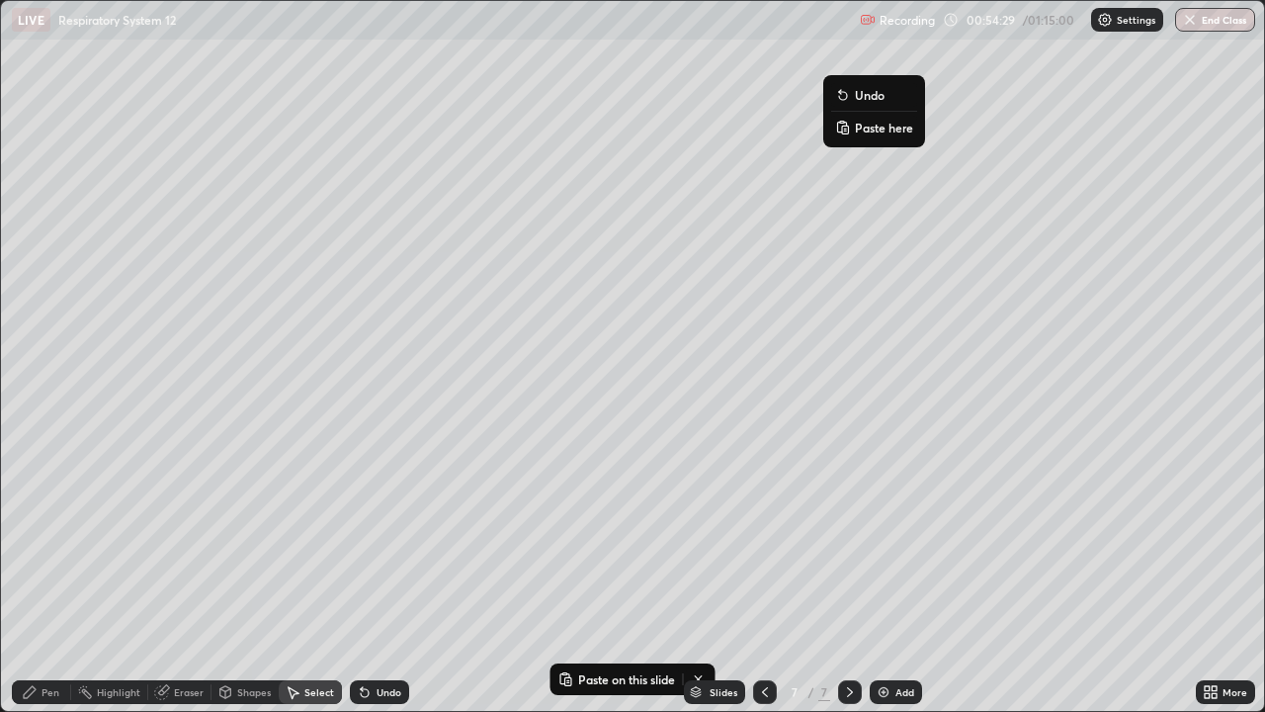
click at [869, 129] on p "Paste here" at bounding box center [884, 128] width 58 height 16
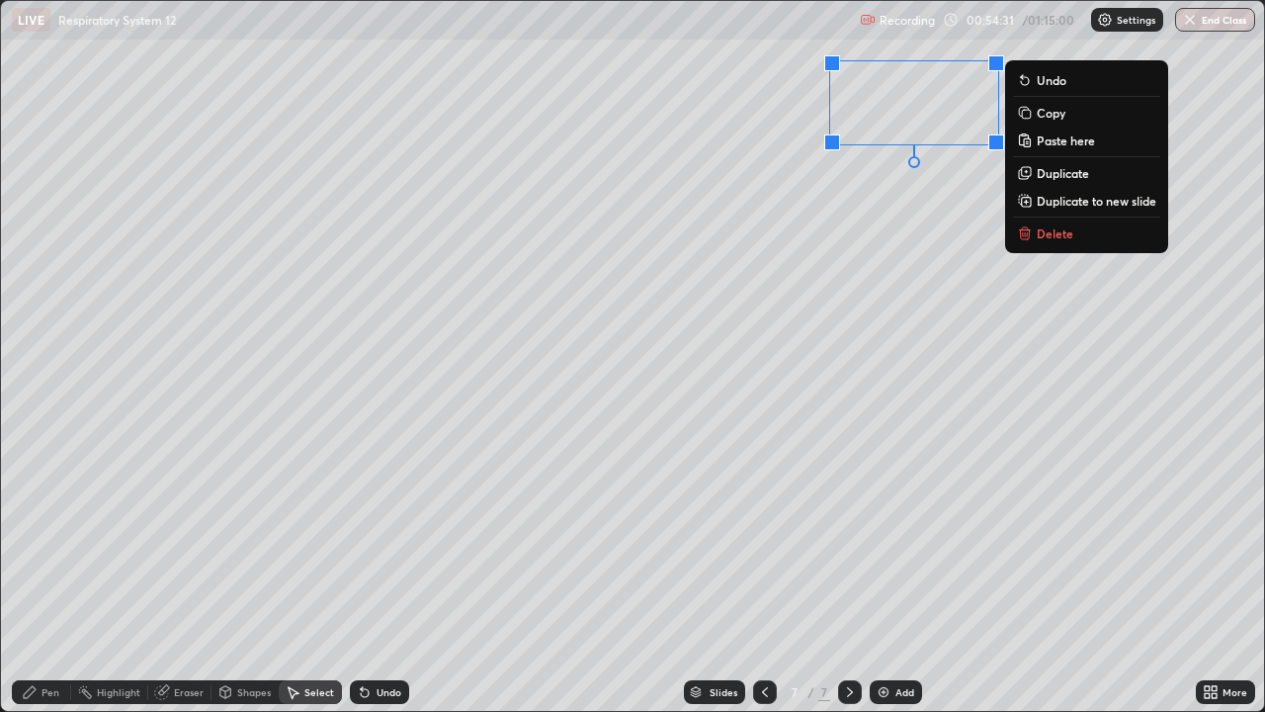
click at [689, 282] on div "0 ° Undo Copy Paste here Duplicate Duplicate to new slide Delete" at bounding box center [632, 356] width 1263 height 710
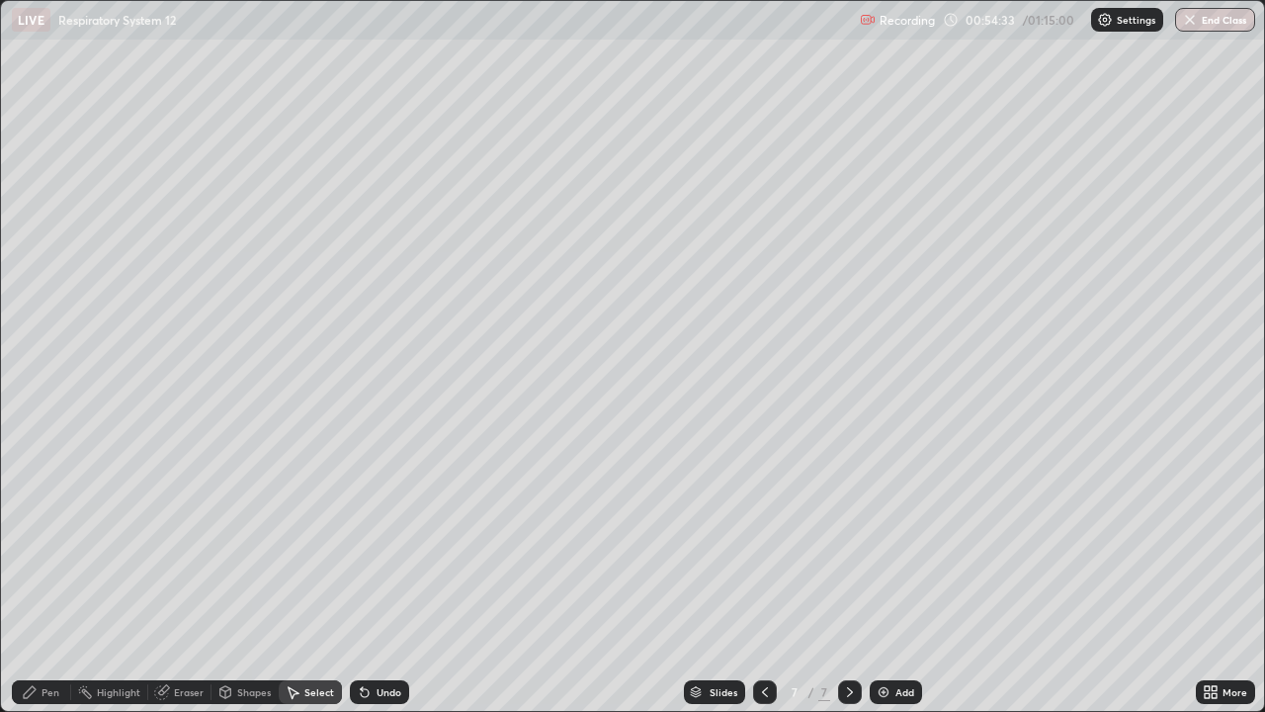
click at [50, 577] on div "Pen" at bounding box center [51, 692] width 18 height 10
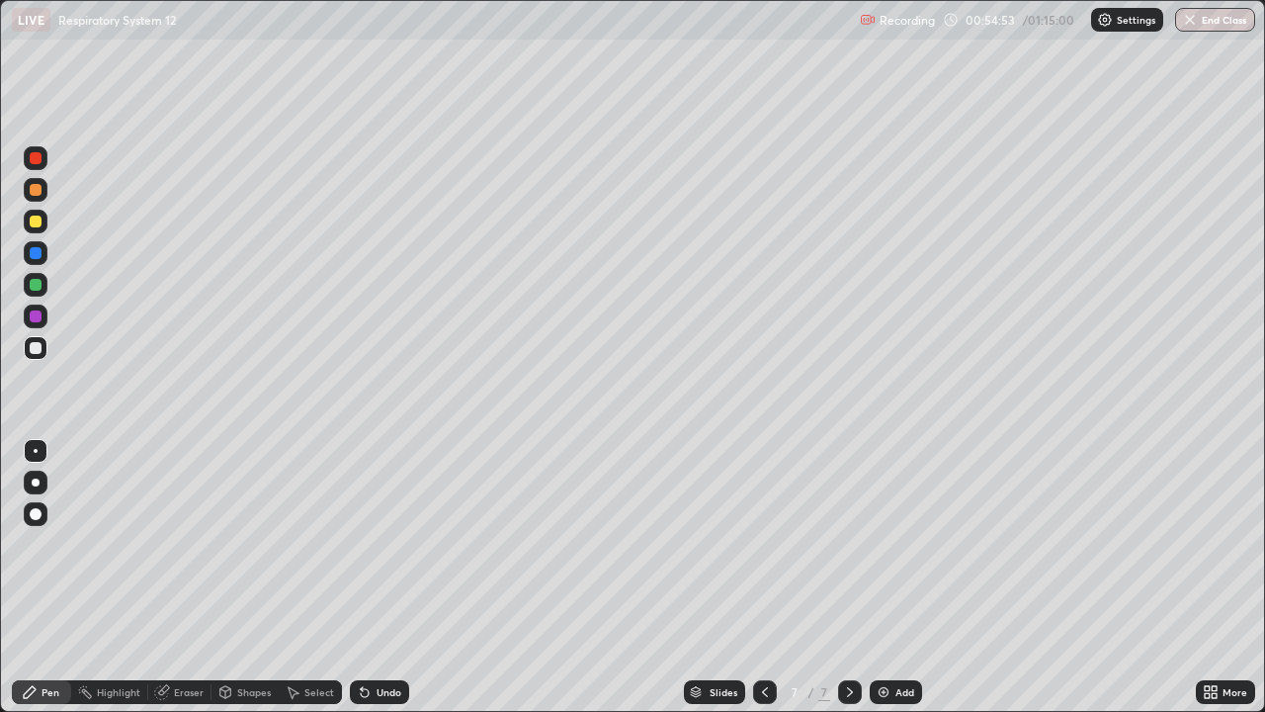
click at [43, 442] on div at bounding box center [36, 451] width 24 height 24
click at [34, 223] on div at bounding box center [36, 222] width 12 height 12
click at [321, 577] on div "Select" at bounding box center [319, 692] width 30 height 10
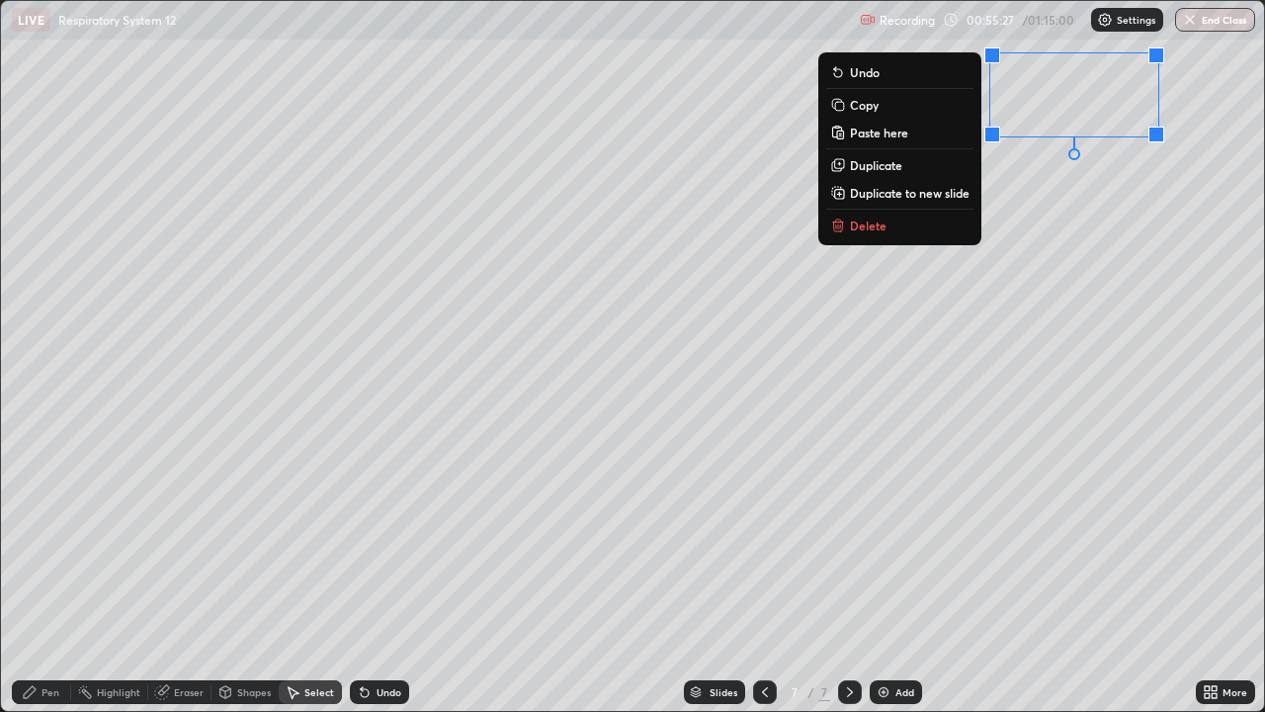
click at [925, 380] on div "0 ° Undo Copy Paste here Duplicate Duplicate to new slide Delete" at bounding box center [632, 356] width 1263 height 710
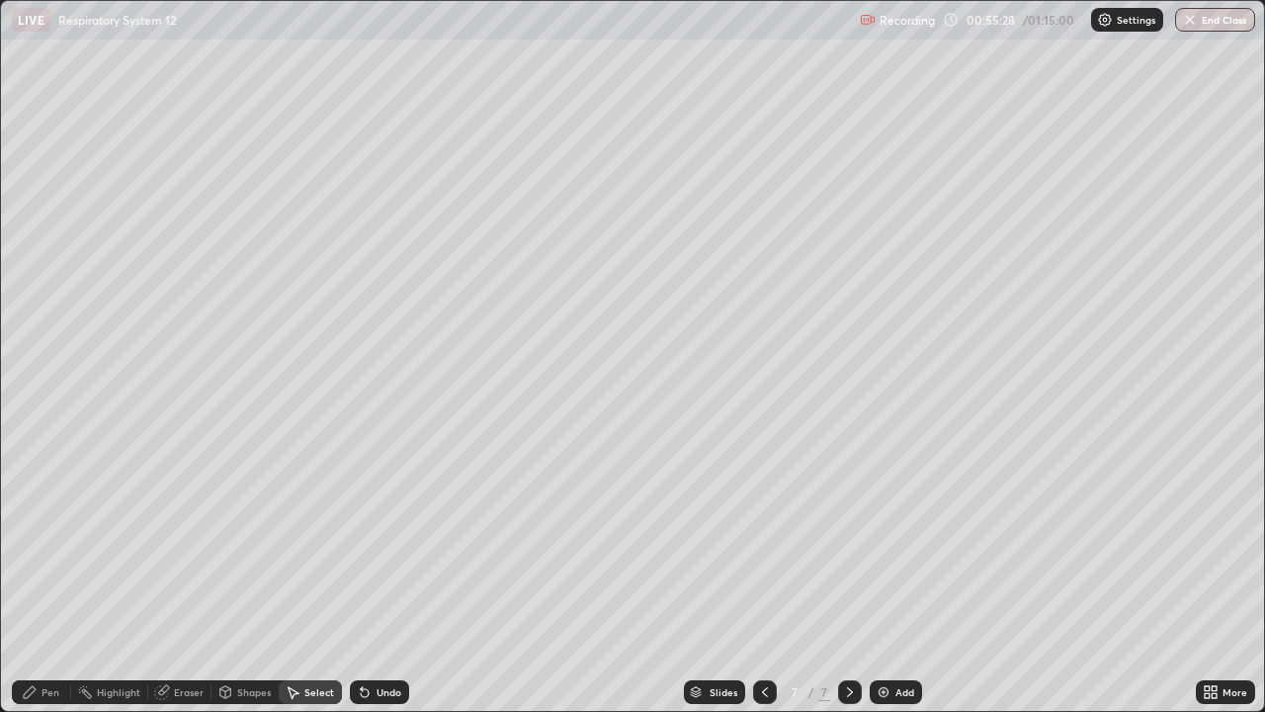
click at [53, 577] on div "Pen" at bounding box center [51, 692] width 18 height 10
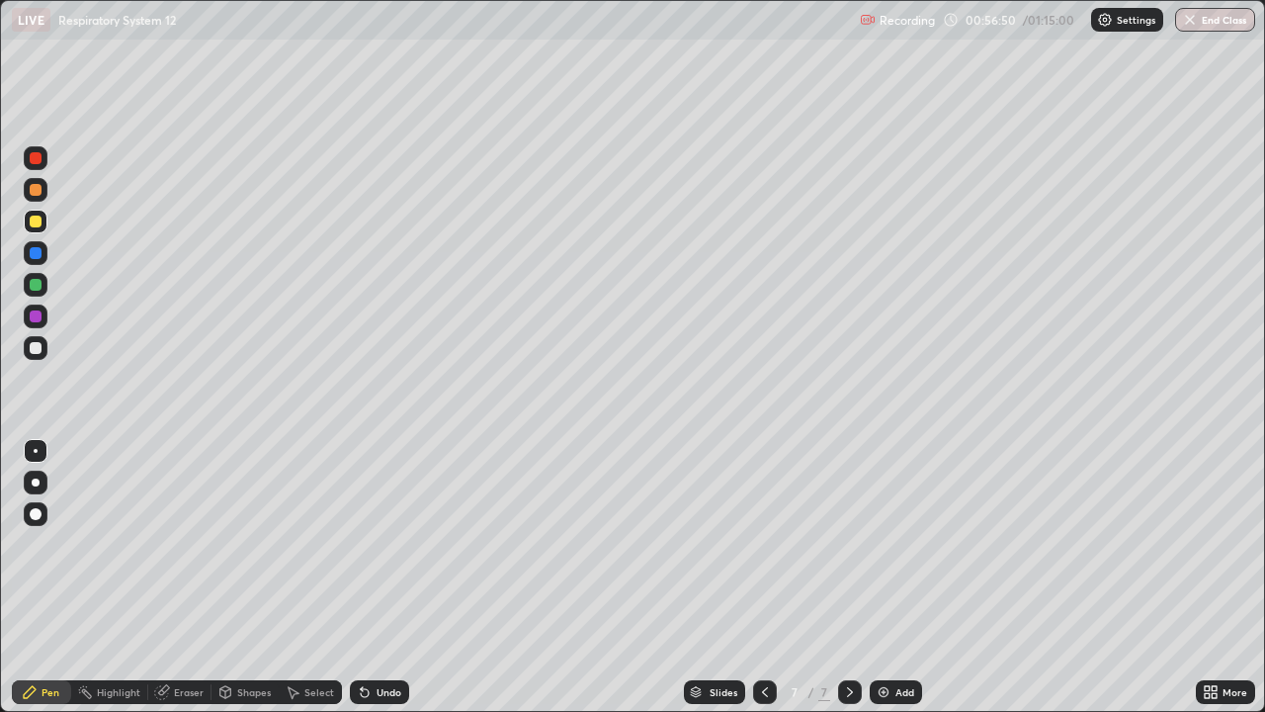
click at [41, 351] on div at bounding box center [36, 348] width 12 height 12
click at [377, 577] on div "Undo" at bounding box center [389, 692] width 25 height 10
click at [36, 223] on div at bounding box center [36, 222] width 12 height 12
click at [378, 577] on div "Undo" at bounding box center [389, 692] width 25 height 10
click at [386, 577] on div "Undo" at bounding box center [389, 692] width 25 height 10
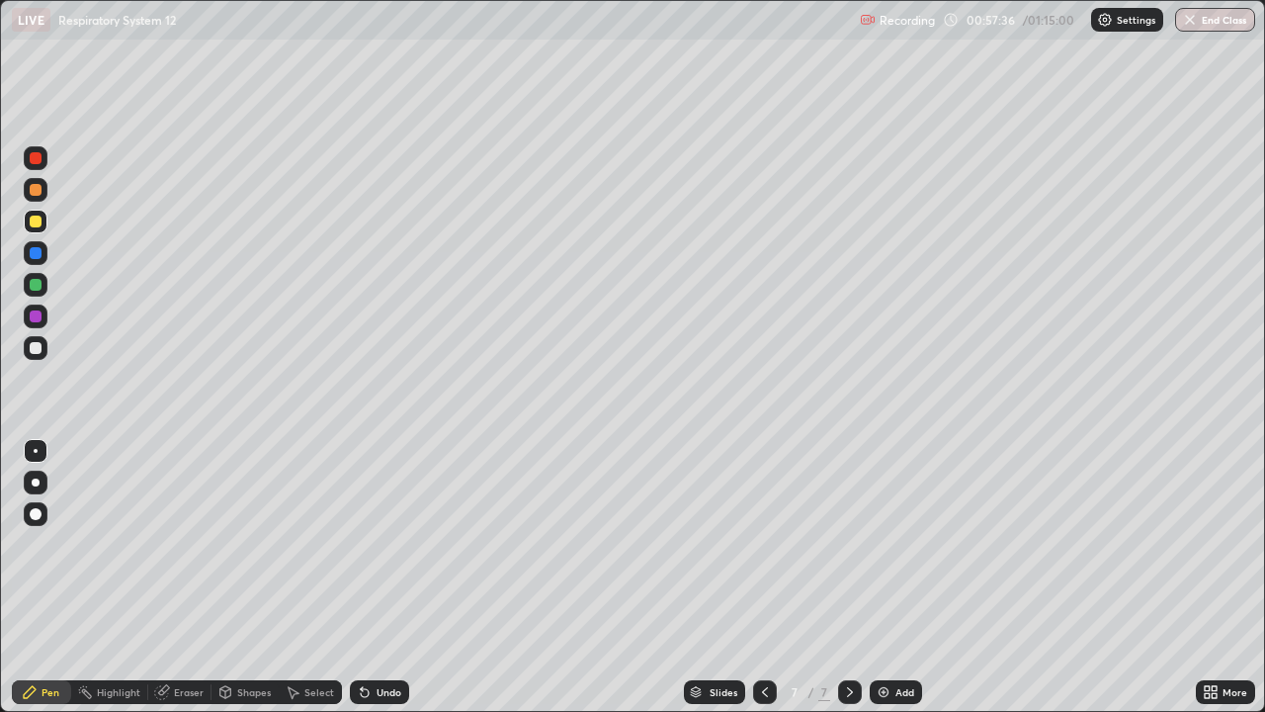
click at [381, 577] on div "Undo" at bounding box center [379, 692] width 59 height 24
click at [35, 346] on div at bounding box center [36, 348] width 12 height 12
click at [181, 577] on div "Eraser" at bounding box center [189, 692] width 30 height 10
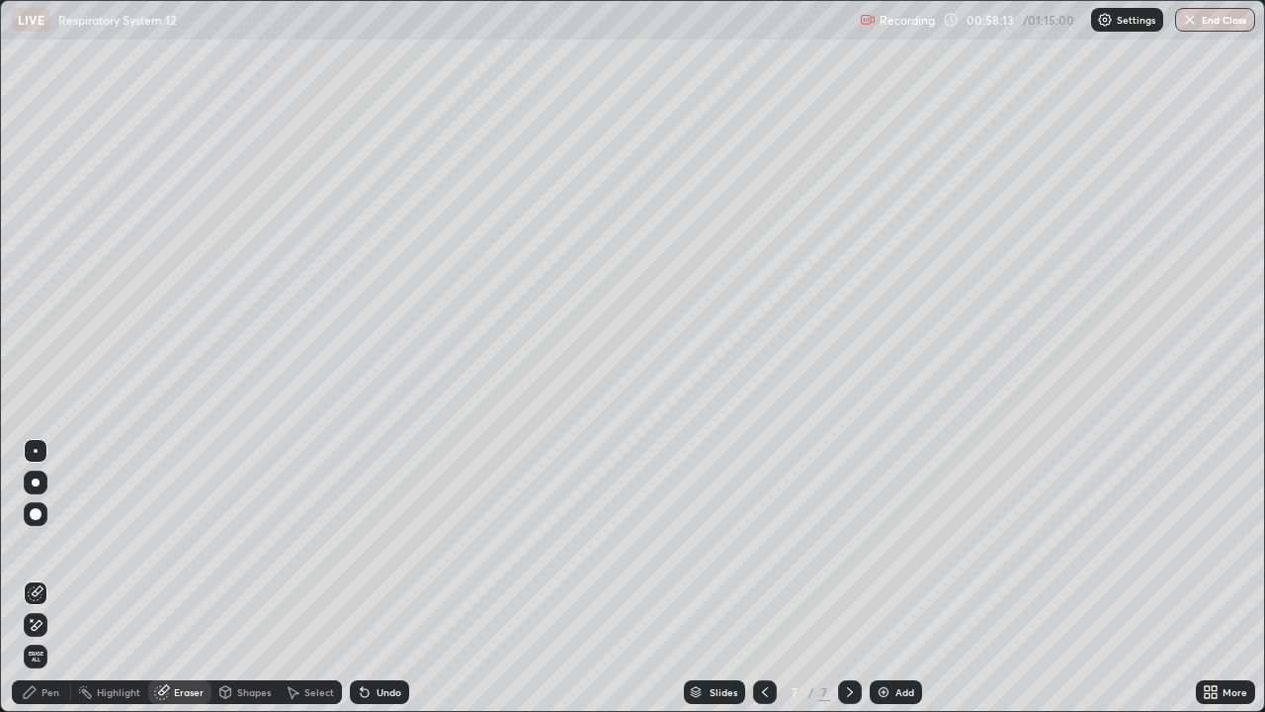
click at [50, 577] on div "Pen" at bounding box center [51, 692] width 18 height 10
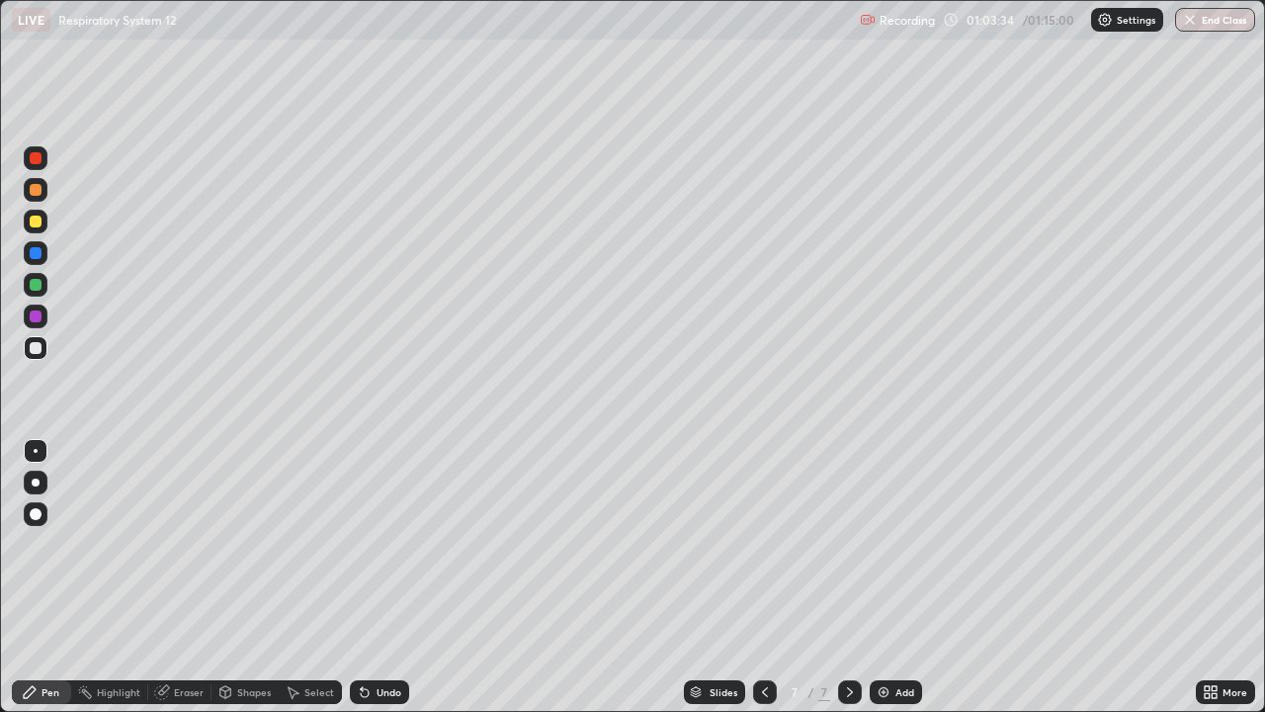
click at [1206, 577] on icon at bounding box center [1207, 688] width 5 height 5
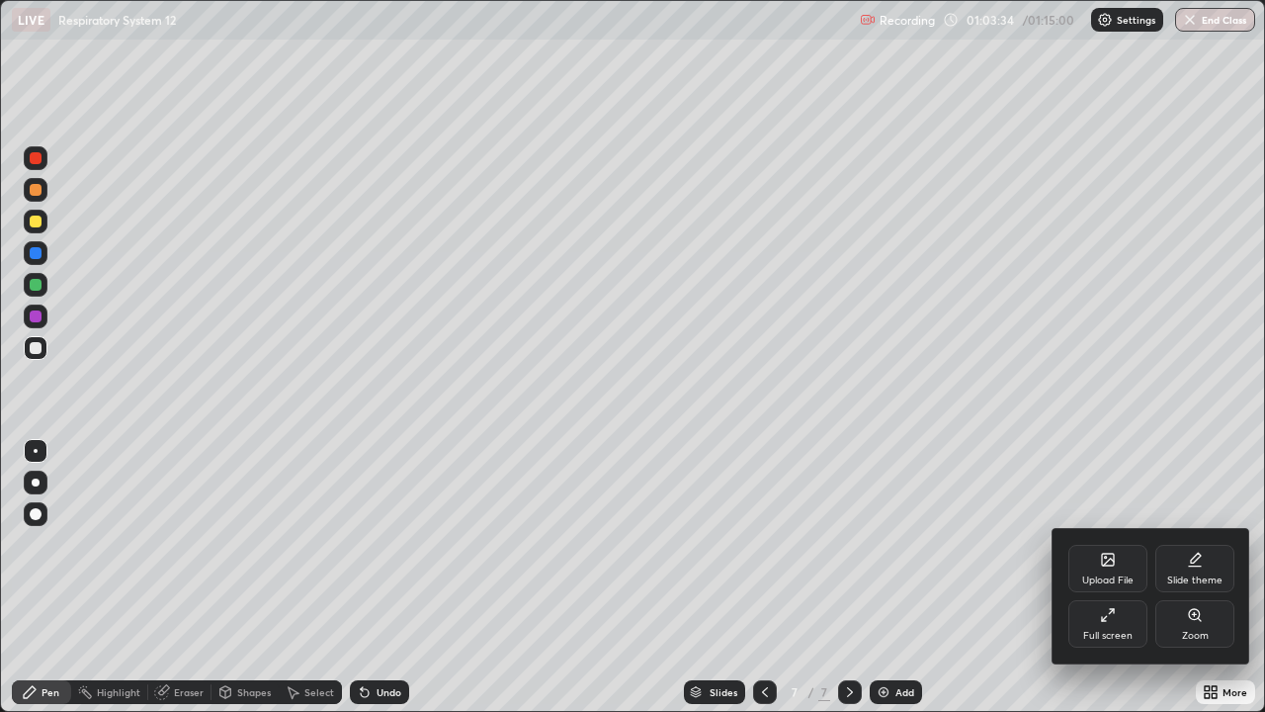
click at [1107, 577] on div "Full screen" at bounding box center [1107, 636] width 49 height 10
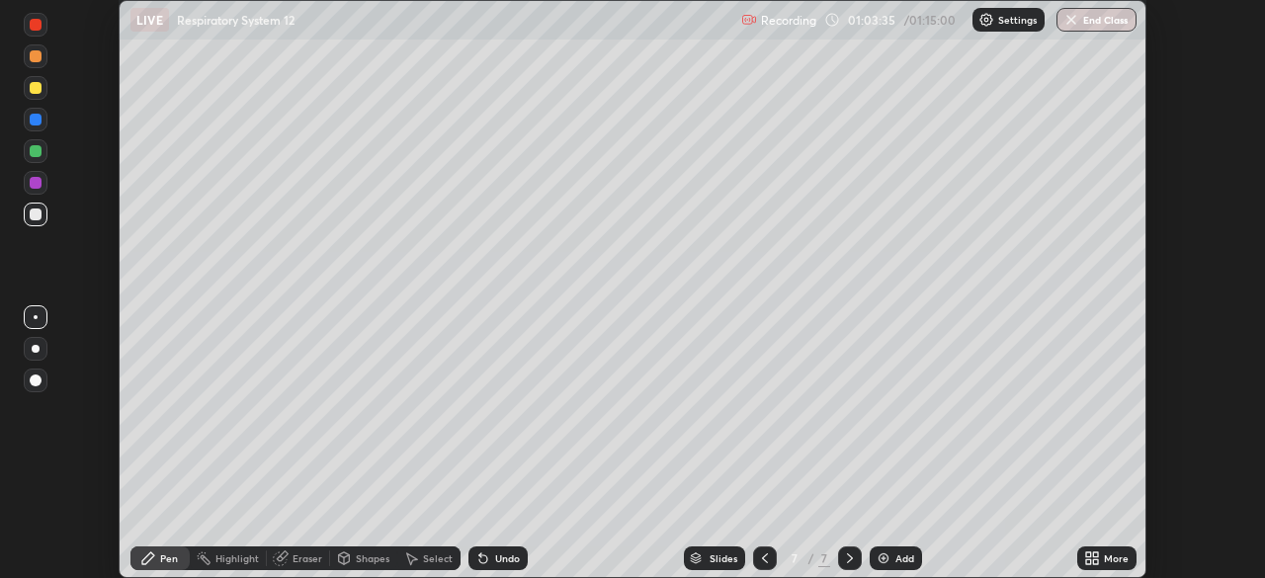
scroll to position [98276, 97589]
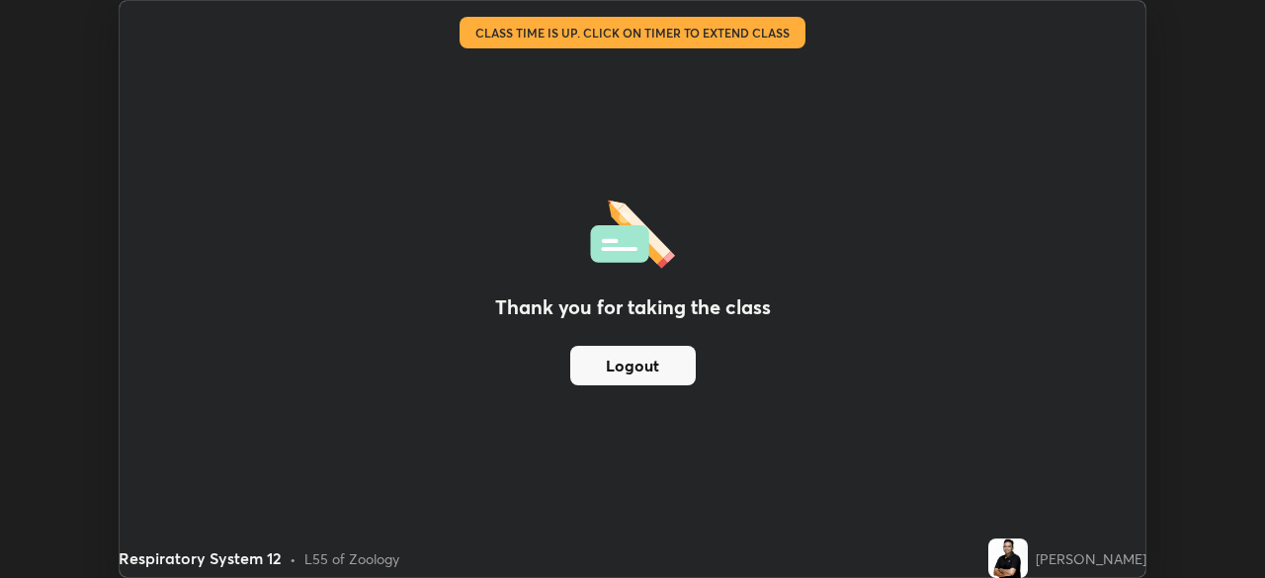
click at [640, 364] on button "Logout" at bounding box center [633, 366] width 126 height 40
